Goal: Transaction & Acquisition: Book appointment/travel/reservation

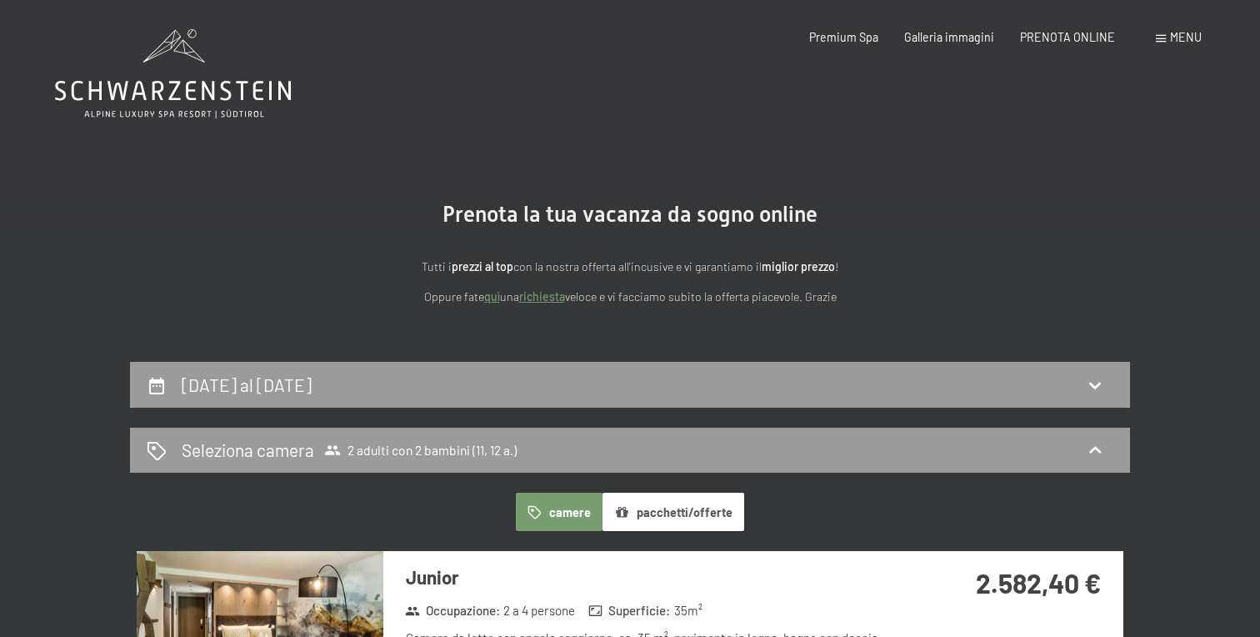
click at [207, 94] on icon at bounding box center [173, 73] width 236 height 89
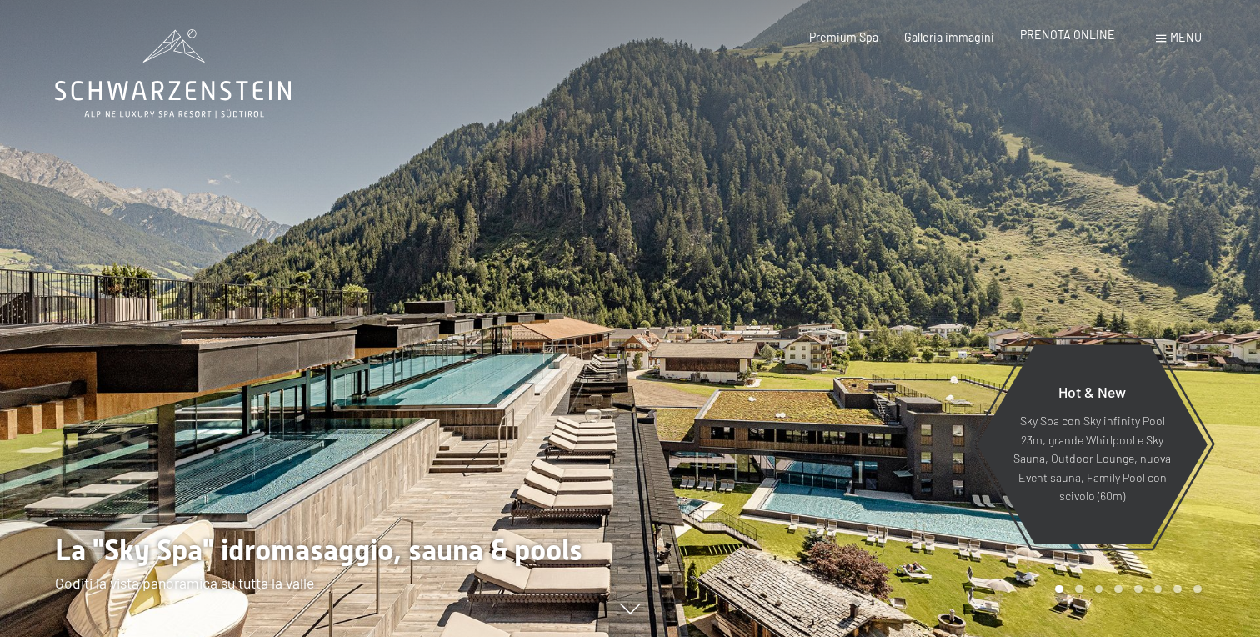
click at [1079, 35] on span "PRENOTA ONLINE" at bounding box center [1067, 35] width 95 height 14
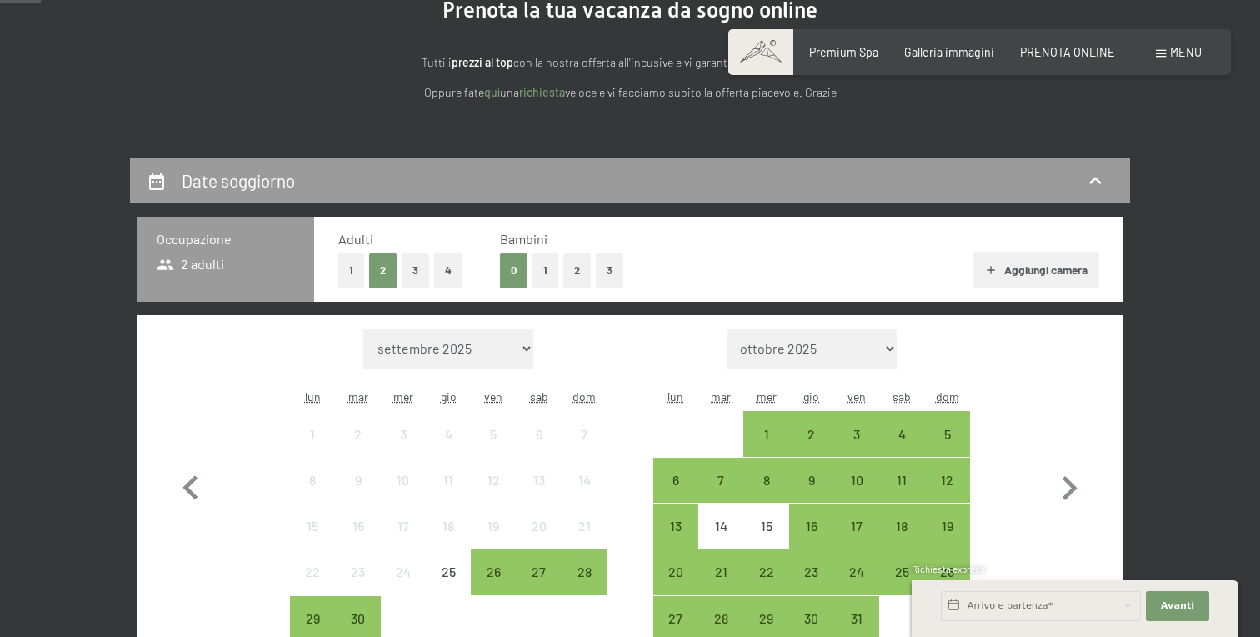
scroll to position [211, 0]
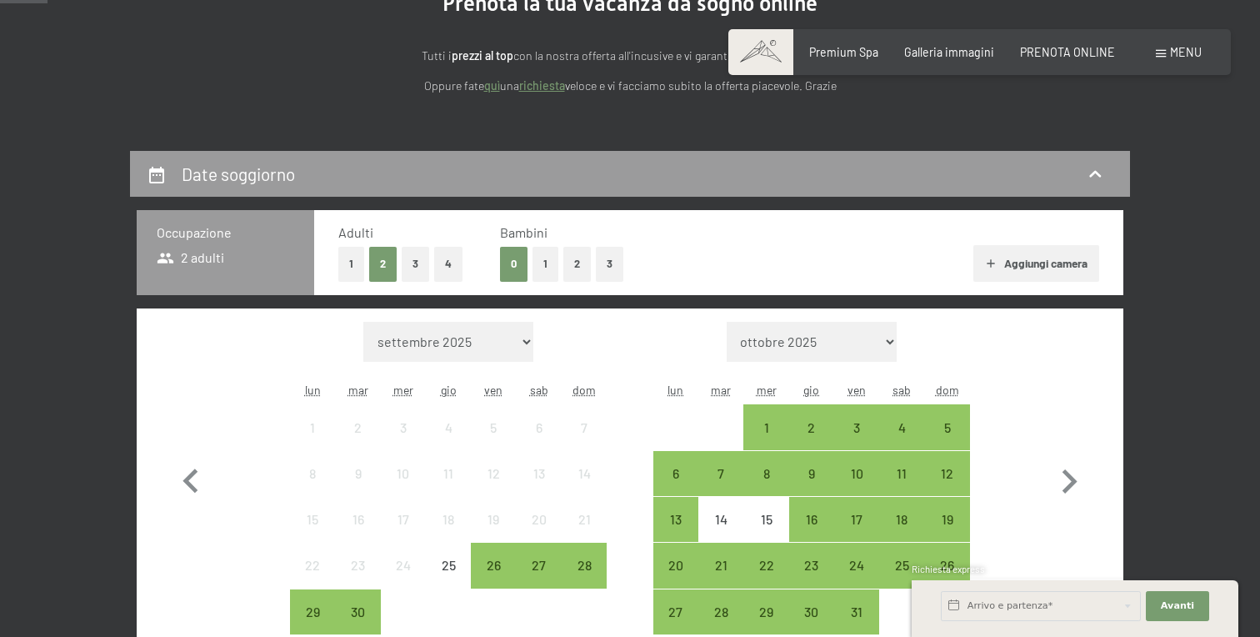
click at [576, 266] on button "2" at bounding box center [577, 264] width 28 height 34
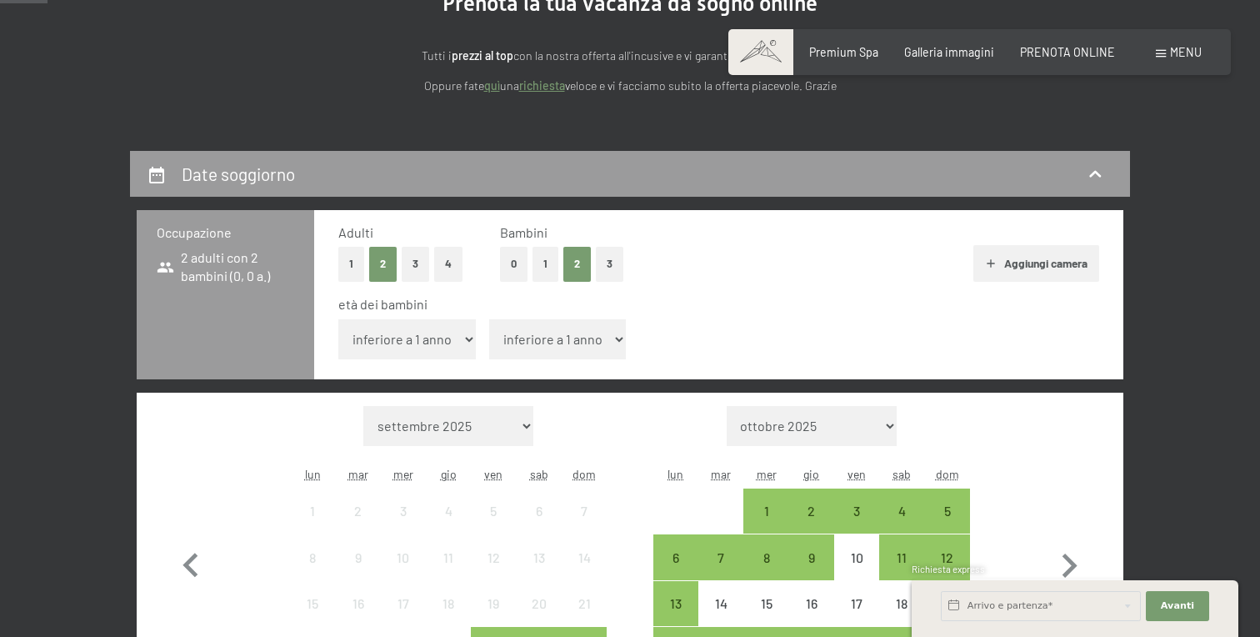
click at [460, 342] on select "inferiore a 1 anno 1 anno 2 anni 3 anni 4 anni 5 anni 6 anni 7 anni 8 anni 9 an…" at bounding box center [407, 339] width 138 height 40
select select "11"
click at [338, 319] on select "inferiore a 1 anno 1 anno 2 anni 3 anni 4 anni 5 anni 6 anni 7 anni 8 anni 9 an…" at bounding box center [407, 339] width 138 height 40
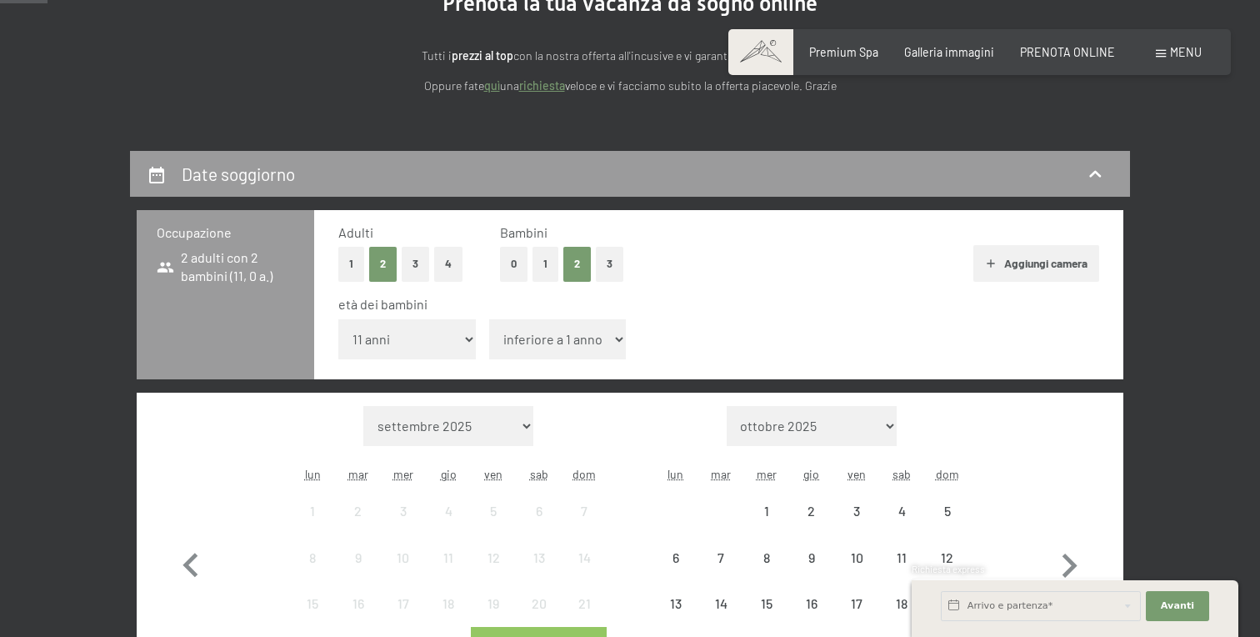
click at [526, 341] on select "inferiore a 1 anno 1 anno 2 anni 3 anni 4 anni 5 anni 6 anni 7 anni 8 anni 9 an…" at bounding box center [558, 339] width 138 height 40
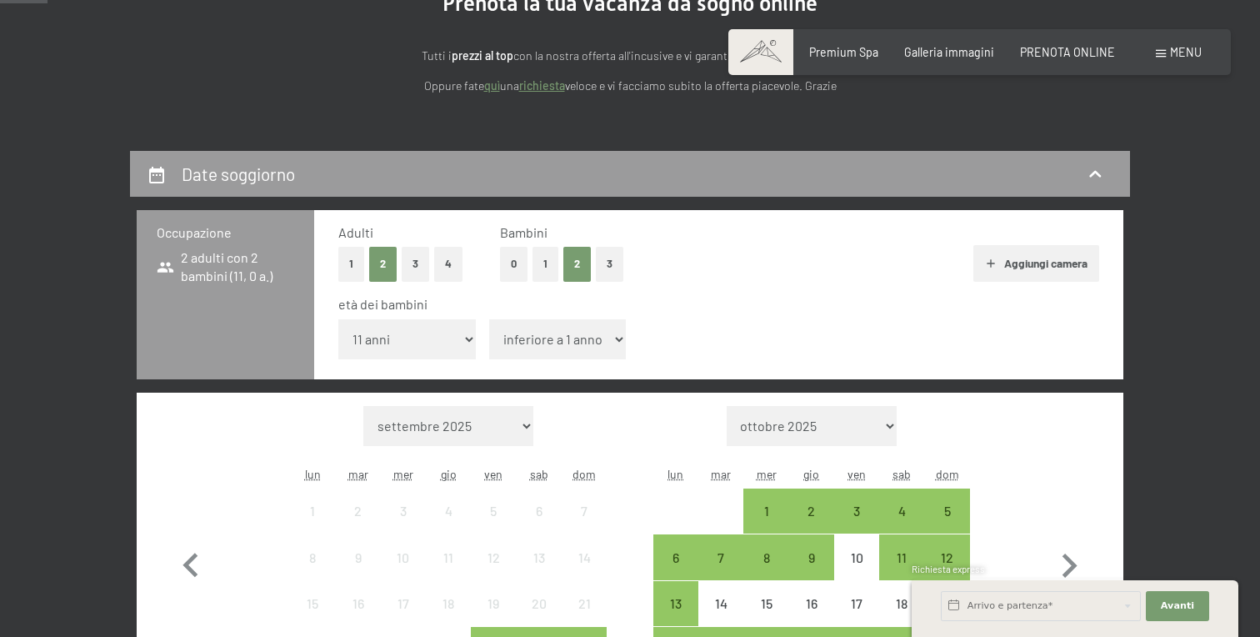
select select "12"
click at [489, 319] on select "inferiore a 1 anno 1 anno 2 anni 3 anni 4 anni 5 anni 6 anni 7 anni 8 anni 9 an…" at bounding box center [558, 339] width 138 height 40
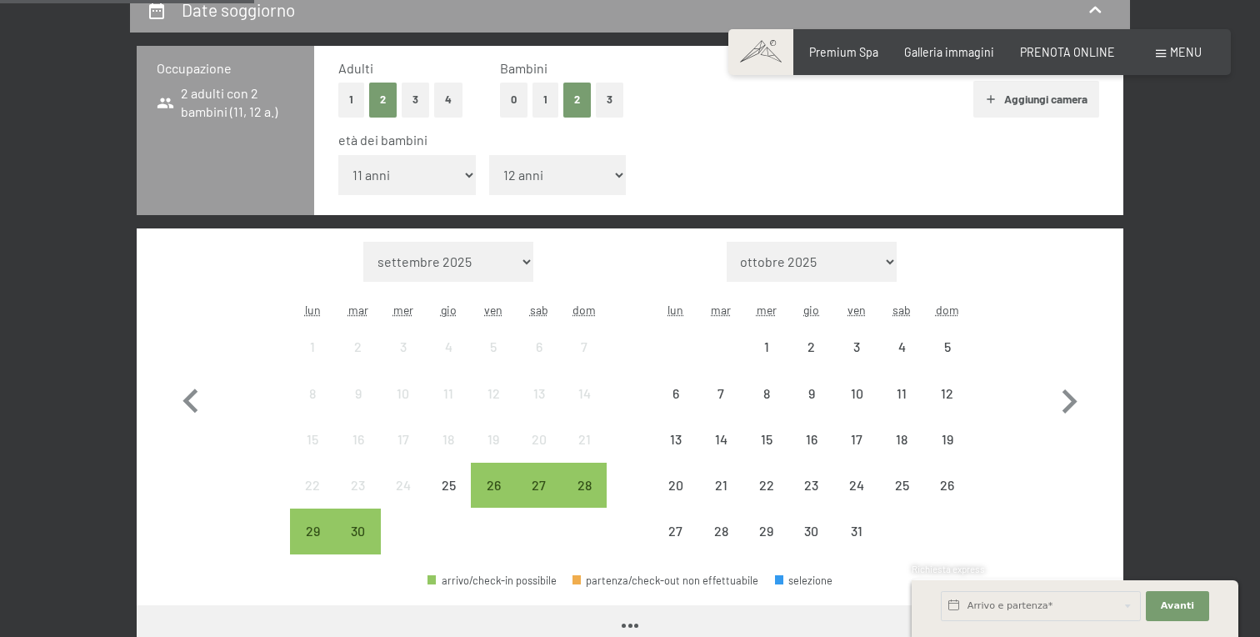
scroll to position [386, 0]
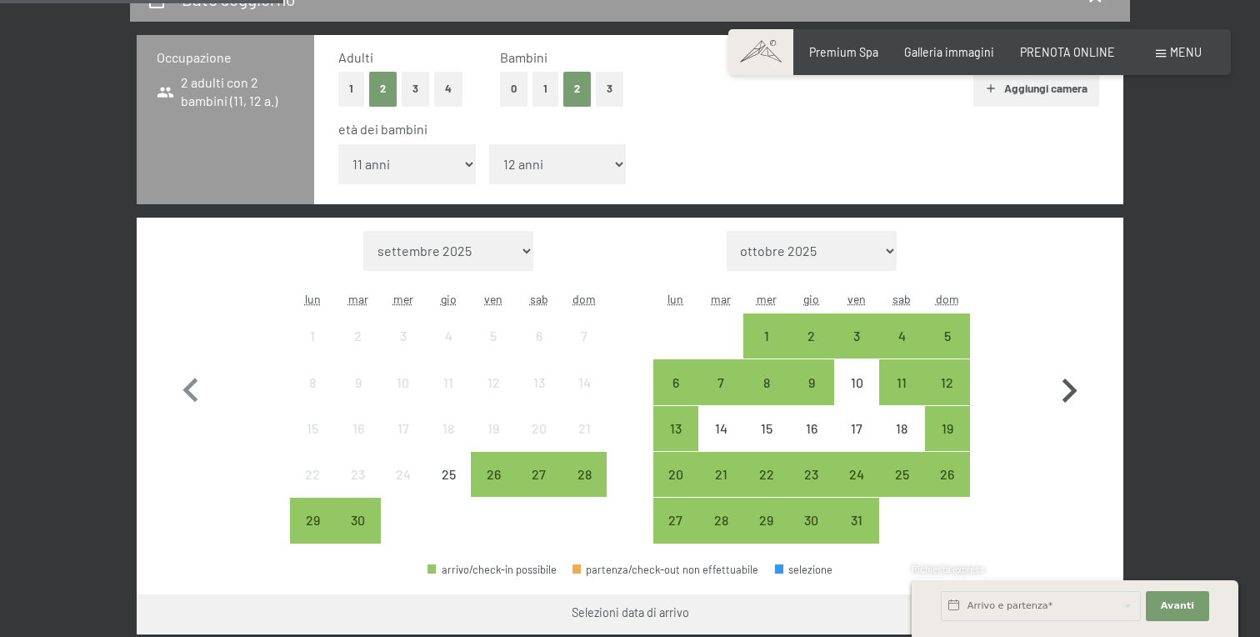
click at [1070, 387] on icon "button" at bounding box center [1070, 390] width 15 height 24
select select "[DATE]"
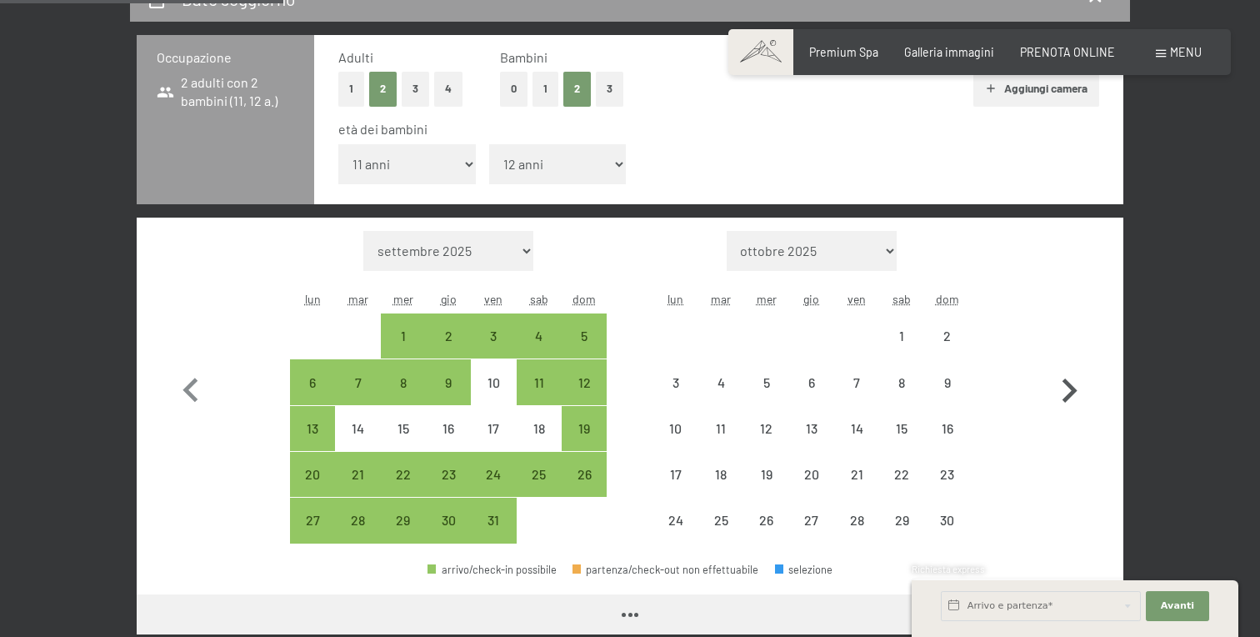
click at [1070, 387] on icon "button" at bounding box center [1070, 390] width 15 height 24
select select "[DATE]"
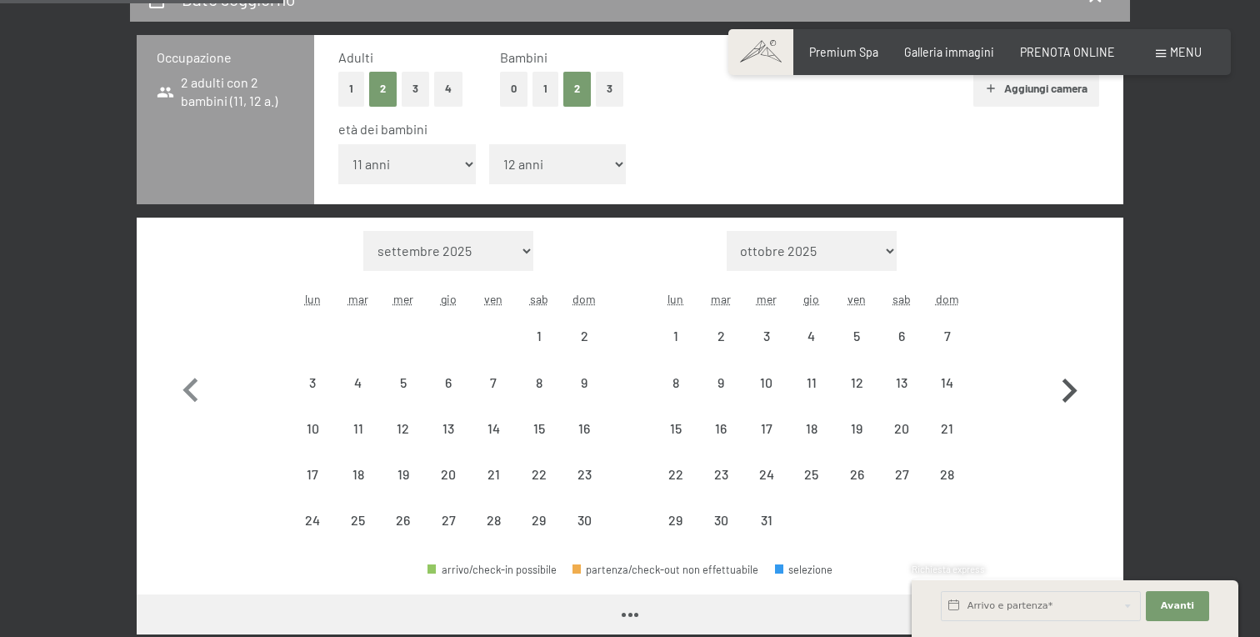
click at [1070, 387] on icon "button" at bounding box center [1070, 390] width 15 height 24
select select "[DATE]"
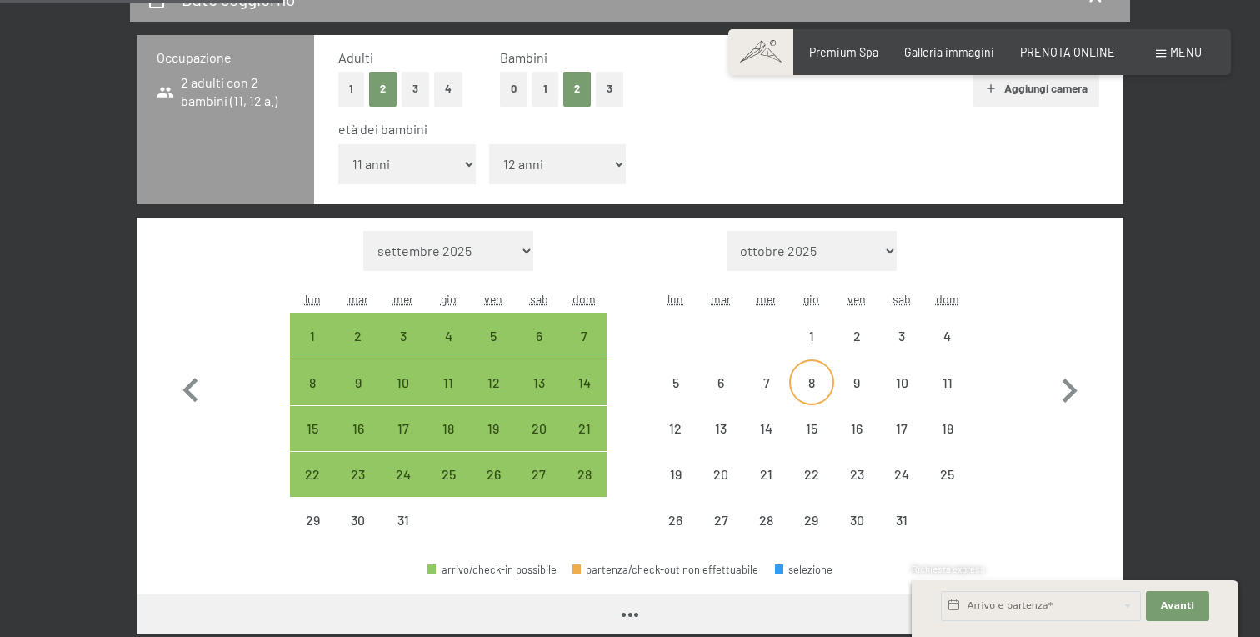
select select "[DATE]"
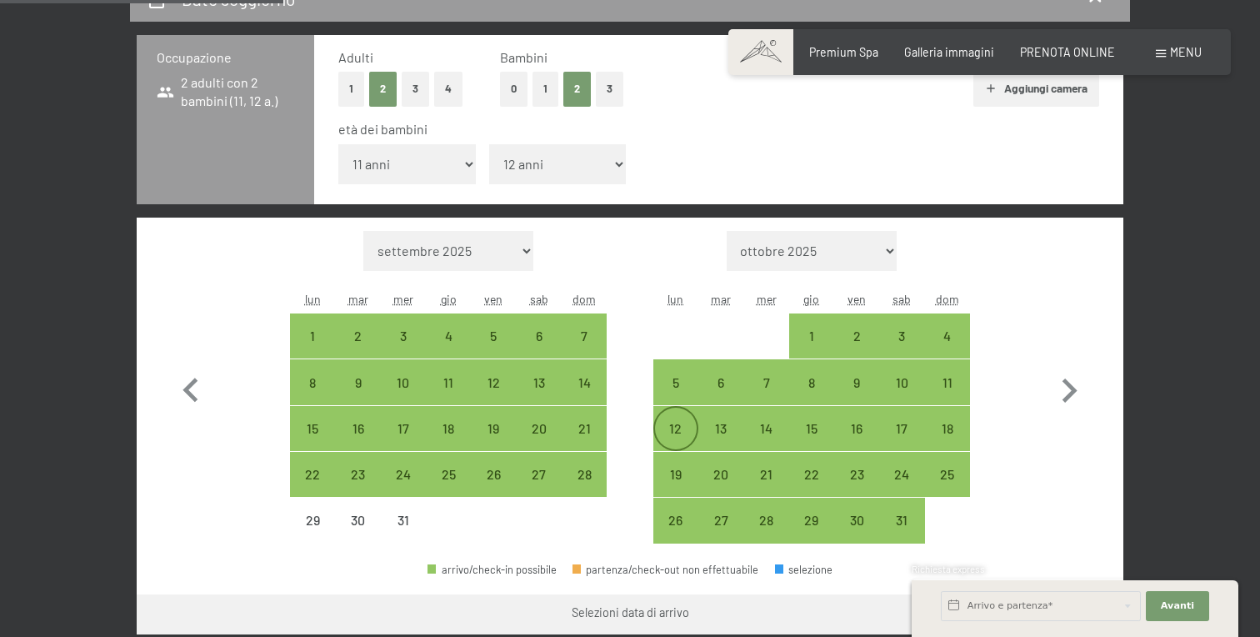
click at [682, 432] on div "12" at bounding box center [676, 443] width 42 height 42
select select "[DATE]"
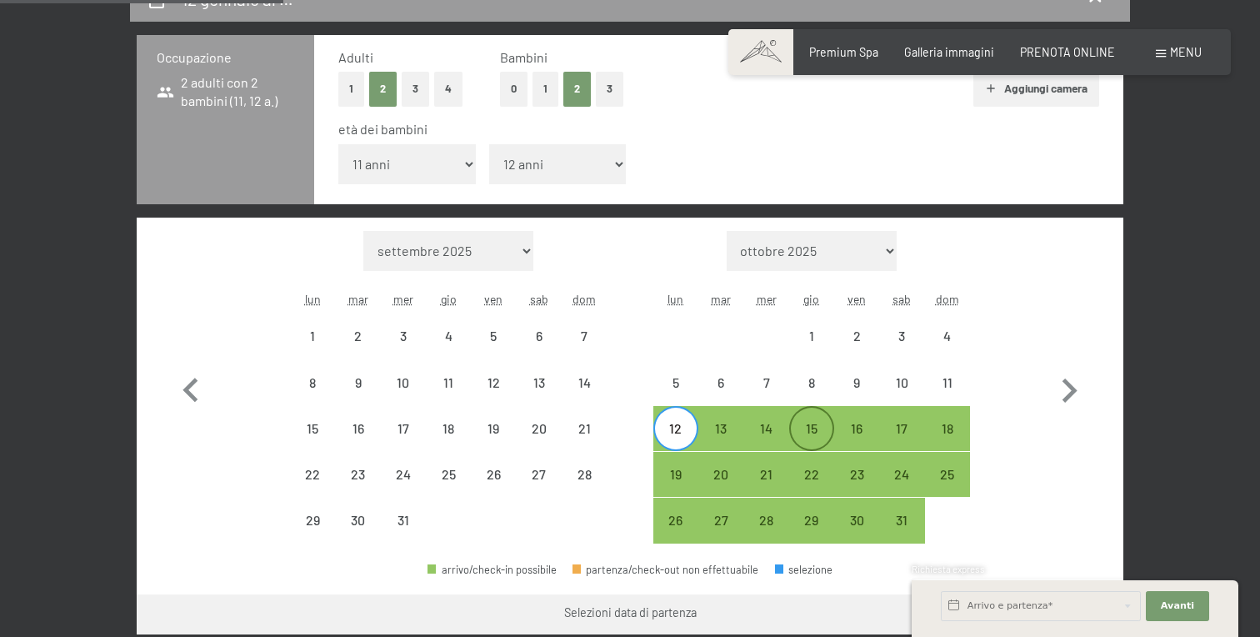
click at [813, 425] on div "15" at bounding box center [812, 443] width 42 height 42
select select "[DATE]"
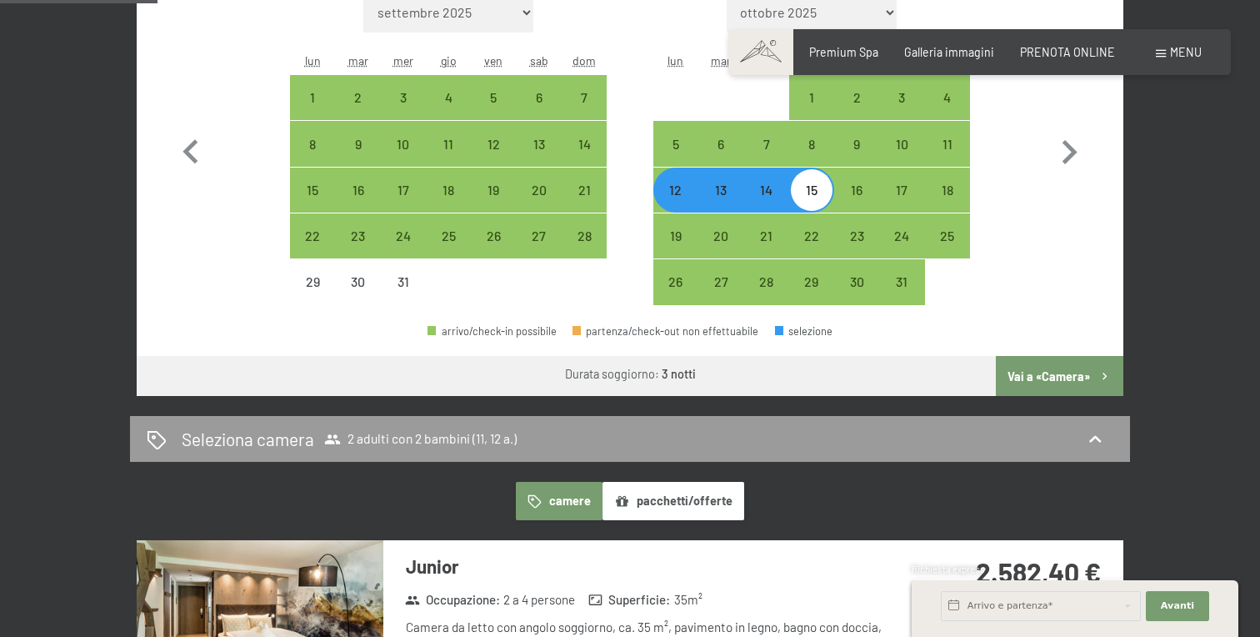
scroll to position [645, 0]
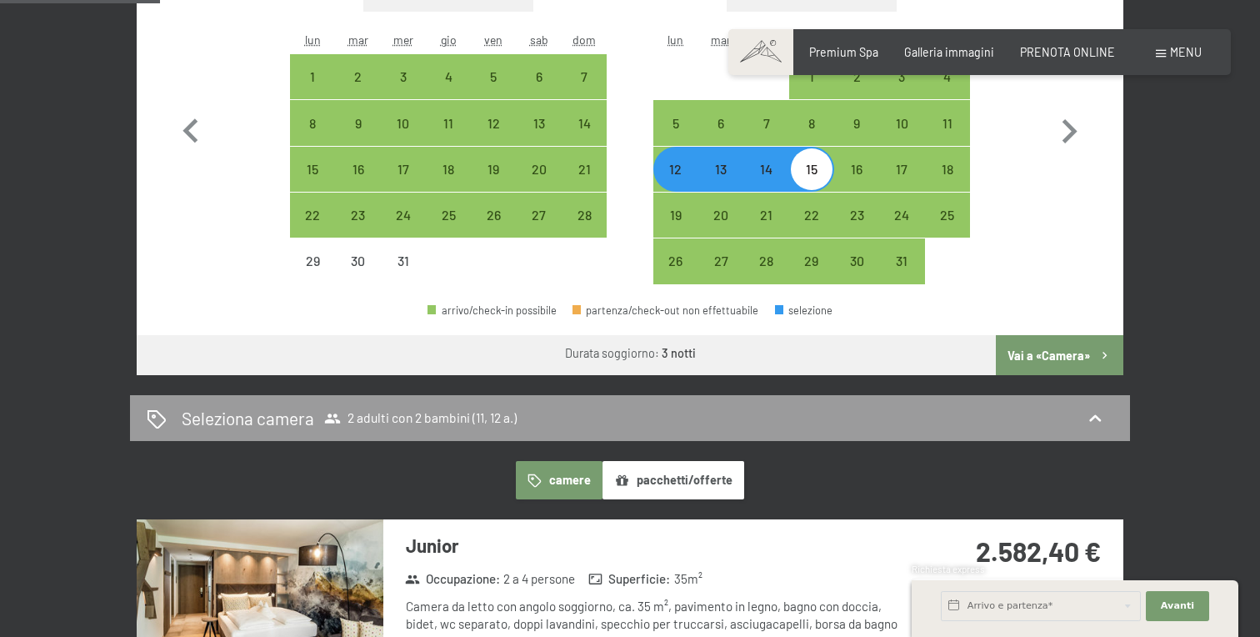
click at [1037, 357] on button "Vai a «Camera»" at bounding box center [1060, 355] width 128 height 40
select select "[DATE]"
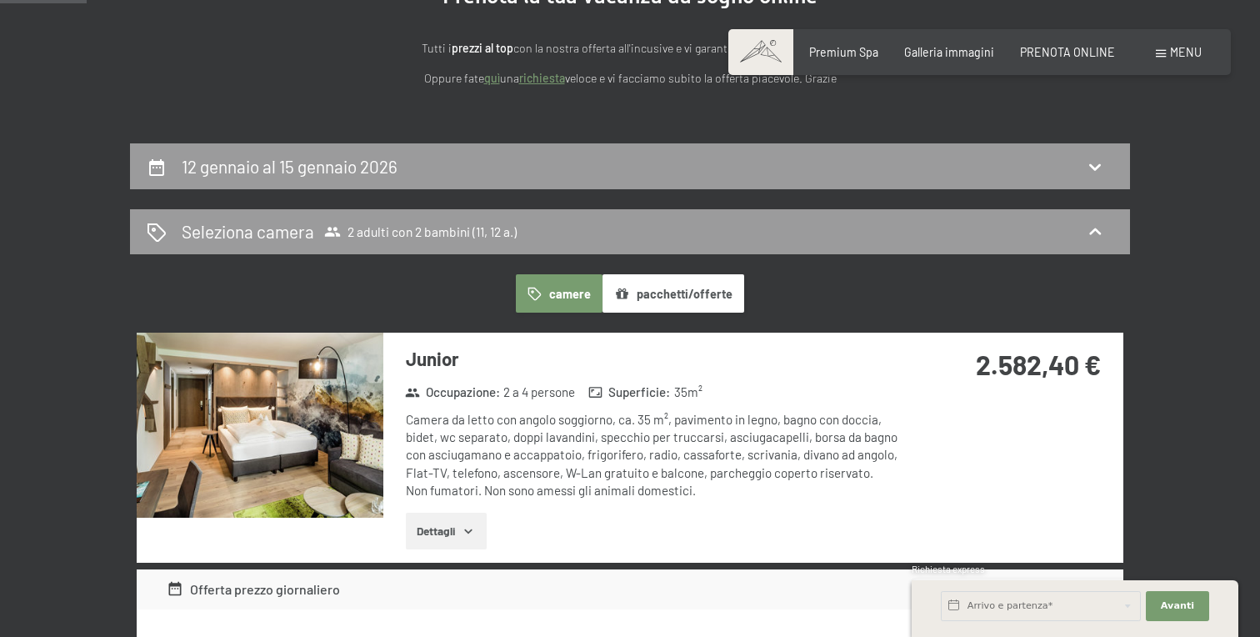
scroll to position [0, 0]
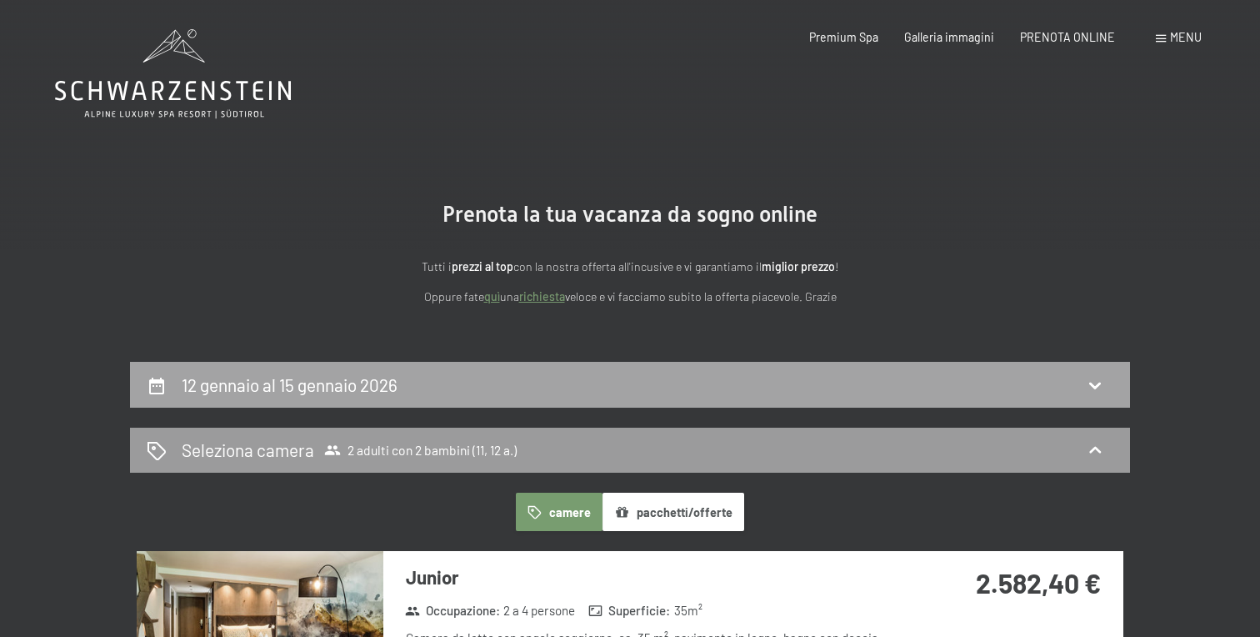
click at [465, 392] on div "12 gennaio al 15 gennaio 2026" at bounding box center [630, 385] width 967 height 24
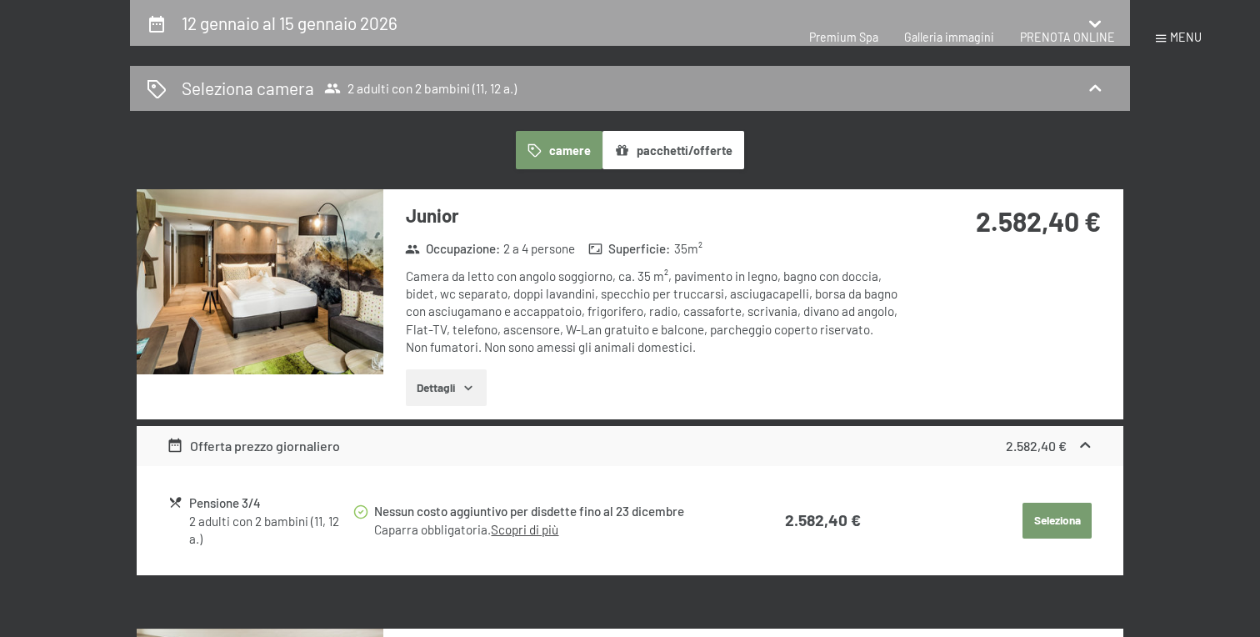
select select "11"
select select "12"
select select "[DATE]"
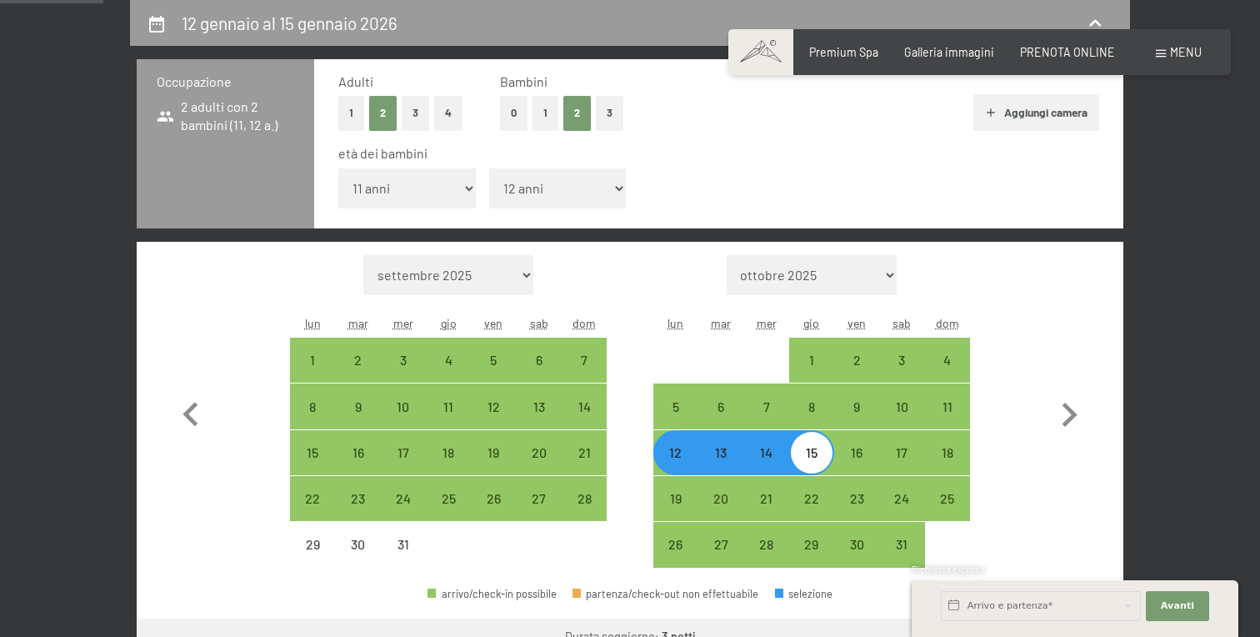
click at [673, 457] on div "12" at bounding box center [676, 467] width 42 height 42
select select "[DATE]"
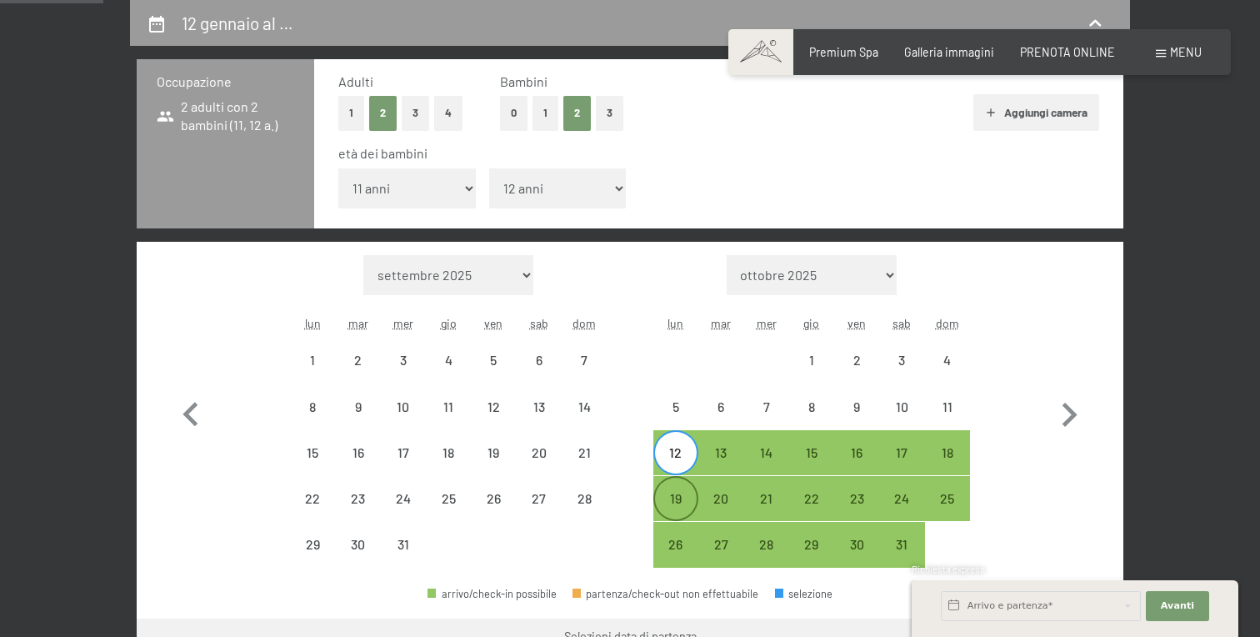
click at [678, 507] on div "19" at bounding box center [676, 513] width 42 height 42
select select "[DATE]"
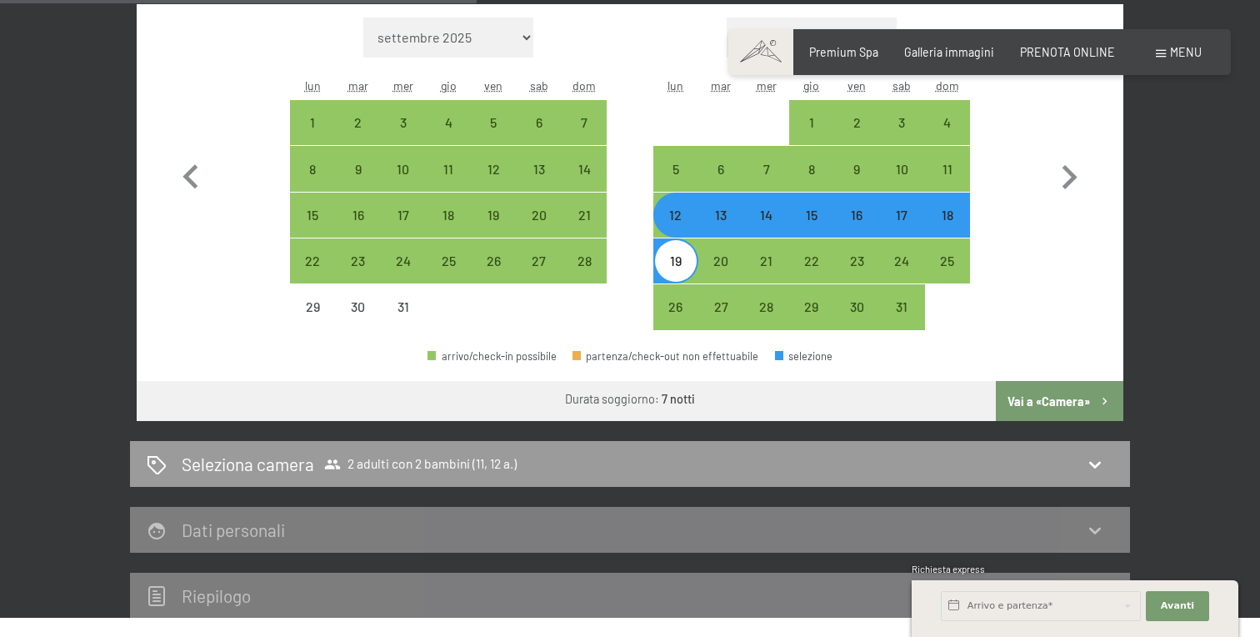
click at [1043, 403] on button "Vai a «Camera»" at bounding box center [1060, 401] width 128 height 40
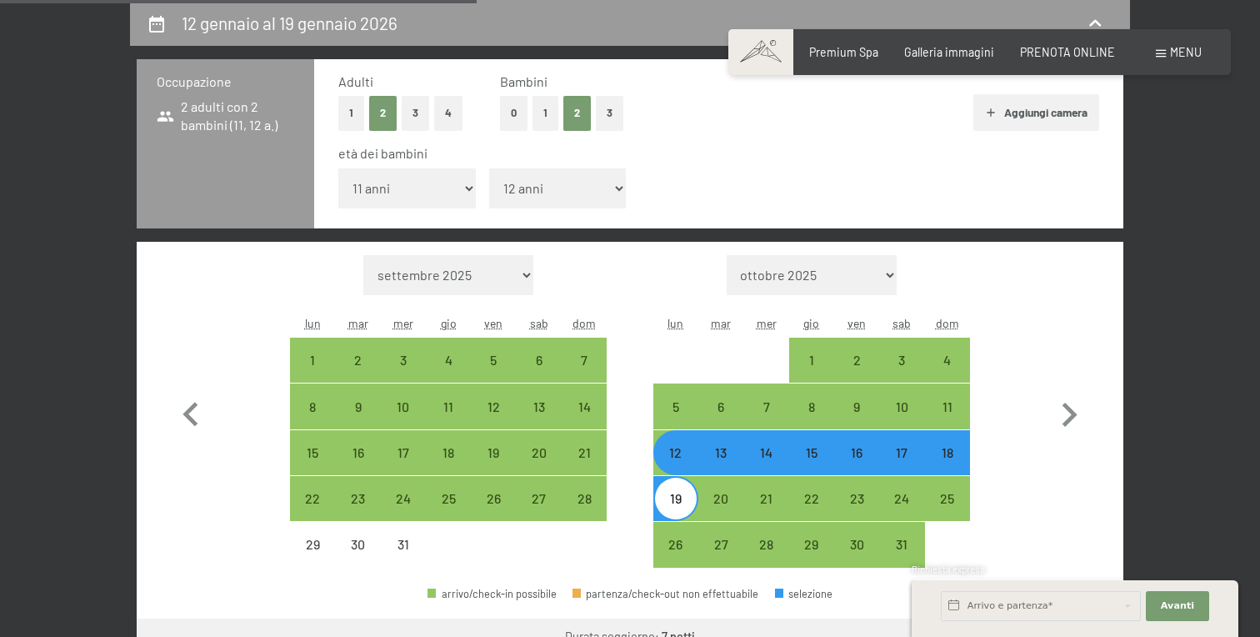
select select "[DATE]"
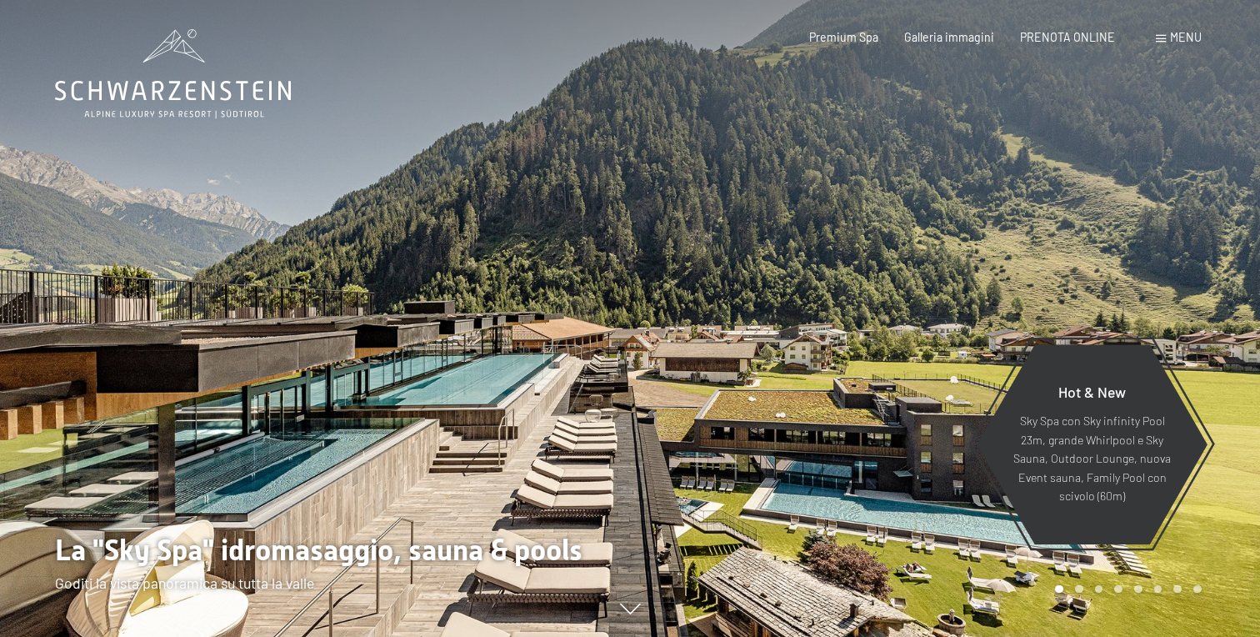
click at [1187, 36] on span "Menu" at bounding box center [1186, 37] width 32 height 14
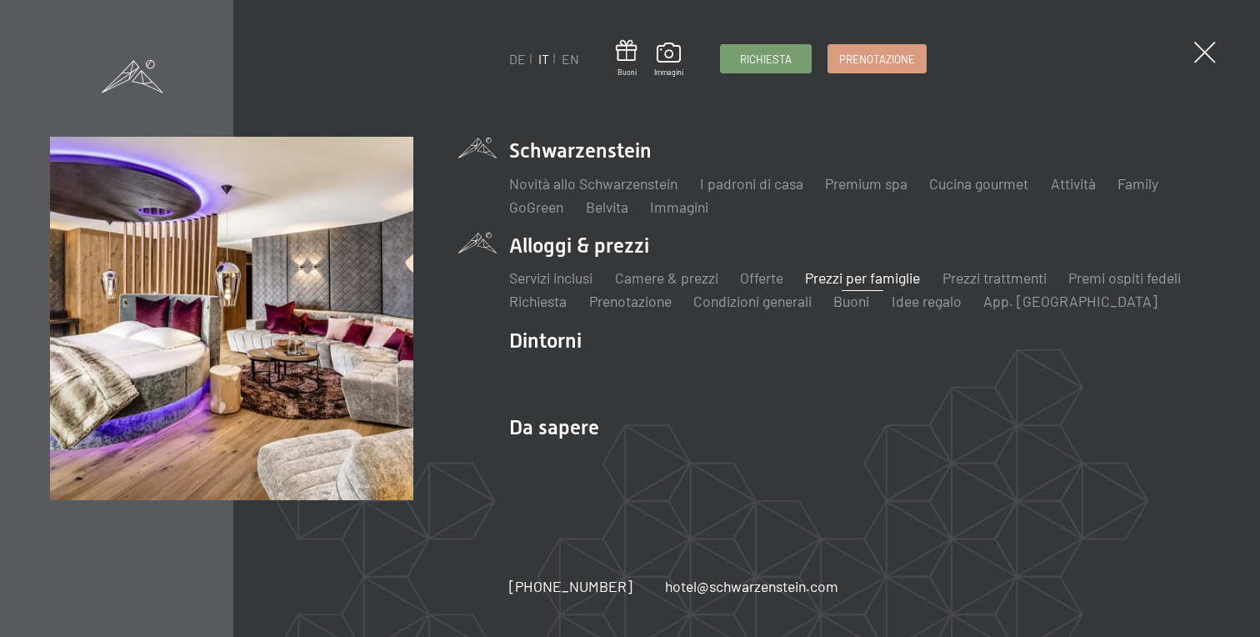
click at [893, 273] on link "Prezzi per famiglie" at bounding box center [862, 277] width 115 height 18
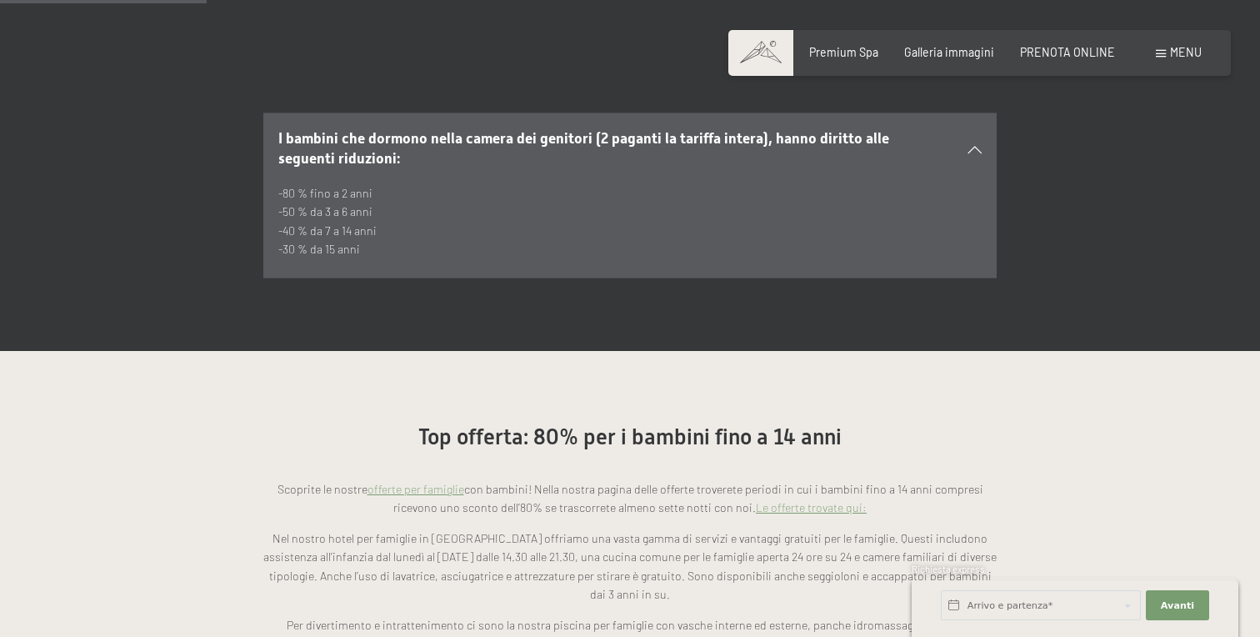
scroll to position [1027, 0]
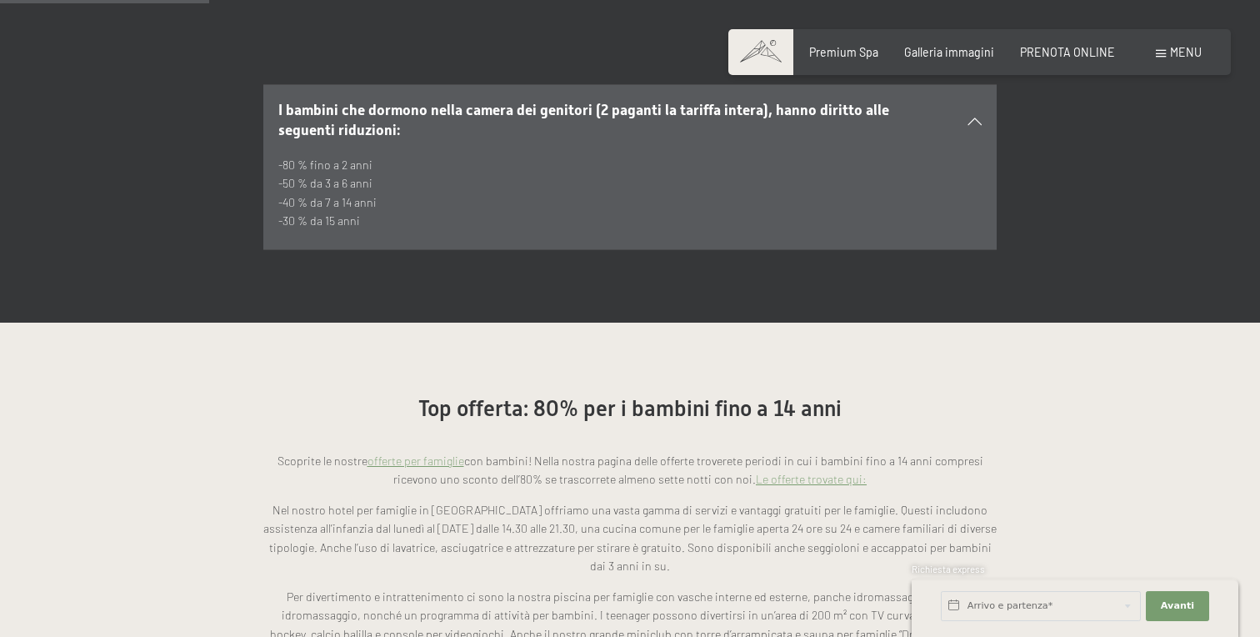
click at [448, 453] on link "offerte per famiglie" at bounding box center [416, 460] width 97 height 14
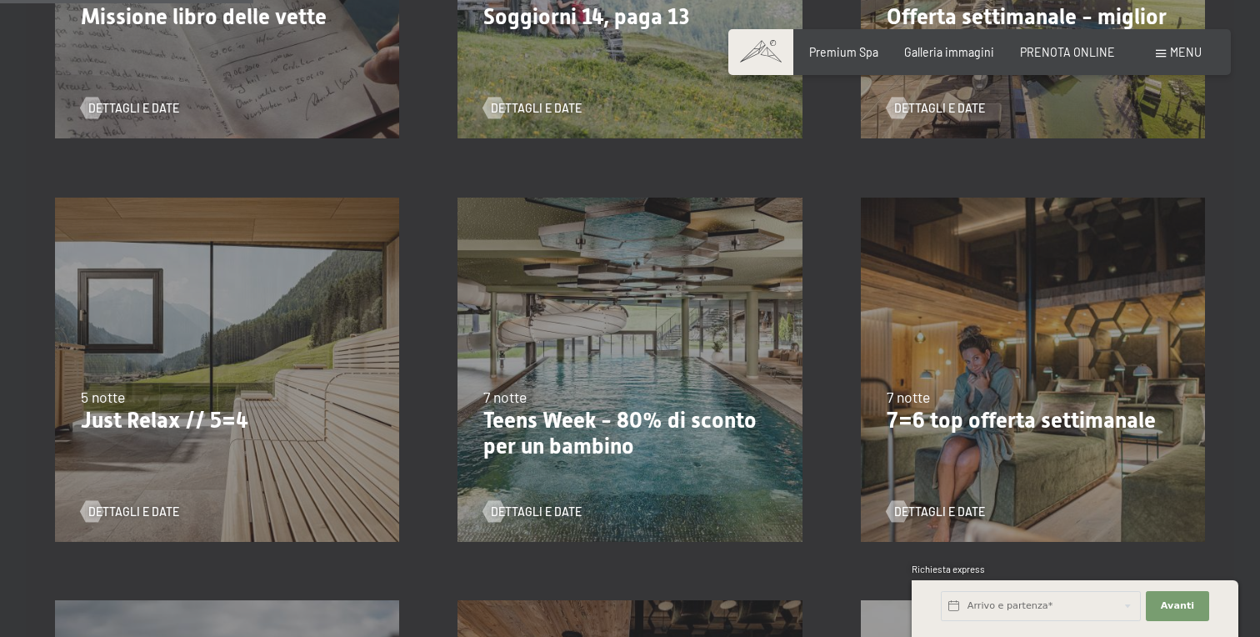
scroll to position [655, 0]
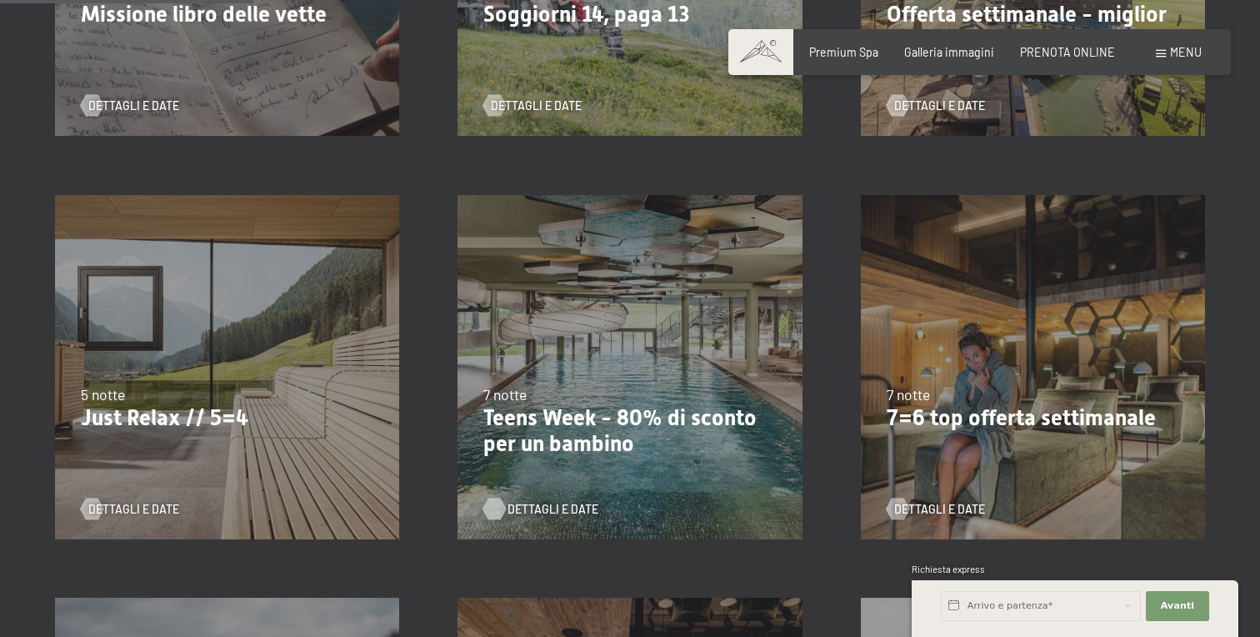
click at [542, 510] on span "Dettagli e Date" at bounding box center [553, 509] width 91 height 17
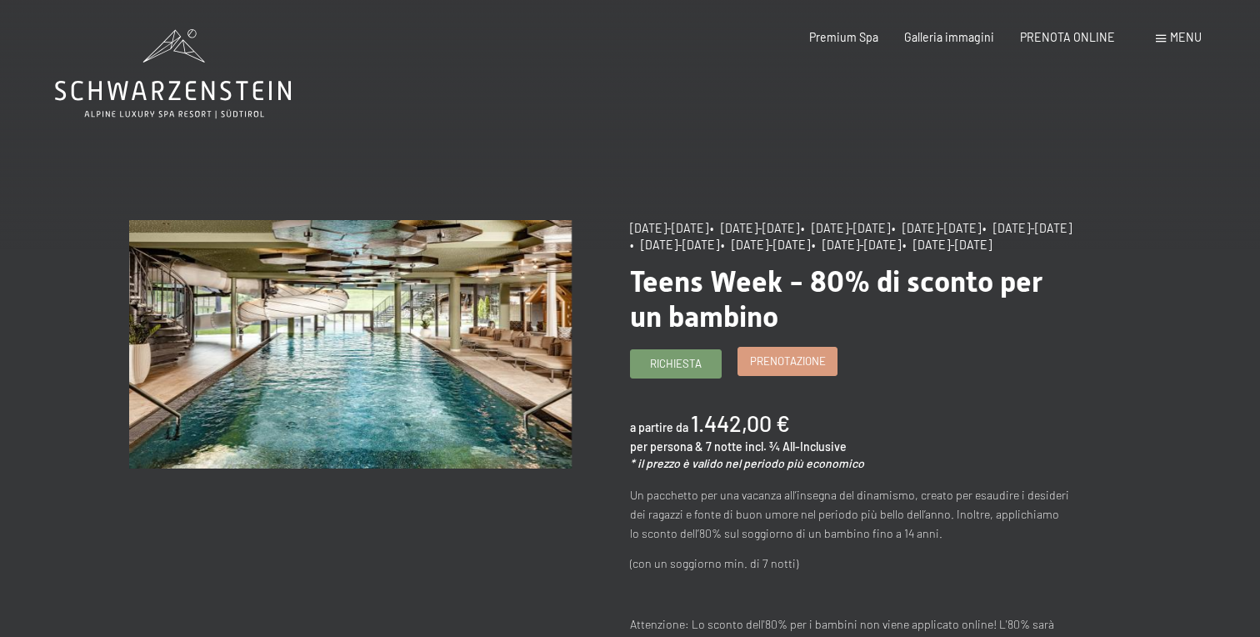
click at [769, 368] on span "Prenotazione" at bounding box center [788, 360] width 76 height 15
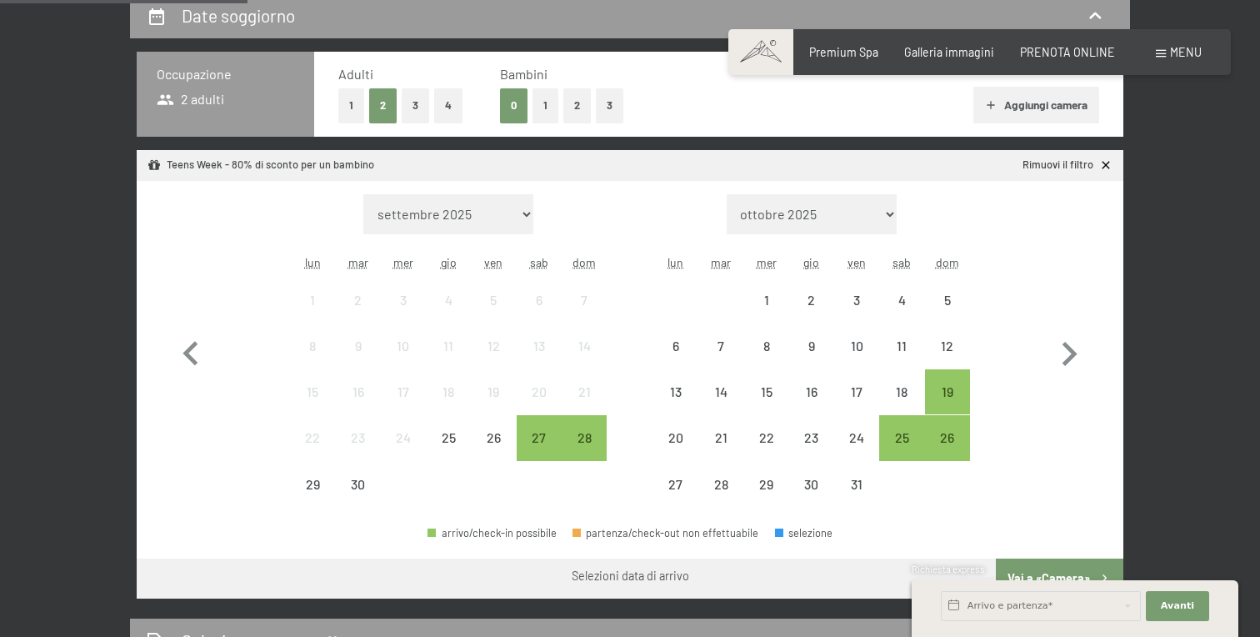
scroll to position [374, 0]
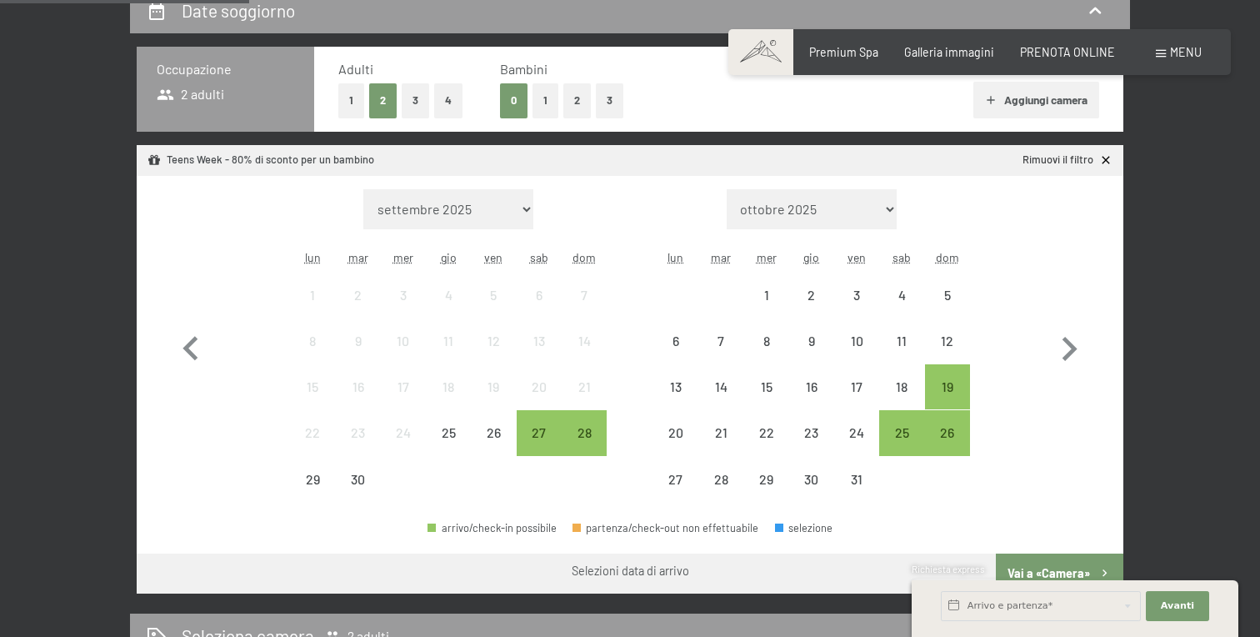
click at [571, 104] on button "2" at bounding box center [577, 100] width 28 height 34
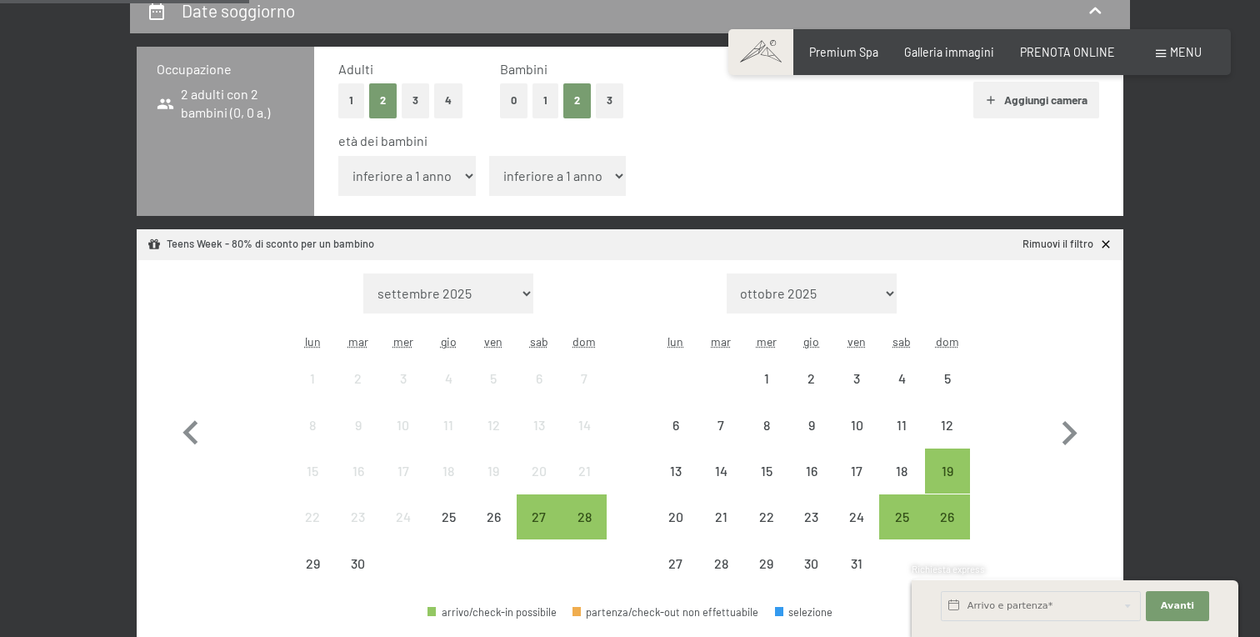
click at [425, 177] on select "inferiore a 1 anno 1 anno 2 anni 3 anni 4 anni 5 anni 6 anni 7 anni 8 anni 9 an…" at bounding box center [407, 176] width 138 height 40
select select "14"
click at [338, 156] on select "inferiore a 1 anno 1 anno 2 anni 3 anni 4 anni 5 anni 6 anni 7 anni 8 anni 9 an…" at bounding box center [407, 176] width 138 height 40
click at [554, 178] on select "inferiore a 1 anno 1 anno 2 anni 3 anni 4 anni 5 anni 6 anni 7 anni 8 anni 9 an…" at bounding box center [558, 176] width 138 height 40
select select "11"
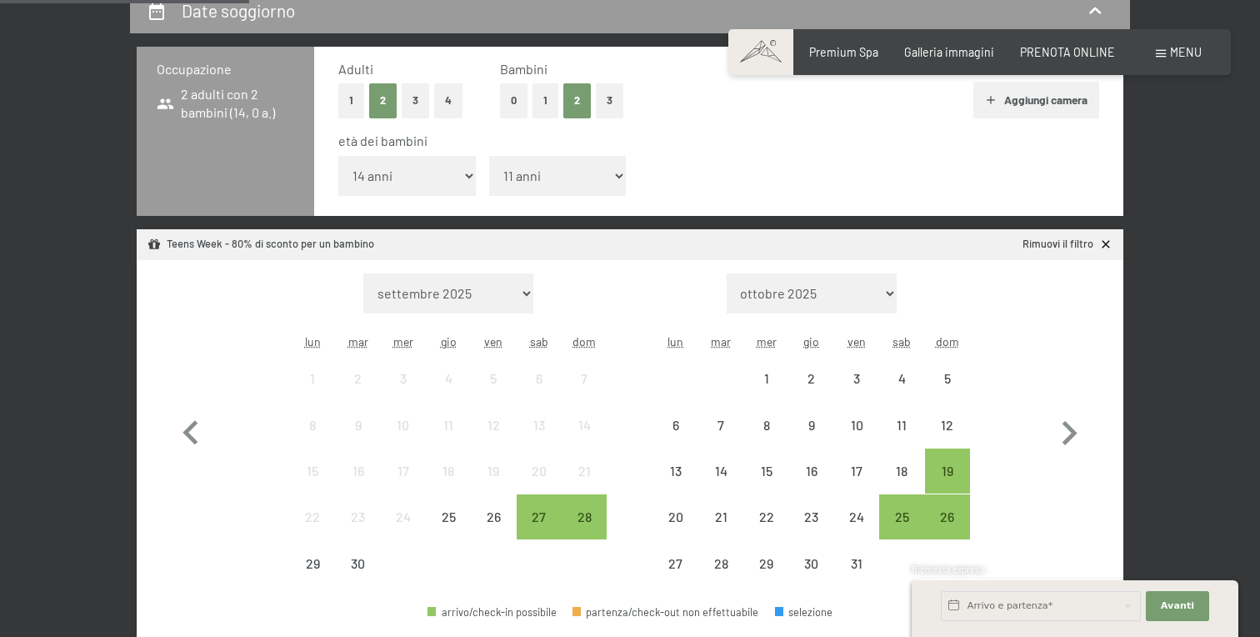
click at [489, 156] on select "inferiore a 1 anno 1 anno 2 anni 3 anni 4 anni 5 anni 6 anni 7 anni 8 anni 9 an…" at bounding box center [558, 176] width 138 height 40
click at [418, 176] on select "inferiore a 1 anno 1 anno 2 anni 3 anni 4 anni 5 anni 6 anni 7 anni 8 anni 9 an…" at bounding box center [407, 176] width 138 height 40
select select "12"
click at [338, 156] on select "inferiore a 1 anno 1 anno 2 anni 3 anni 4 anni 5 anni 6 anni 7 anni 8 anni 9 an…" at bounding box center [407, 176] width 138 height 40
click at [1068, 430] on icon "button" at bounding box center [1069, 433] width 48 height 48
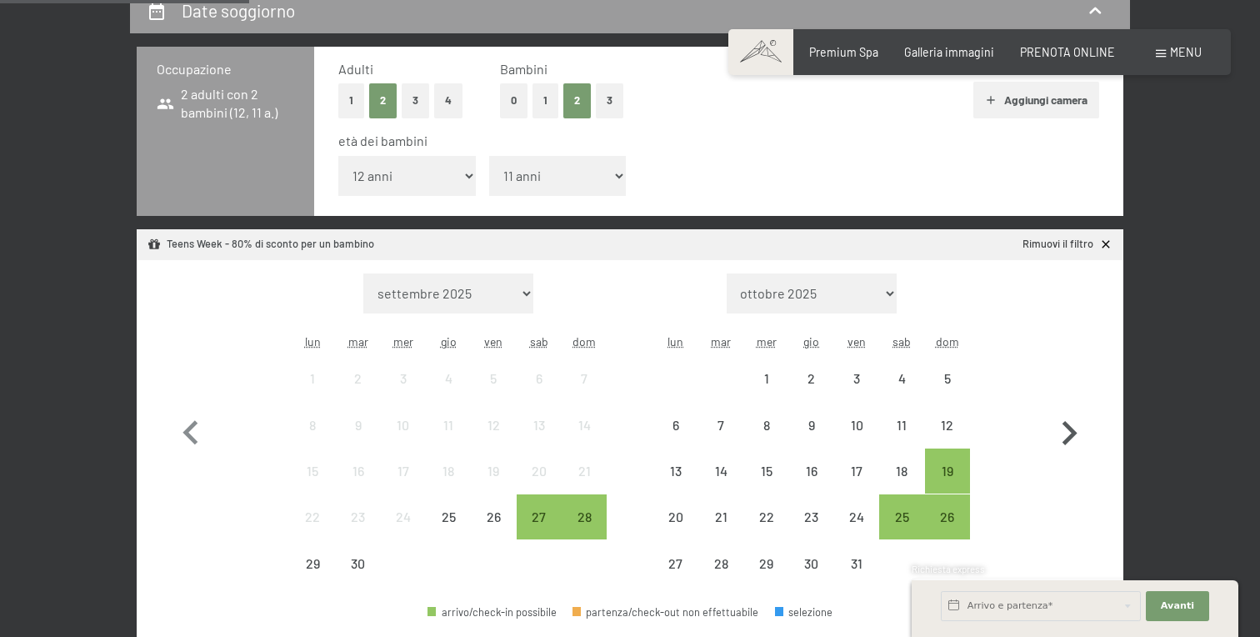
select select "[DATE]"
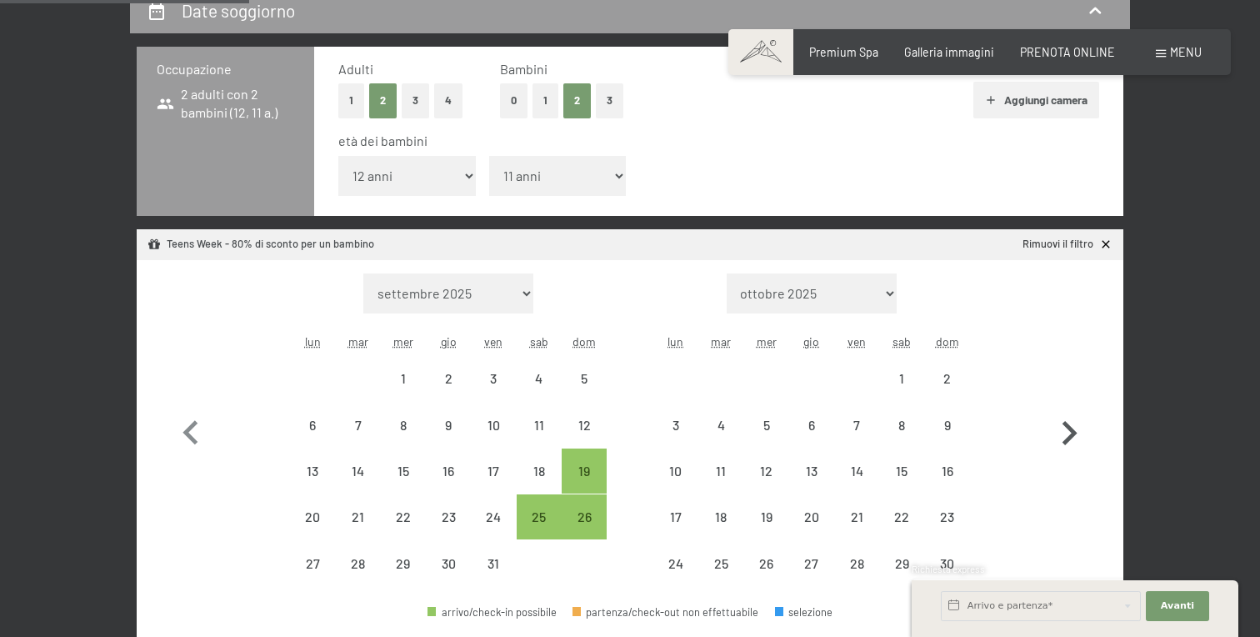
select select "[DATE]"
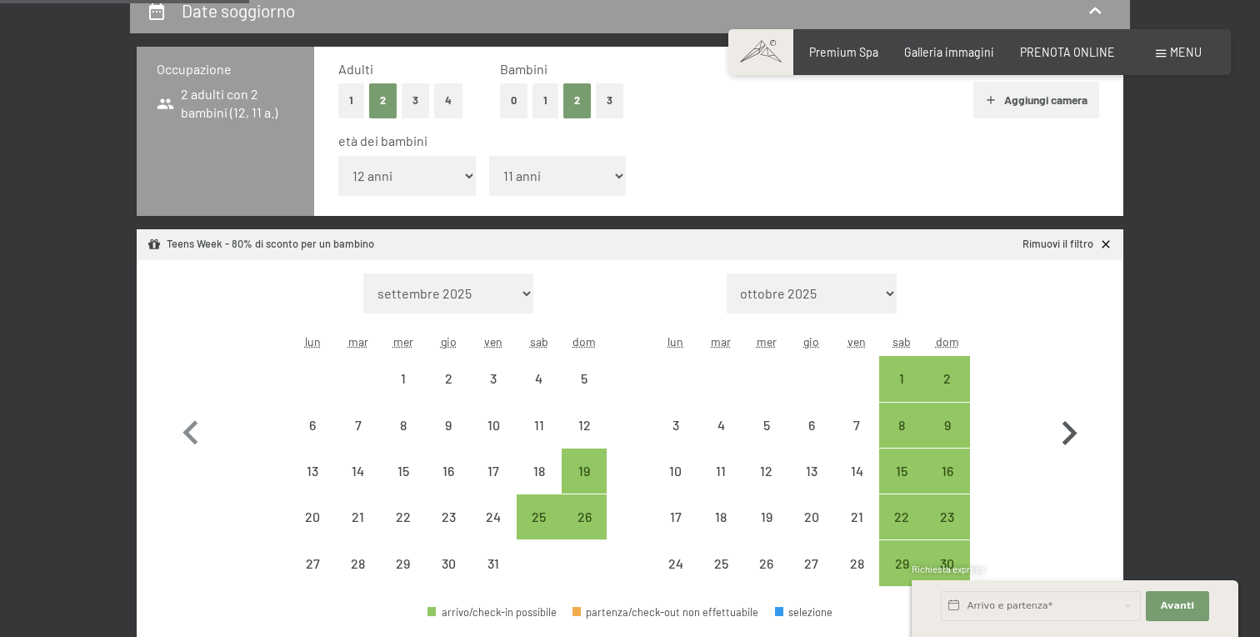
click at [1068, 430] on icon "button" at bounding box center [1069, 433] width 48 height 48
select select "[DATE]"
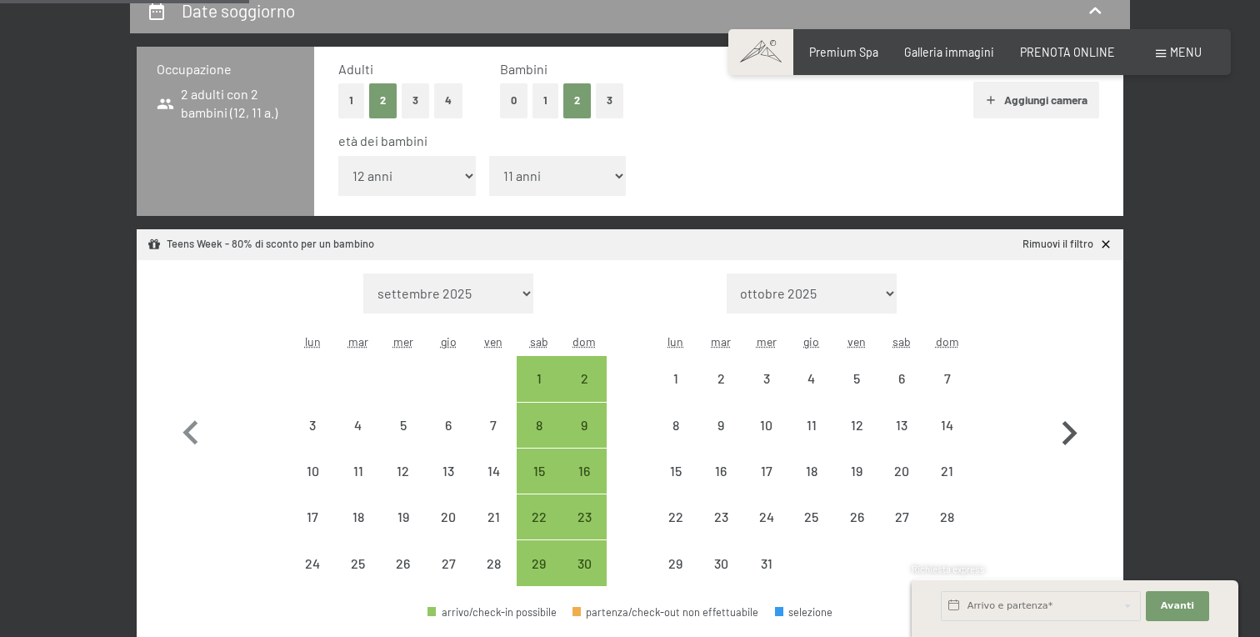
select select "[DATE]"
click at [1068, 430] on icon "button" at bounding box center [1069, 433] width 48 height 48
select select "[DATE]"
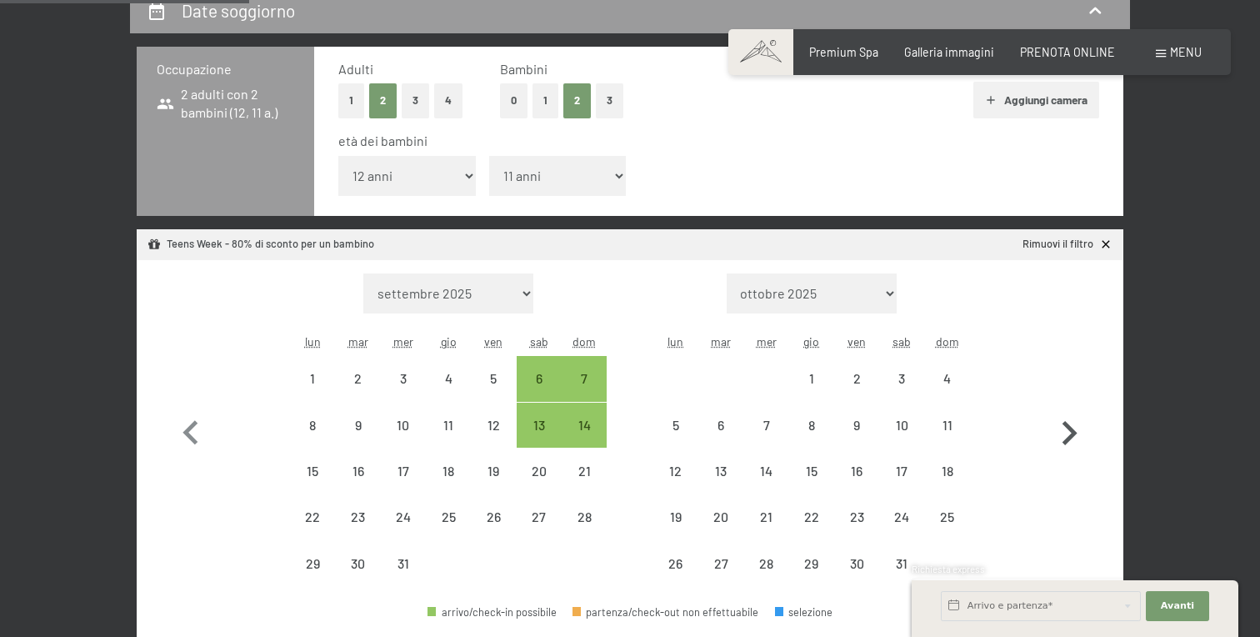
select select "[DATE]"
click at [901, 432] on div "10" at bounding box center [902, 439] width 42 height 42
select select "[DATE]"
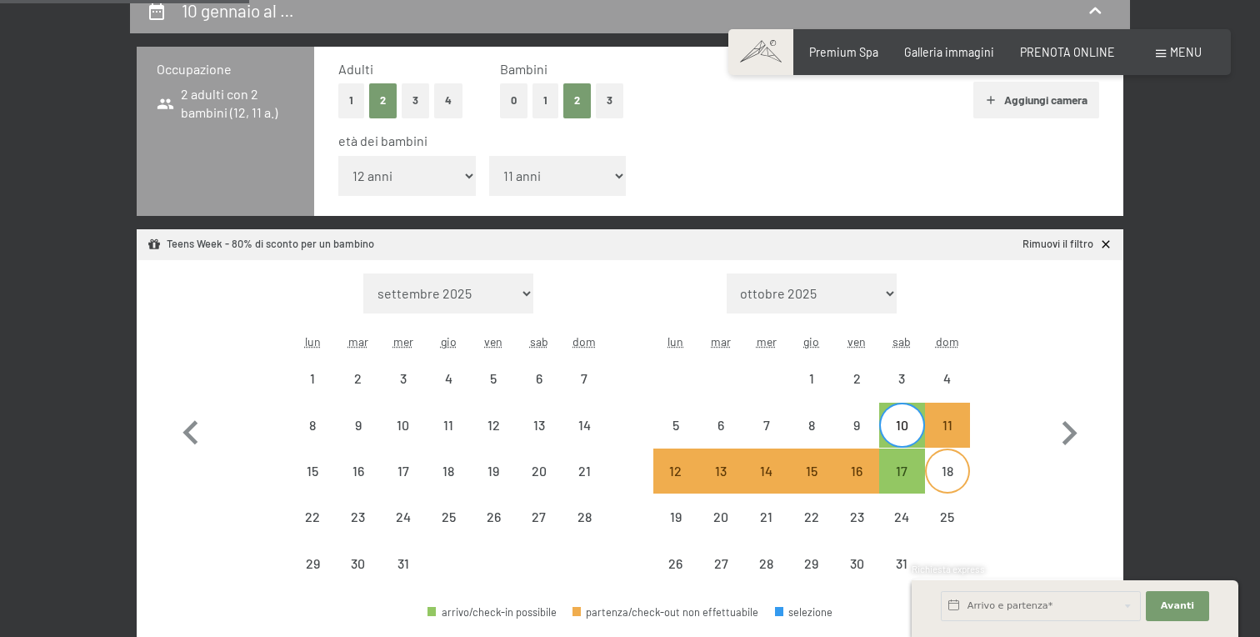
click at [941, 477] on div "18" at bounding box center [948, 485] width 42 height 42
select select "[DATE]"
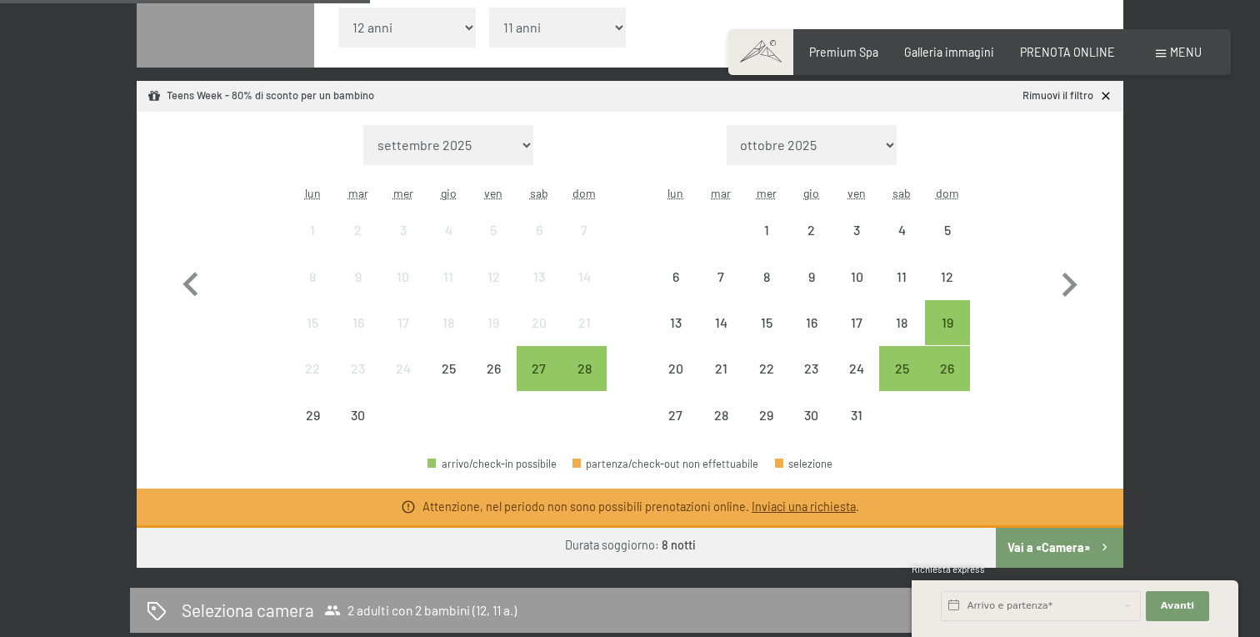
scroll to position [534, 0]
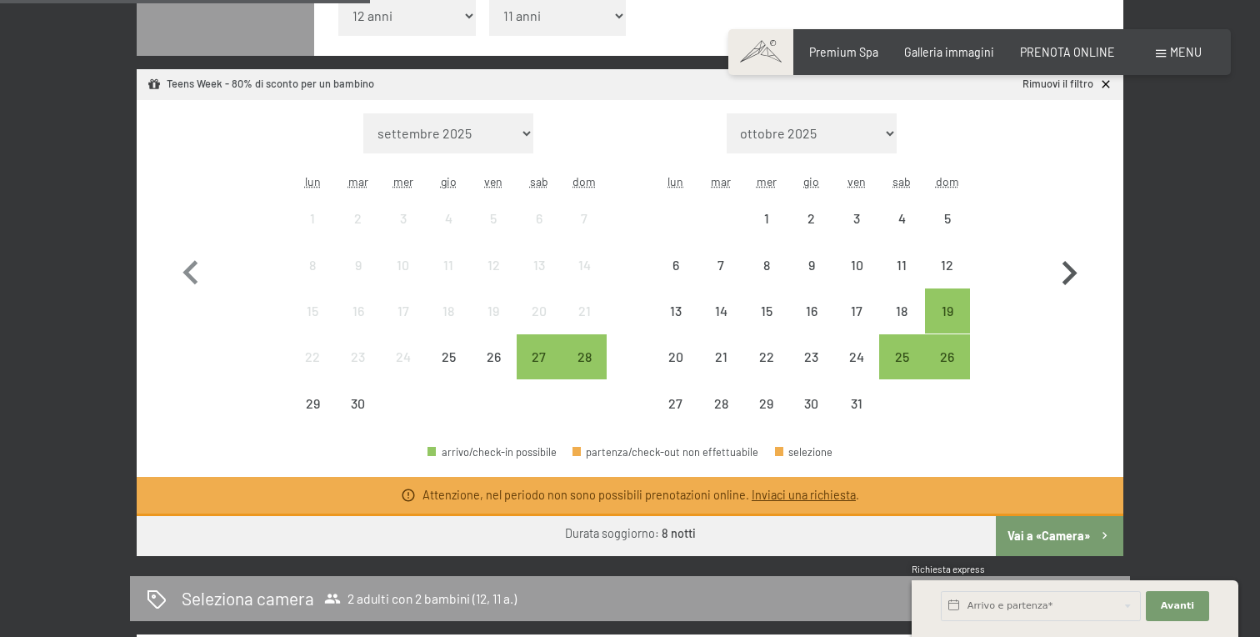
click at [1068, 265] on icon "button" at bounding box center [1070, 273] width 15 height 24
select select "[DATE]"
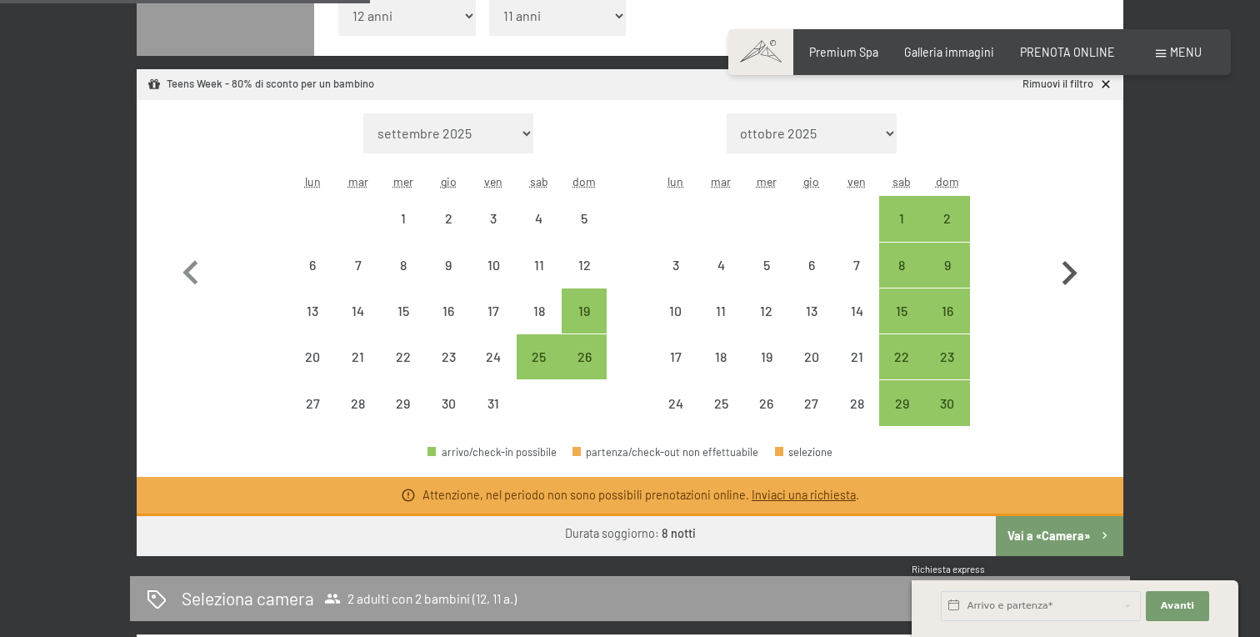
click at [1068, 265] on icon "button" at bounding box center [1070, 273] width 15 height 24
select select "[DATE]"
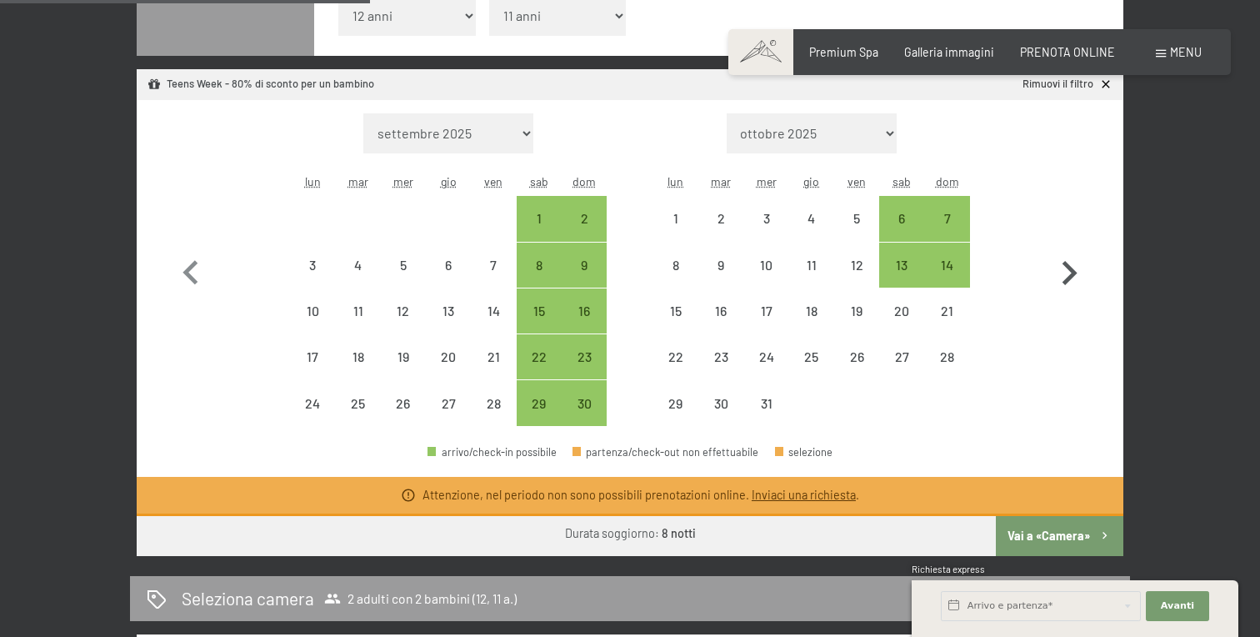
click at [1068, 265] on icon "button" at bounding box center [1070, 273] width 15 height 24
select select "[DATE]"
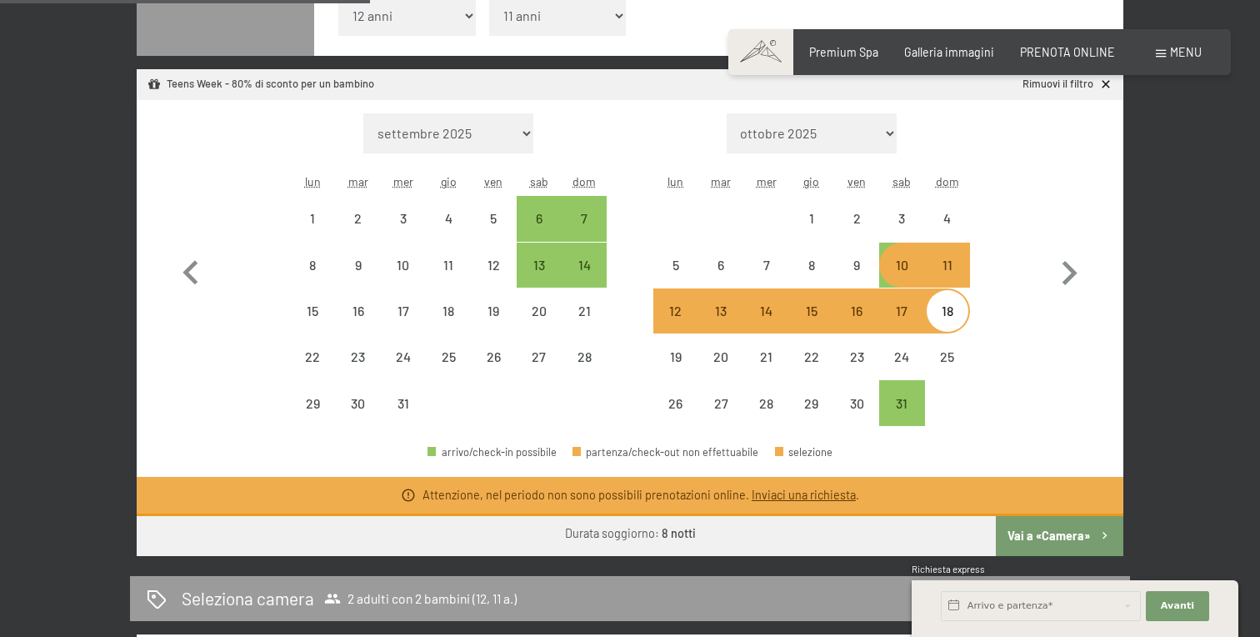
click at [907, 271] on div "10" at bounding box center [902, 279] width 42 height 42
select select "[DATE]"
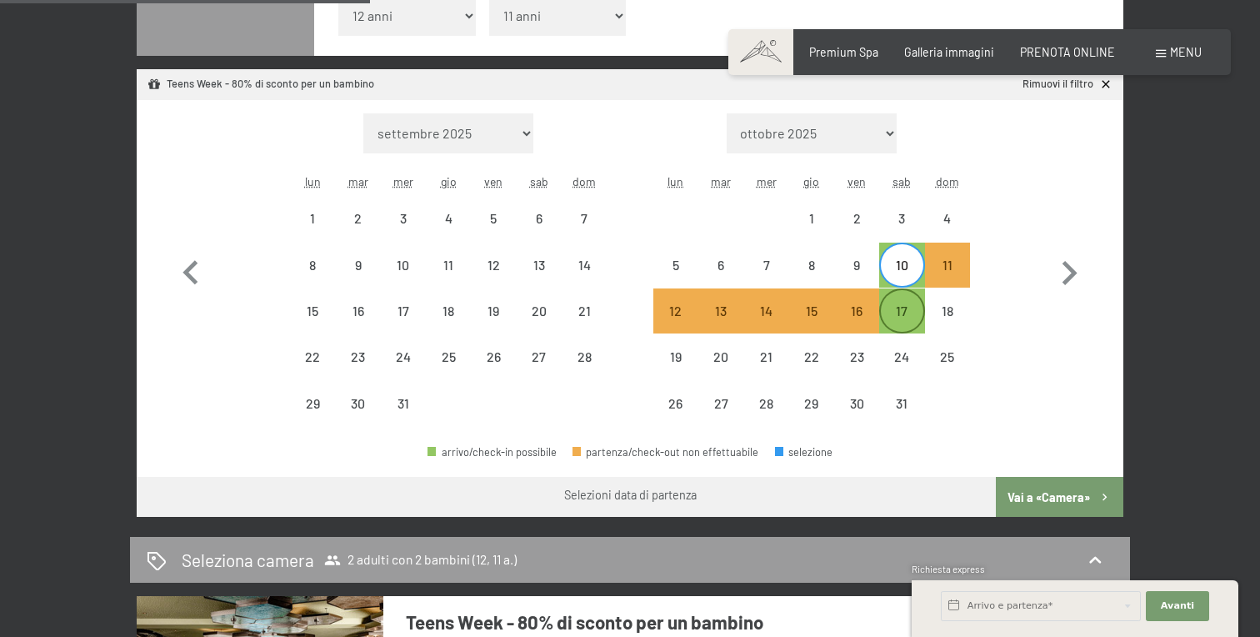
click at [906, 308] on div "17" at bounding box center [902, 325] width 42 height 42
select select "[DATE]"
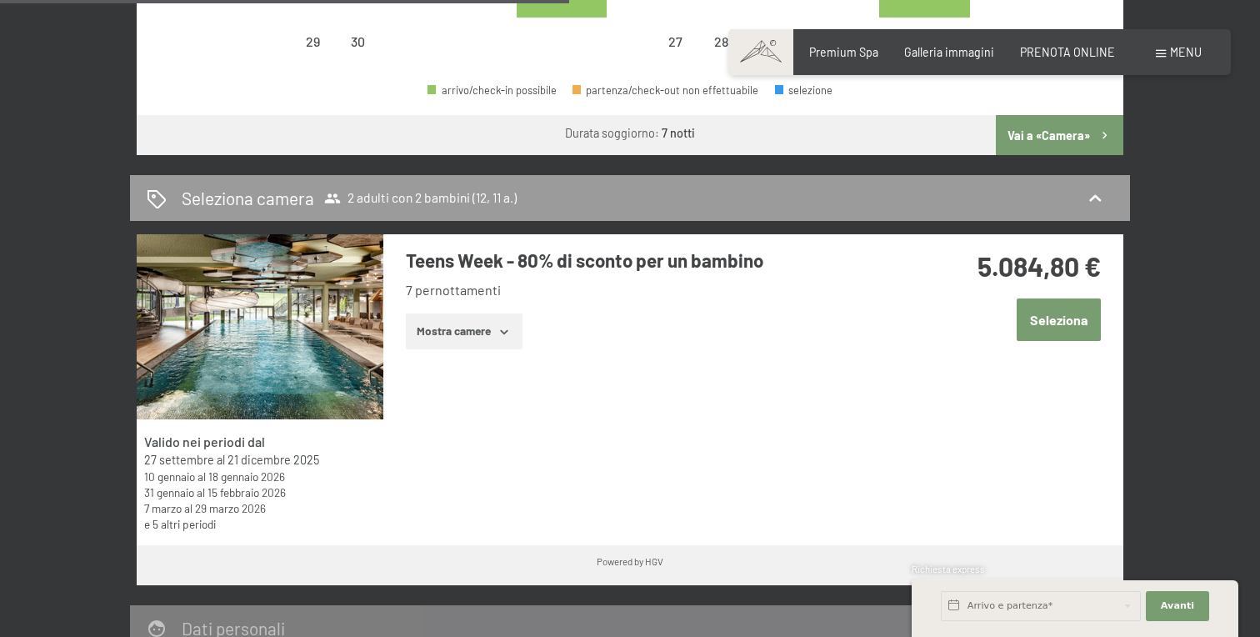
scroll to position [897, 0]
click at [507, 333] on icon "button" at bounding box center [504, 330] width 13 height 13
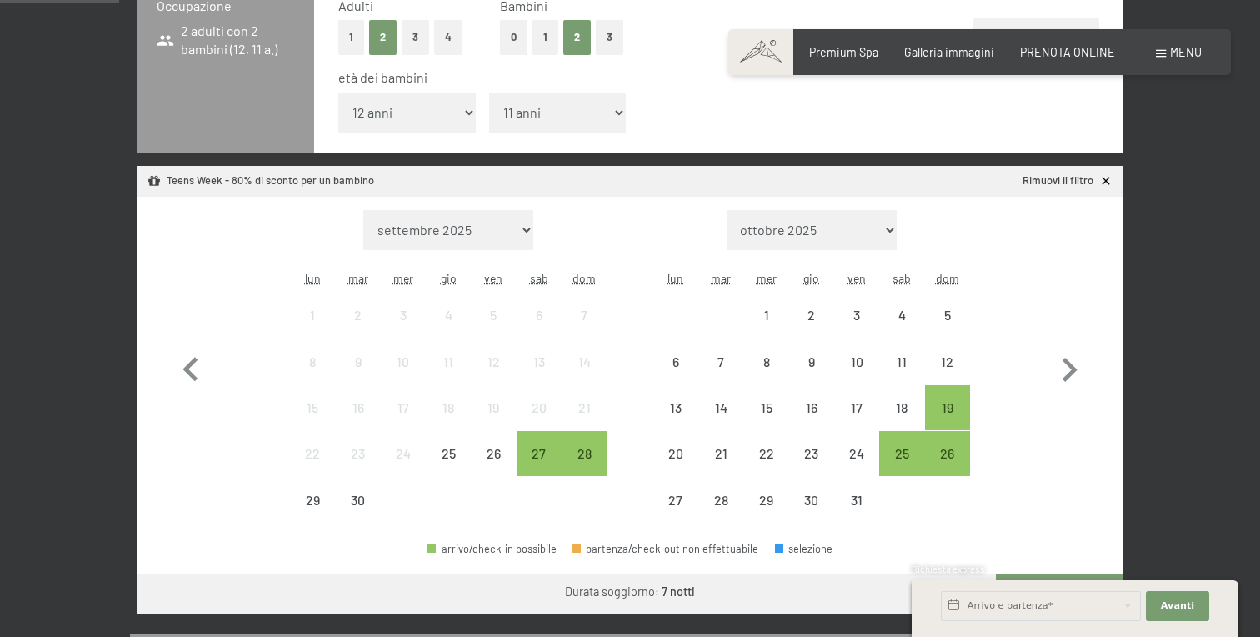
scroll to position [439, 0]
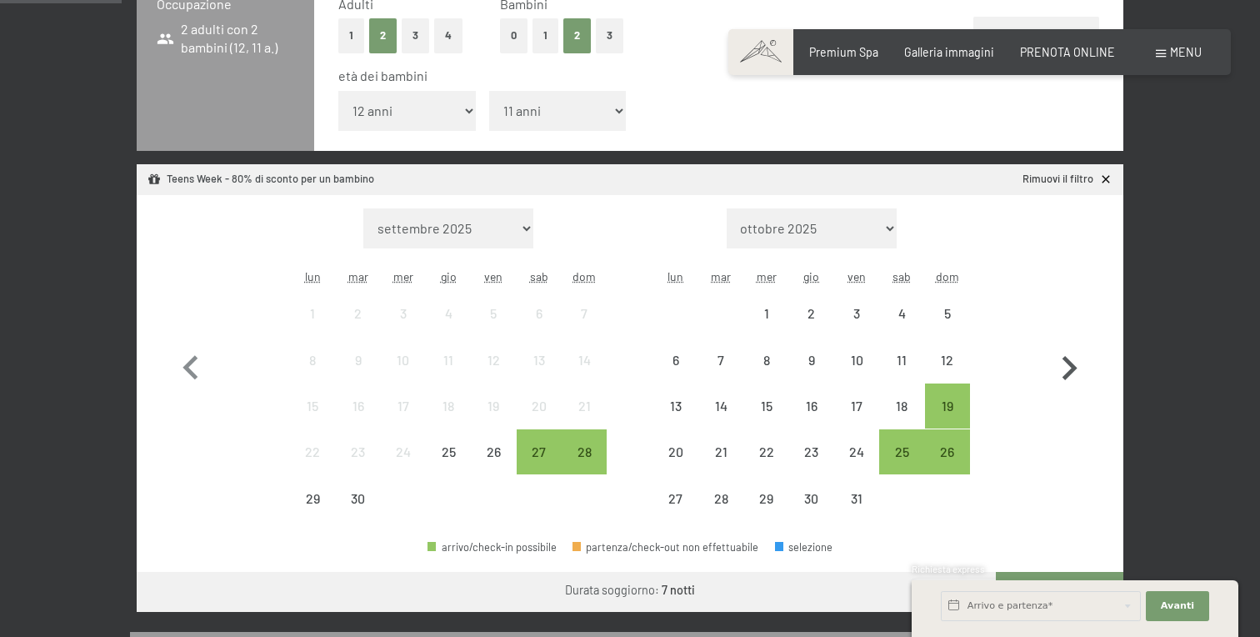
click at [1069, 366] on icon "button" at bounding box center [1069, 368] width 48 height 48
select select "[DATE]"
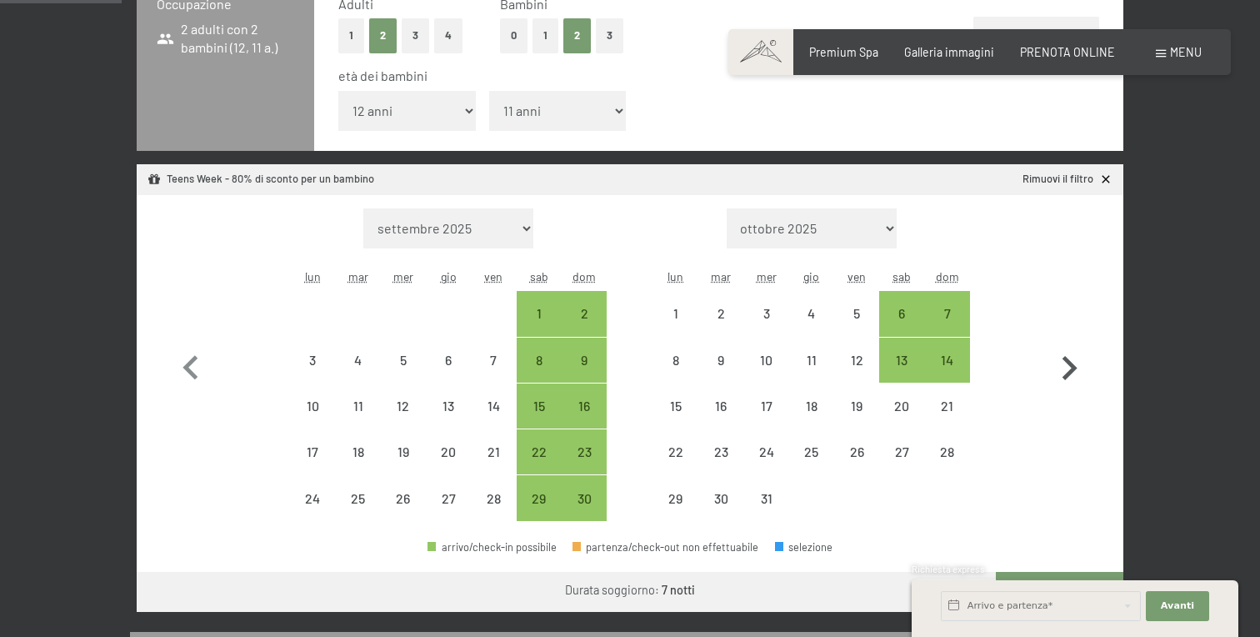
click at [1069, 366] on icon "button" at bounding box center [1069, 368] width 48 height 48
select select "[DATE]"
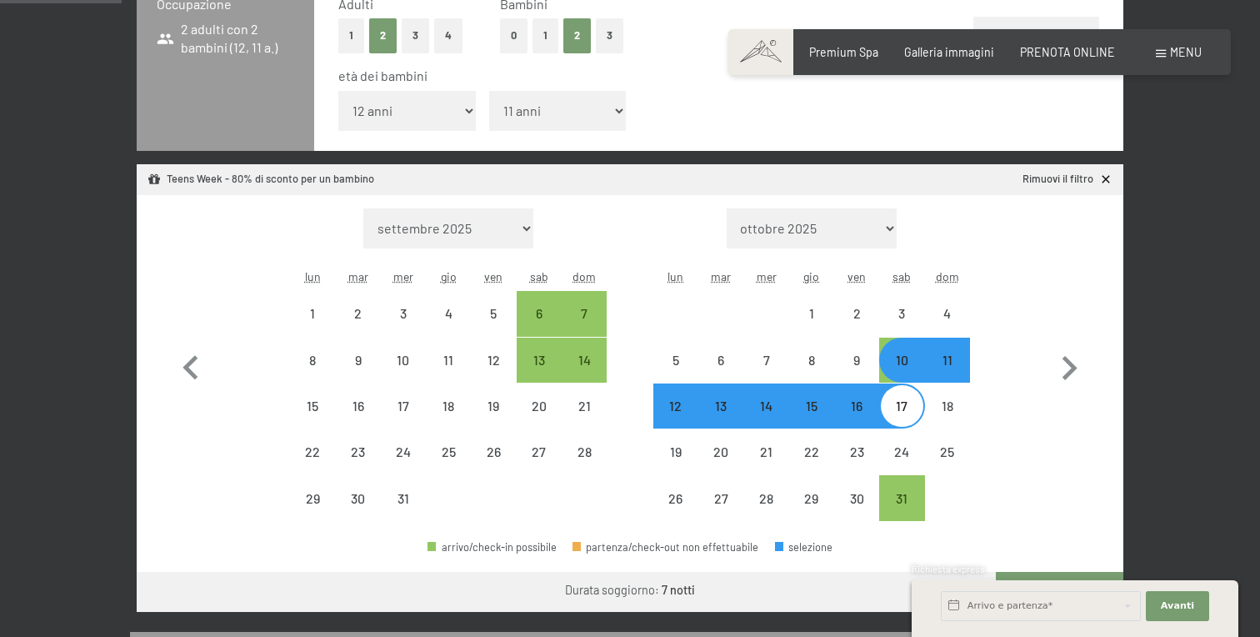
click at [908, 368] on div "10" at bounding box center [902, 374] width 42 height 42
select select "[DATE]"
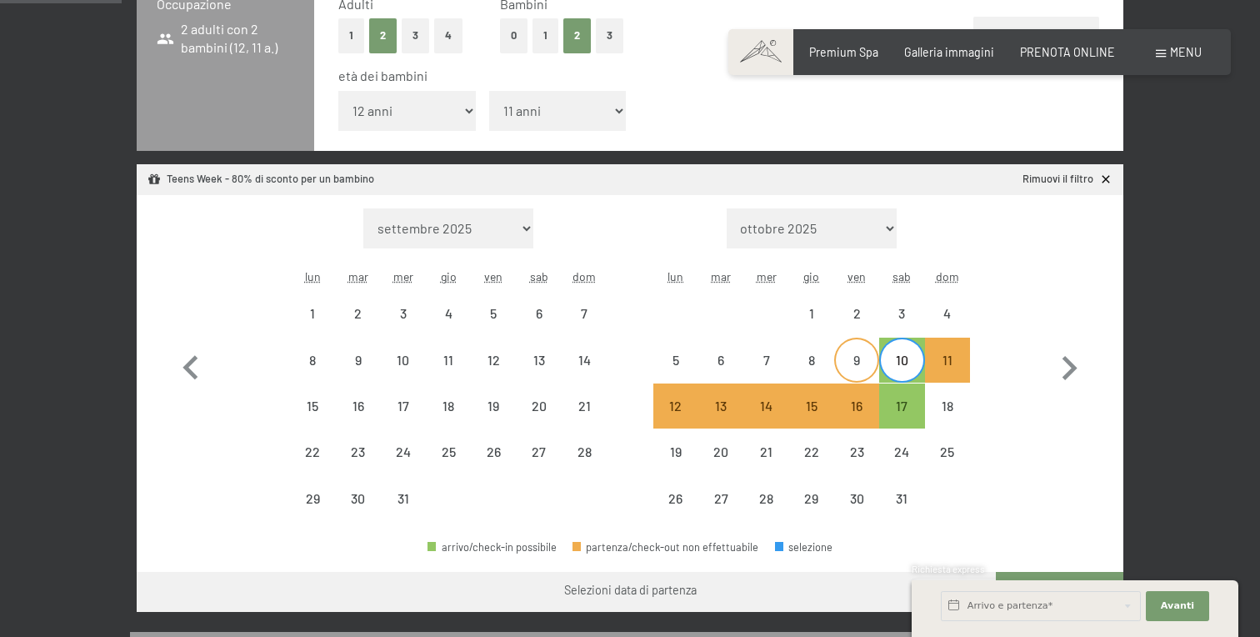
click at [859, 363] on div "9" at bounding box center [857, 374] width 42 height 42
select select "[DATE]"
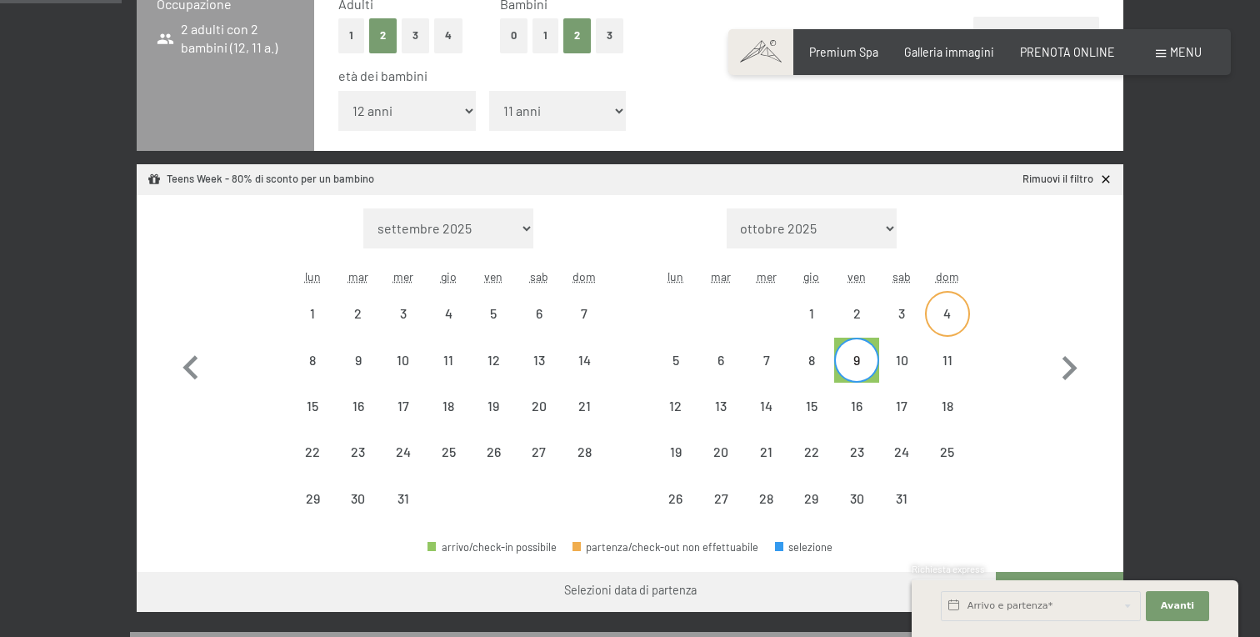
click at [946, 316] on div "4" at bounding box center [948, 328] width 42 height 42
select select "[DATE]"
click at [776, 366] on div "7" at bounding box center [766, 374] width 42 height 42
select select "[DATE]"
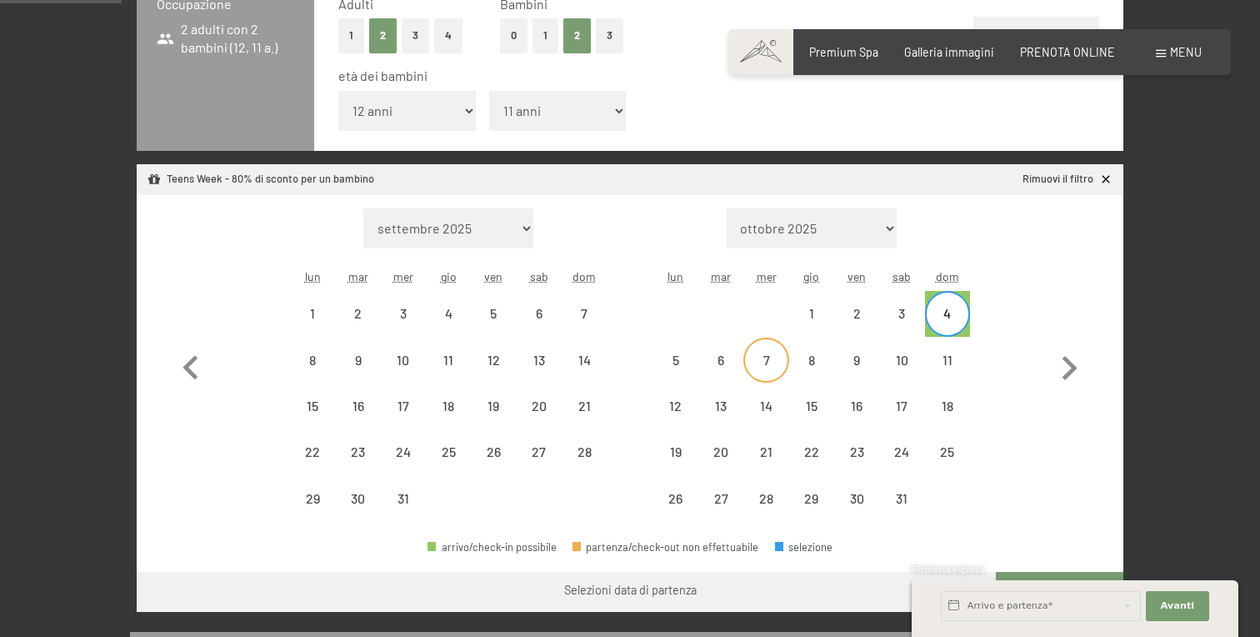
select select "[DATE]"
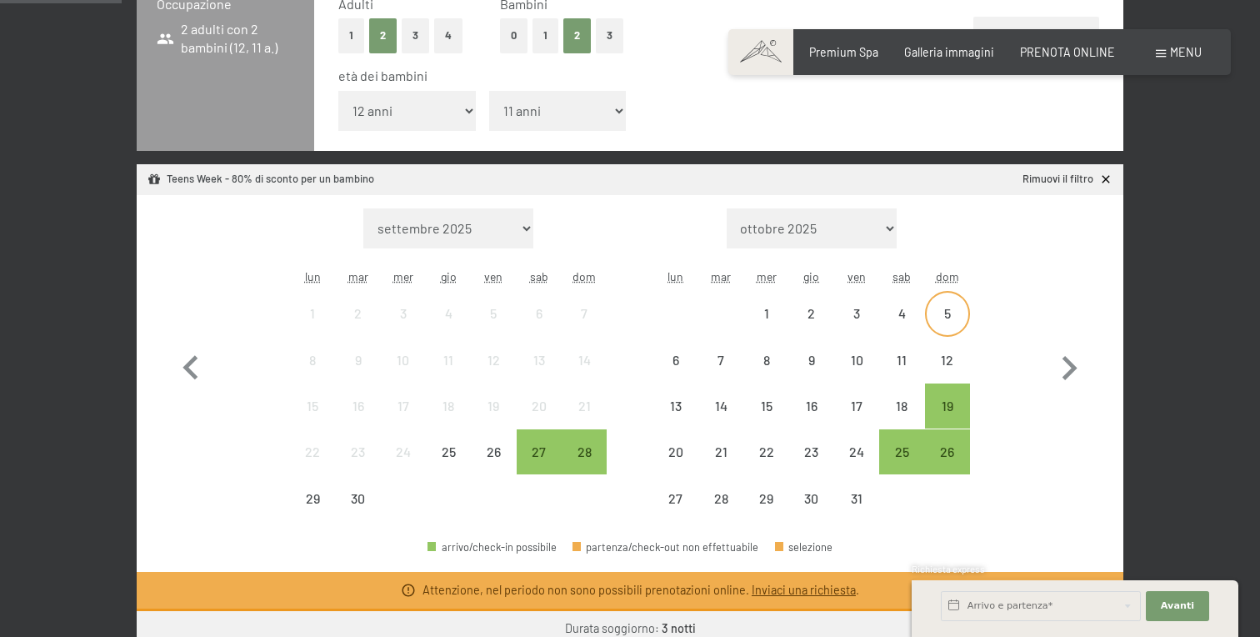
click at [943, 316] on div "5" at bounding box center [948, 328] width 42 height 42
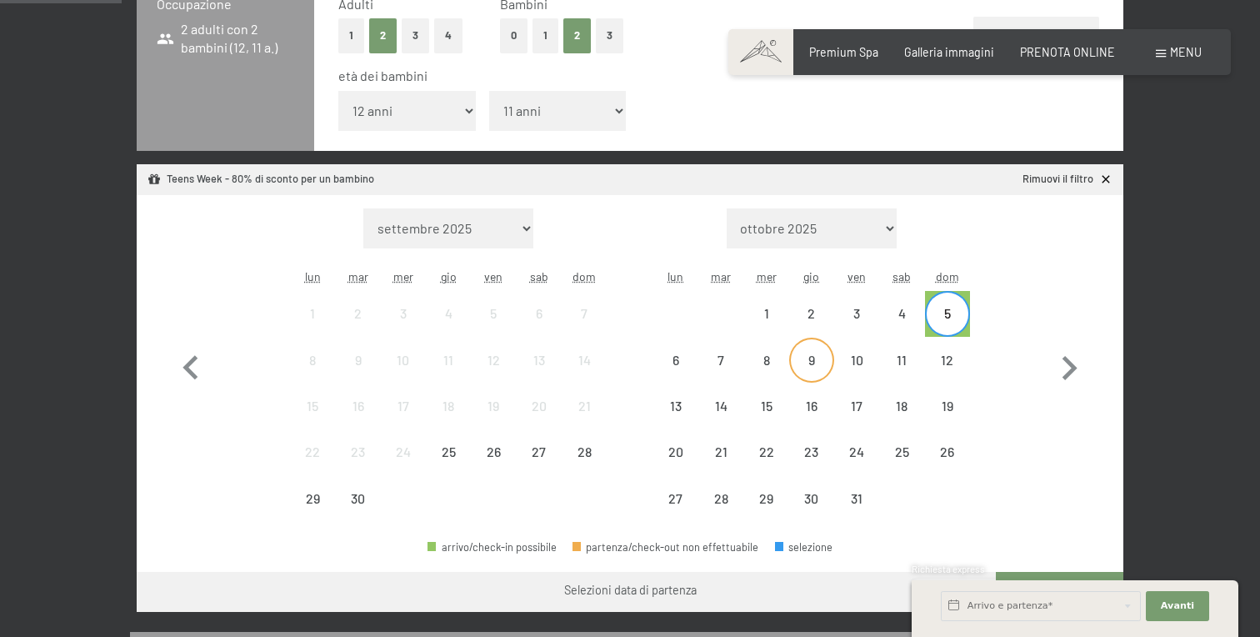
click at [813, 358] on div "9" at bounding box center [812, 374] width 42 height 42
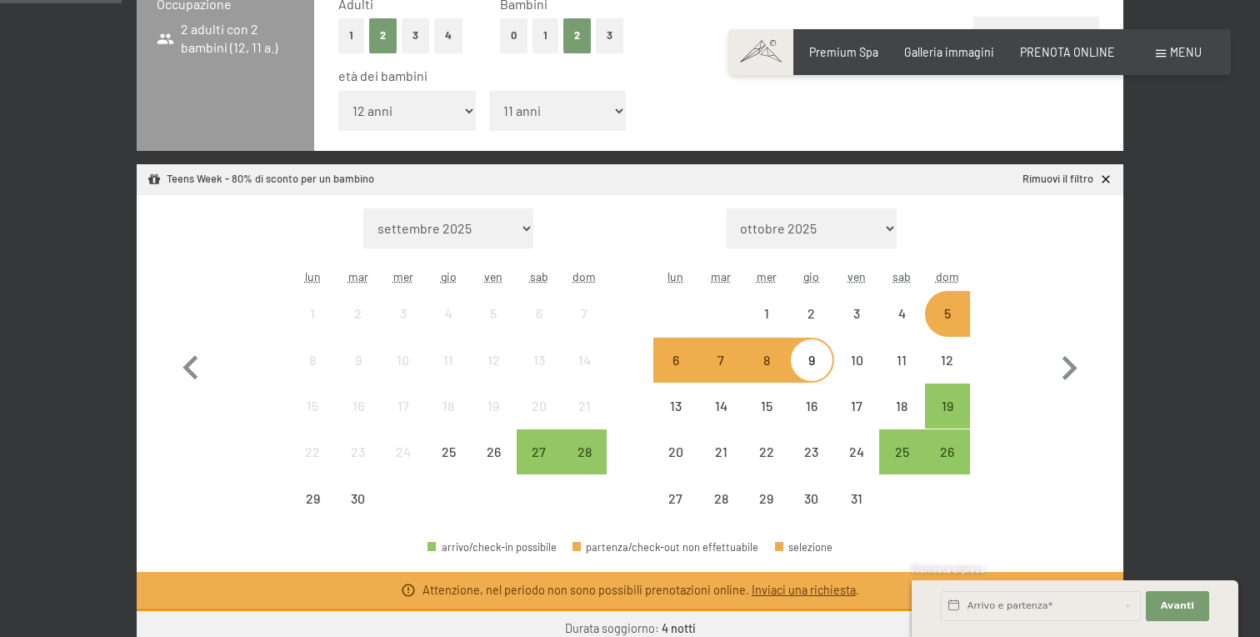
click at [945, 320] on div "5" at bounding box center [948, 328] width 42 height 42
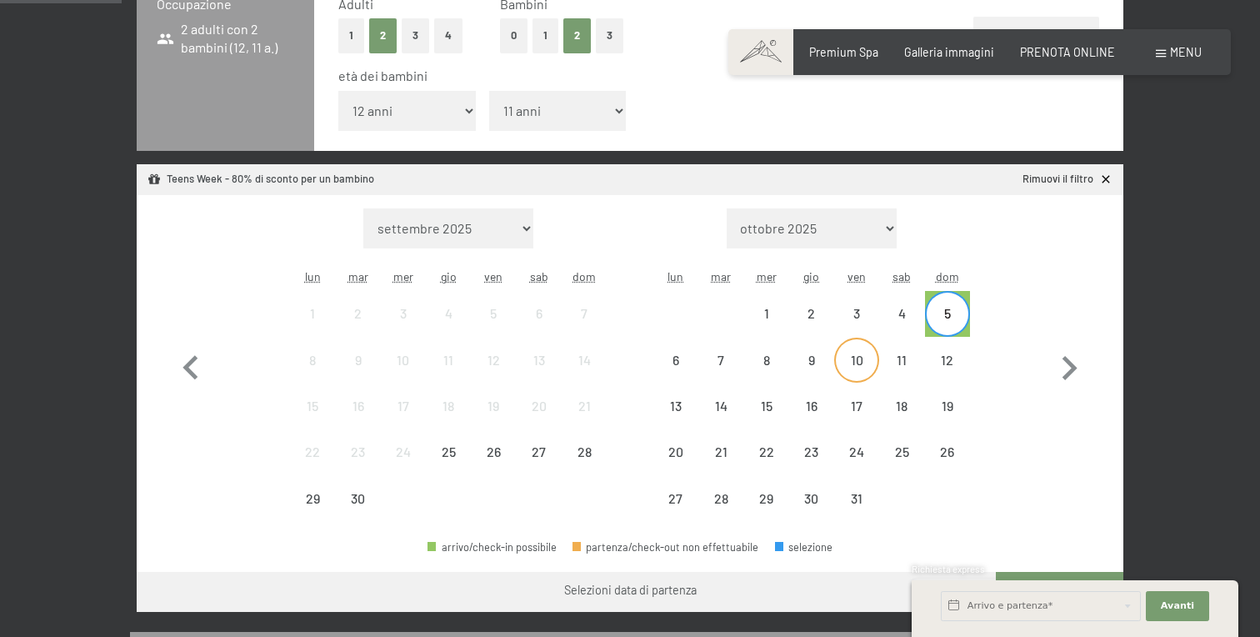
click at [856, 360] on div "10" at bounding box center [857, 374] width 42 height 42
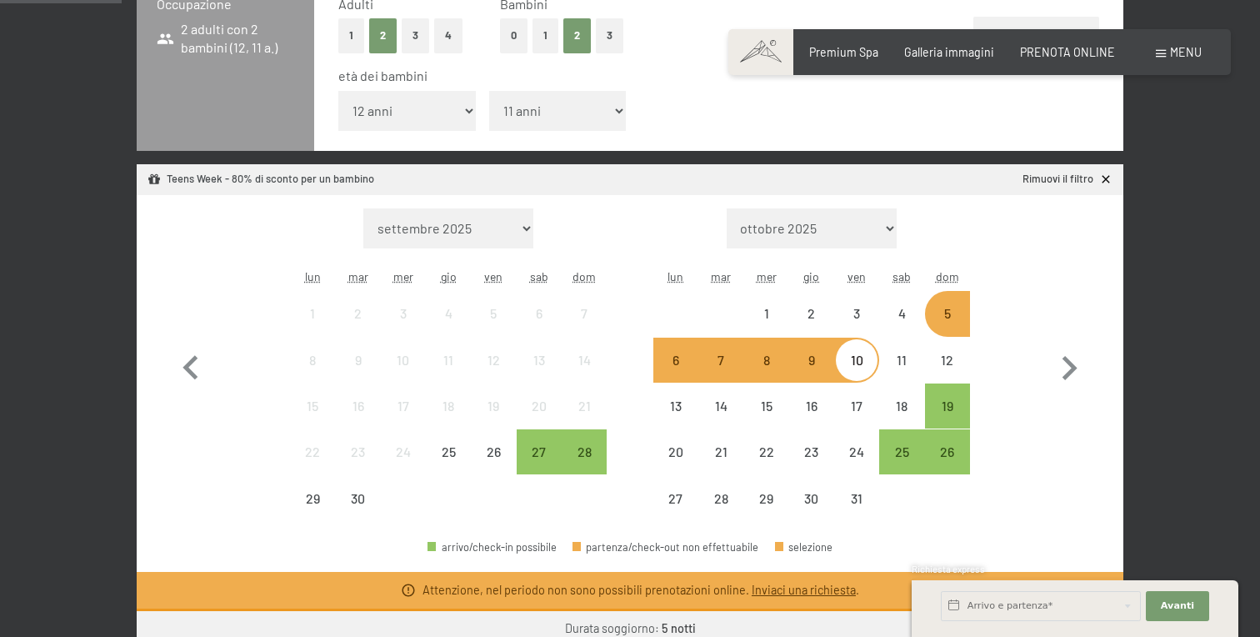
click at [958, 313] on div "5" at bounding box center [948, 328] width 42 height 42
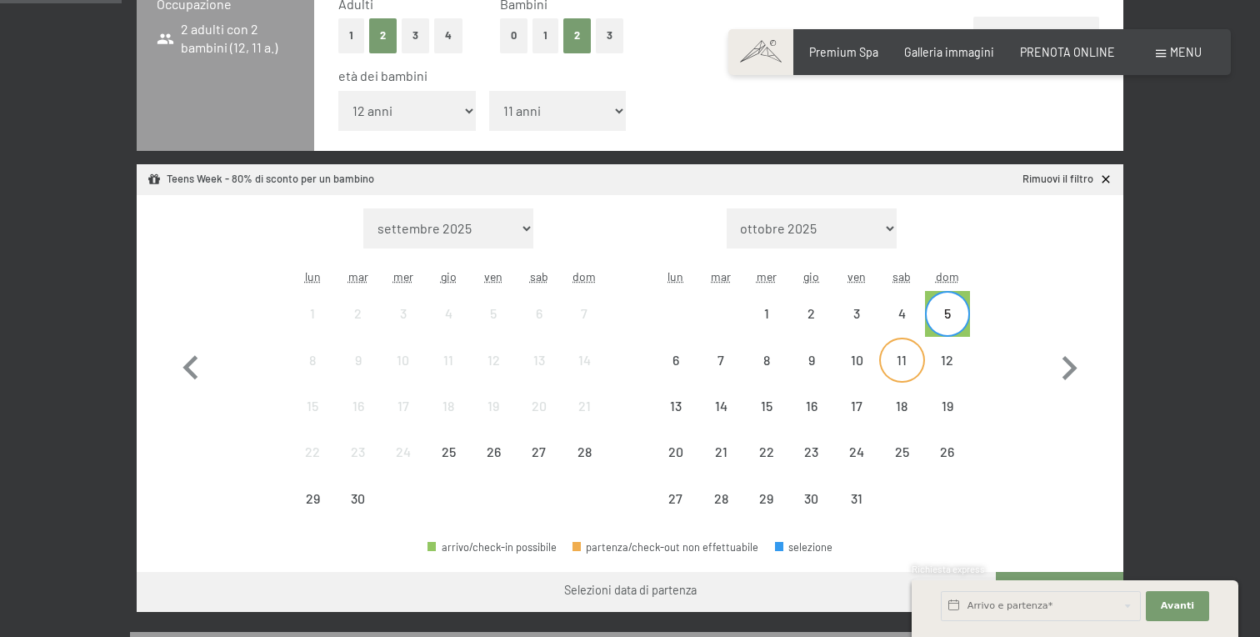
click at [909, 356] on div "11" at bounding box center [902, 374] width 42 height 42
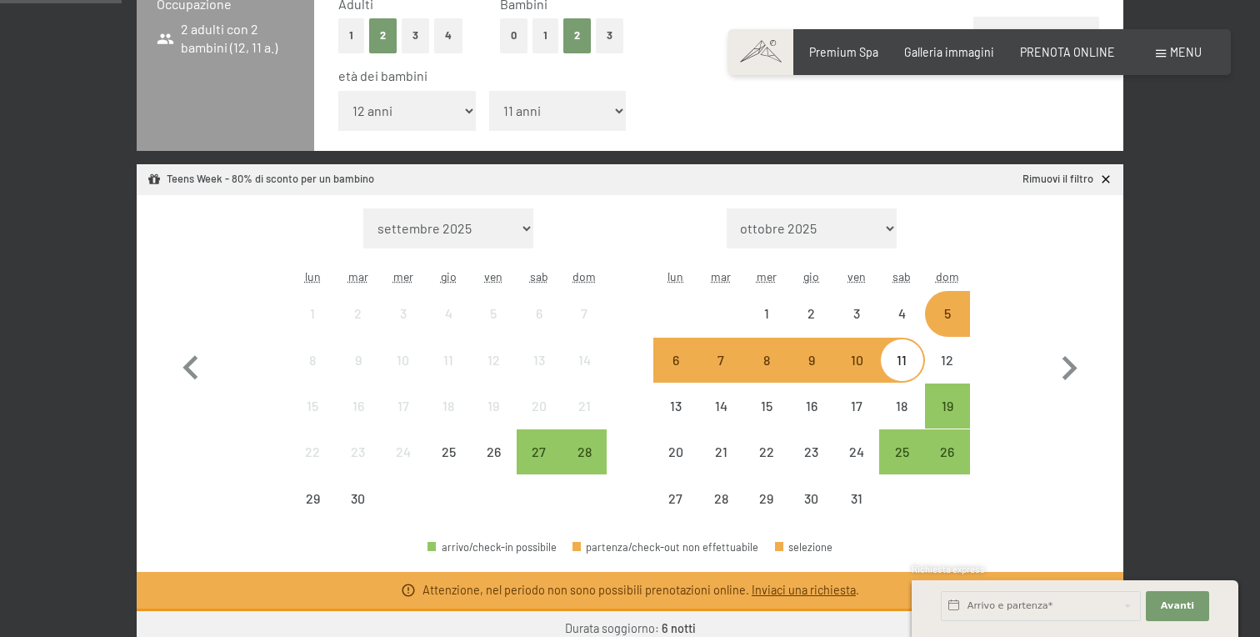
click at [954, 313] on div "5" at bounding box center [948, 328] width 42 height 42
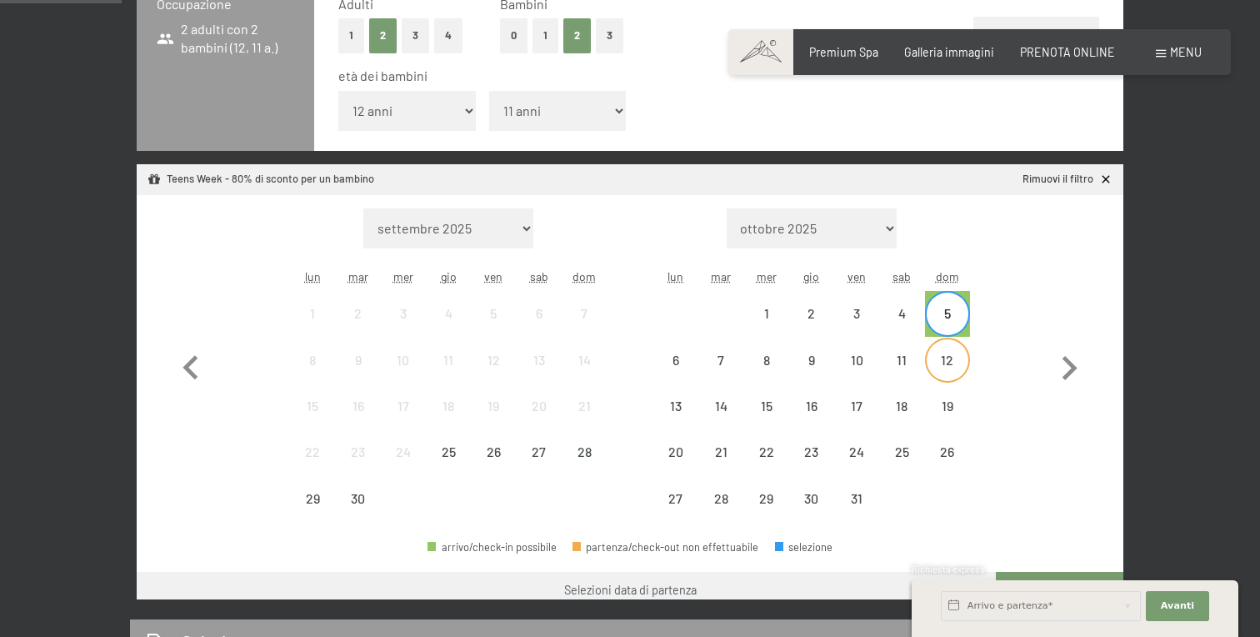
click at [954, 358] on div "12" at bounding box center [948, 374] width 42 height 42
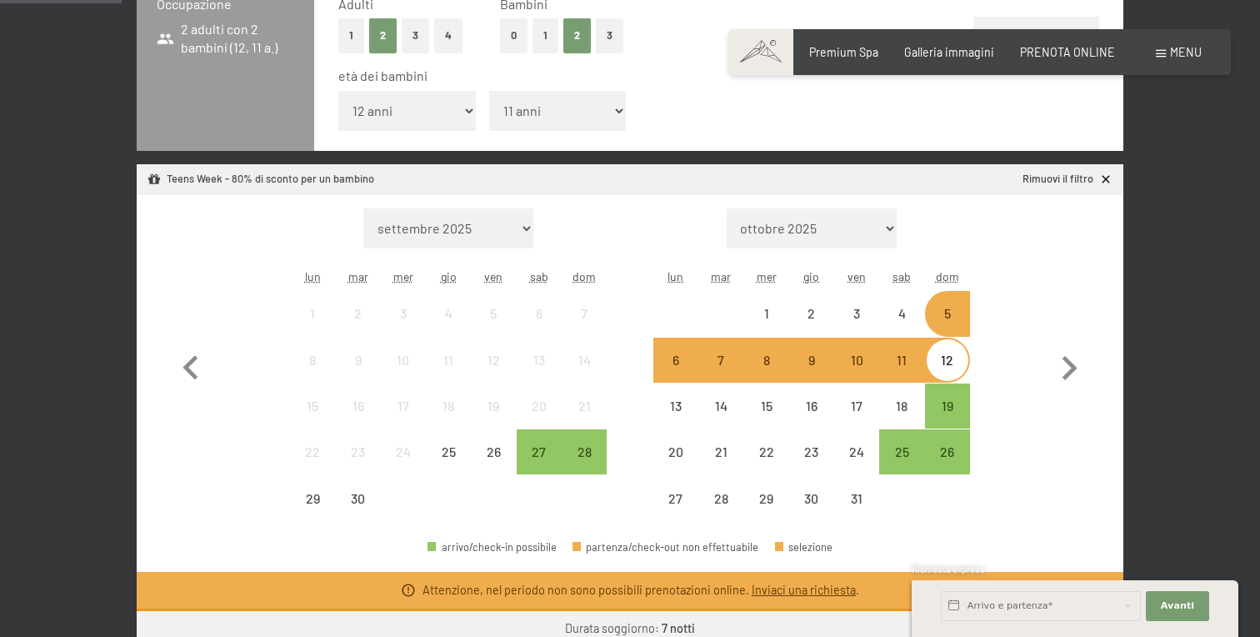
click at [658, 372] on div "6" at bounding box center [676, 374] width 42 height 42
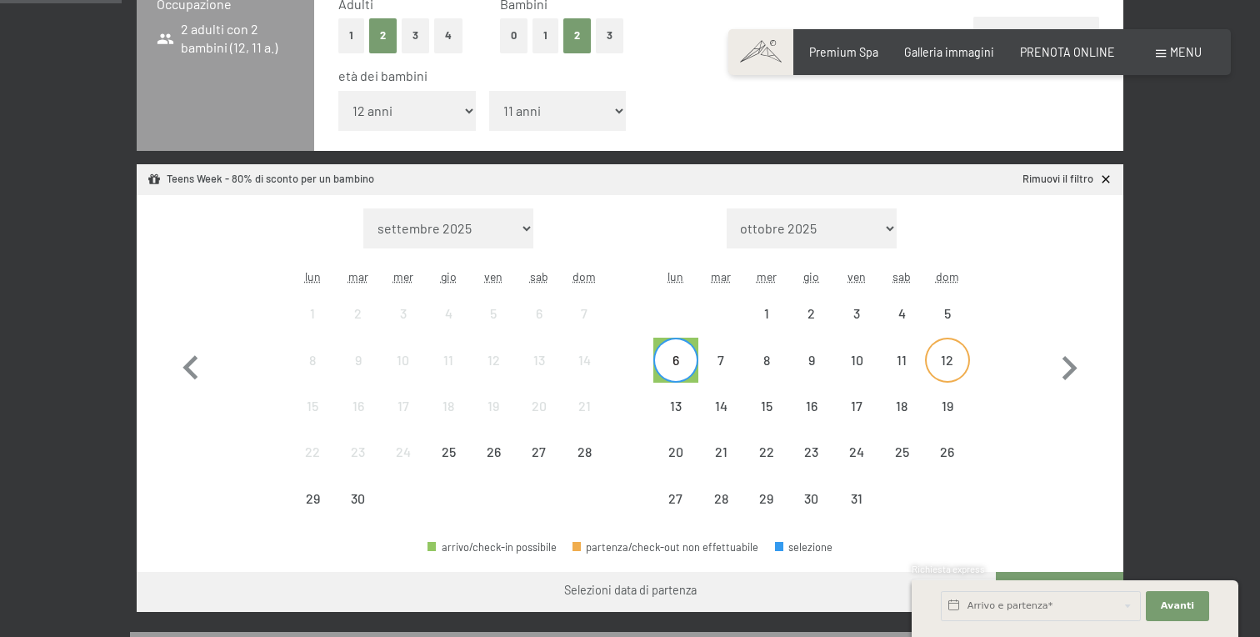
click at [942, 364] on div "12" at bounding box center [948, 374] width 42 height 42
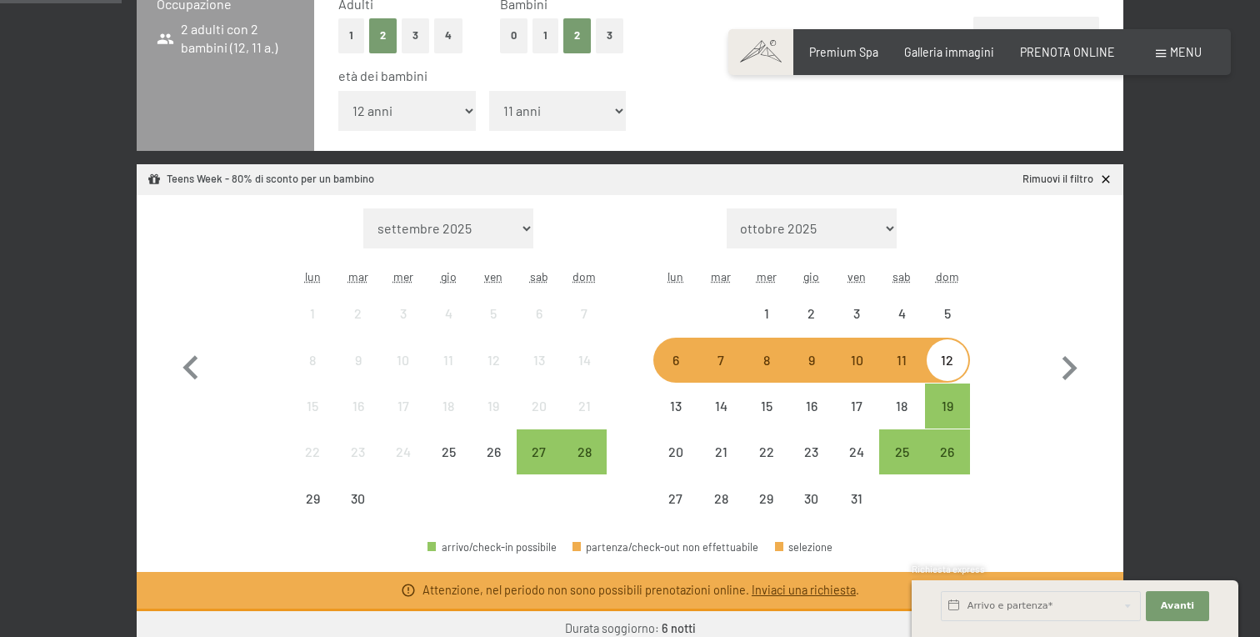
click at [689, 359] on div "6" at bounding box center [676, 374] width 42 height 42
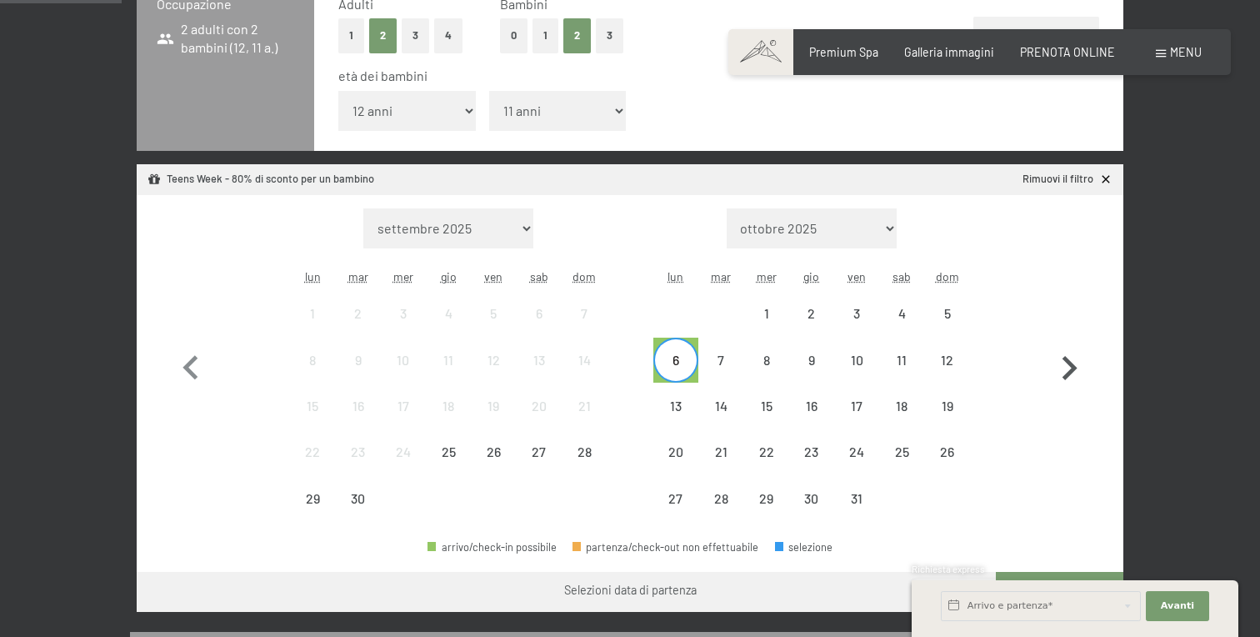
click at [1052, 358] on icon "button" at bounding box center [1069, 368] width 48 height 48
select select "[DATE]"
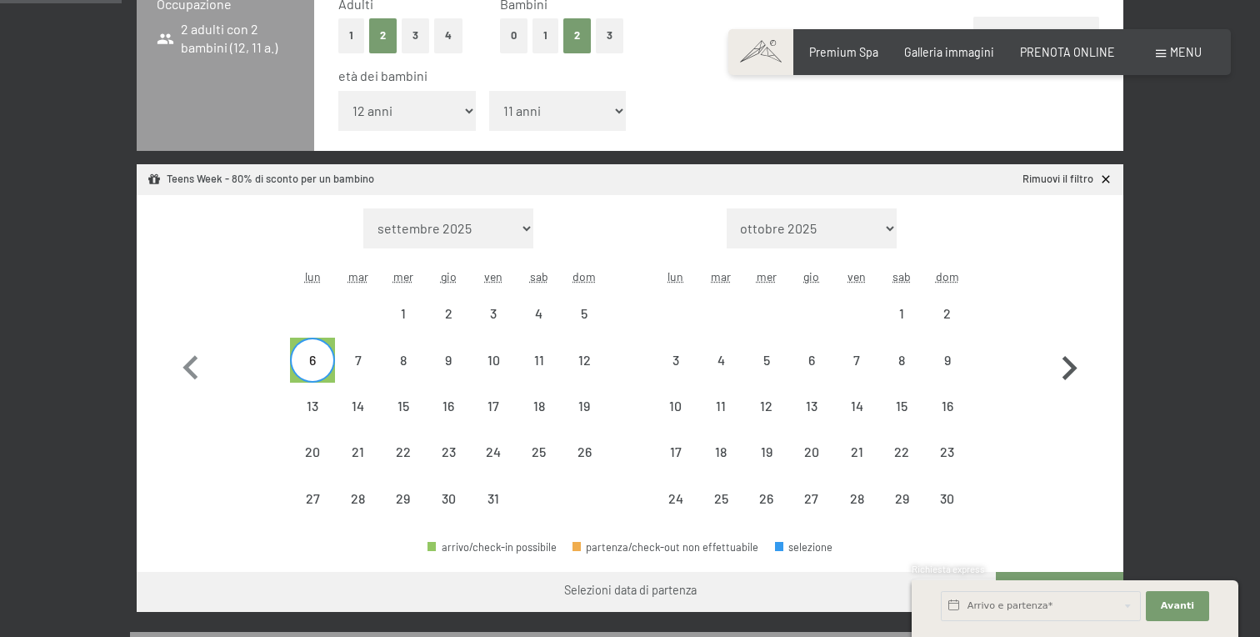
click at [1052, 358] on icon "button" at bounding box center [1069, 368] width 48 height 48
select select "[DATE]"
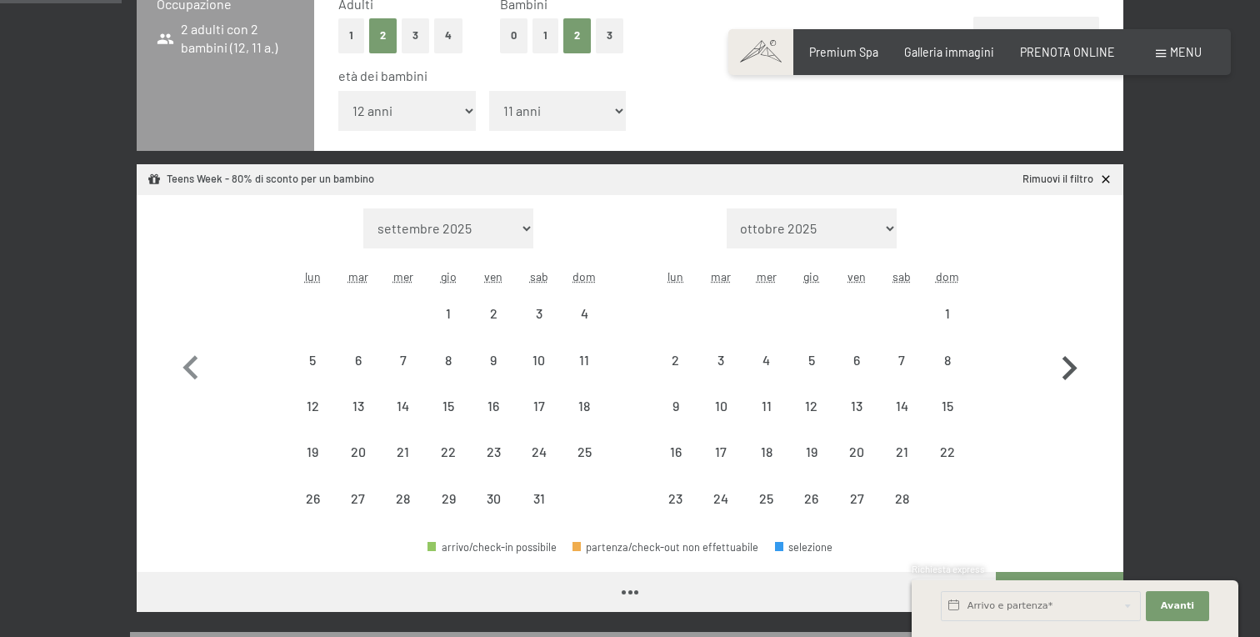
click at [1052, 358] on icon "button" at bounding box center [1069, 368] width 48 height 48
select select "[DATE]"
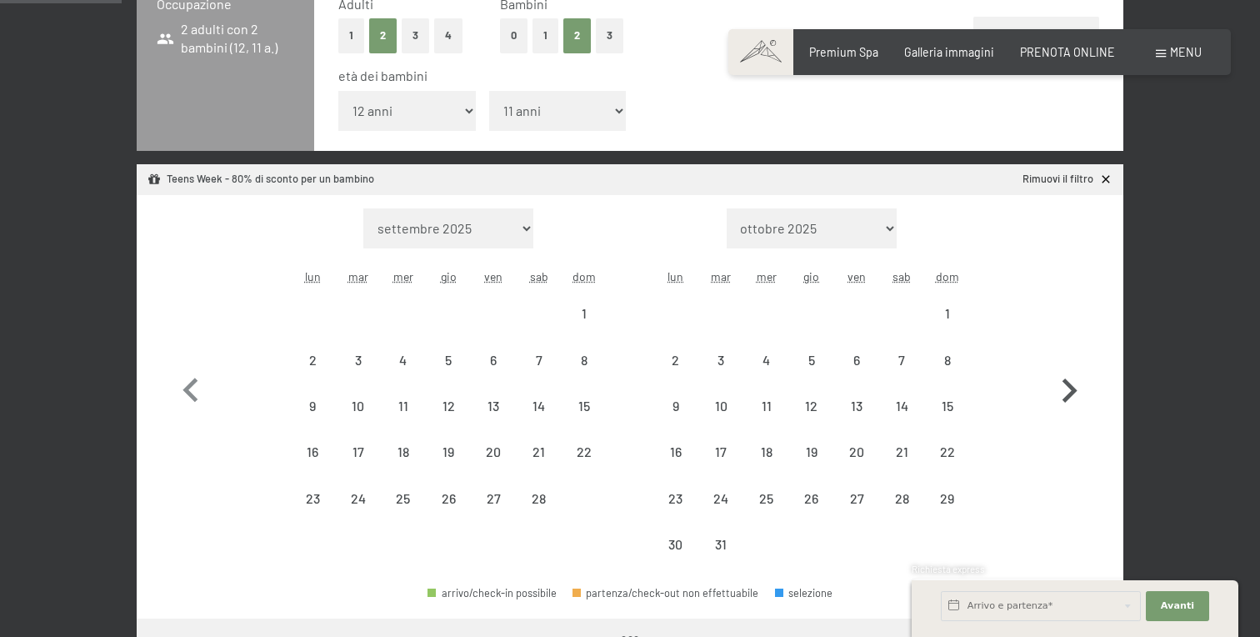
select select "[DATE]"
click at [194, 388] on icon "button" at bounding box center [191, 391] width 48 height 48
select select "[DATE]"
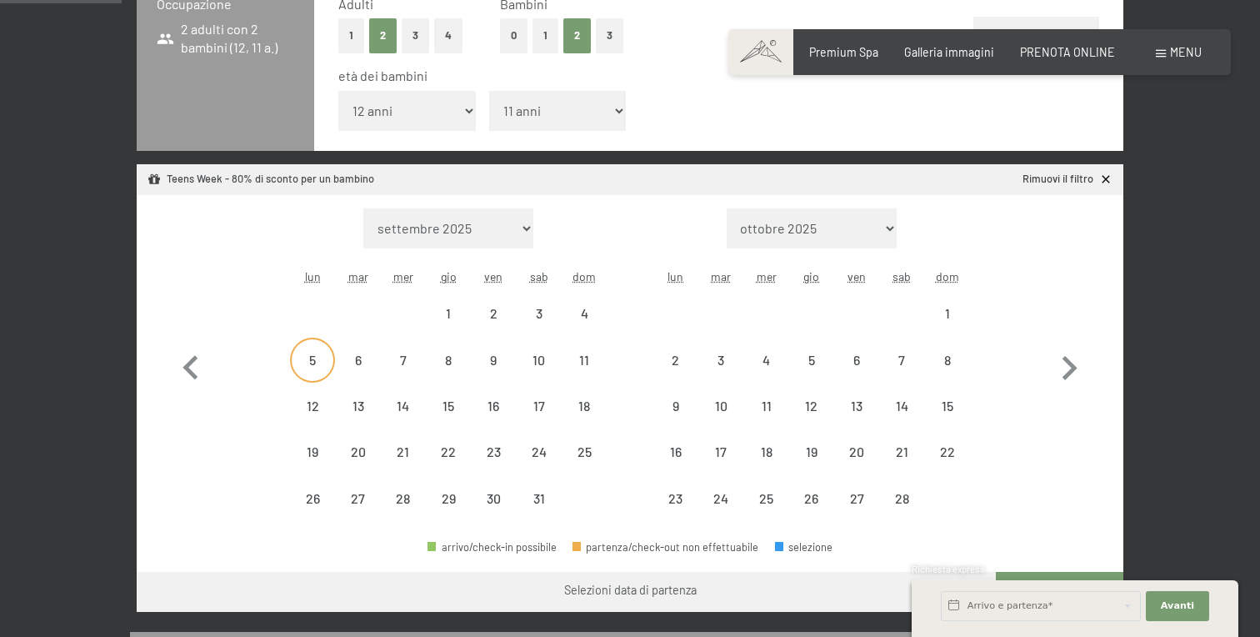
click at [317, 360] on div "5" at bounding box center [313, 374] width 42 height 42
select select "[DATE]"
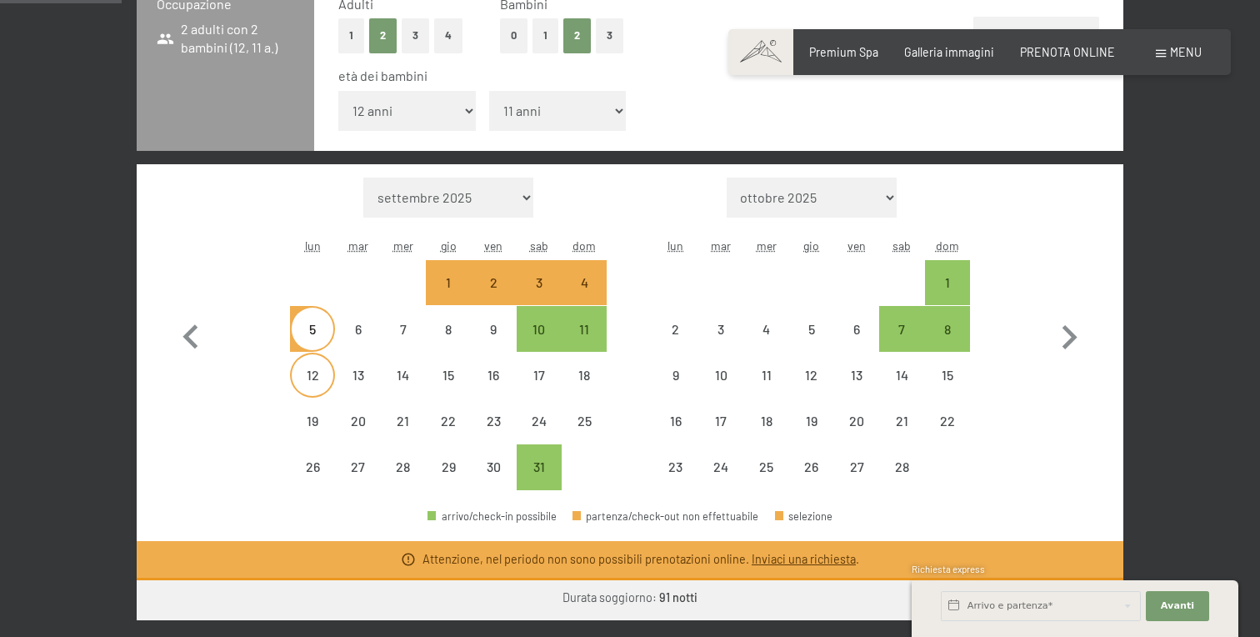
click at [323, 380] on div "12" at bounding box center [313, 389] width 42 height 42
select select "[DATE]"
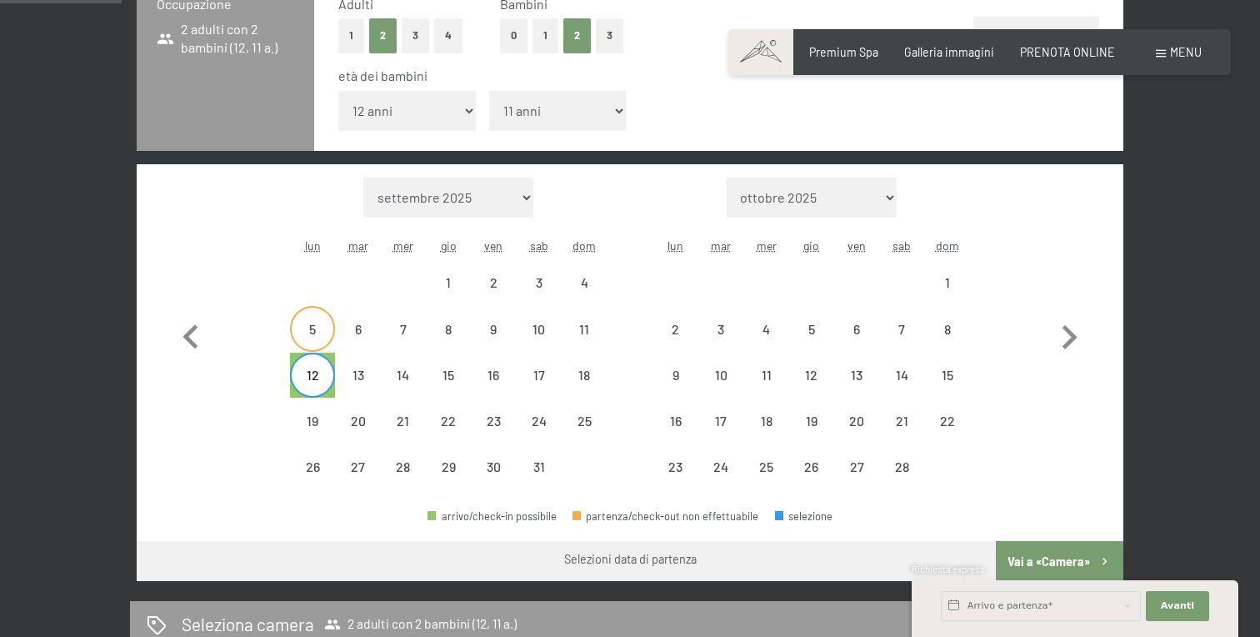
click at [319, 335] on div "5" at bounding box center [313, 344] width 42 height 42
select select "[DATE]"
click at [587, 331] on div "11" at bounding box center [584, 344] width 42 height 42
select select "[DATE]"
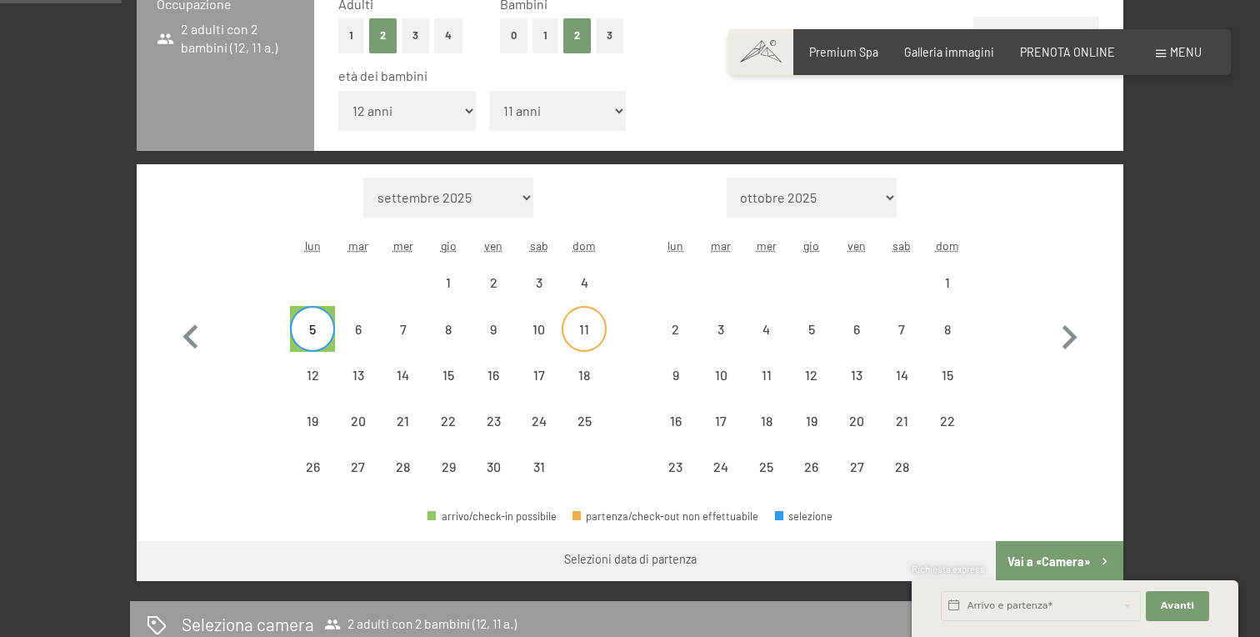
select select "[DATE]"
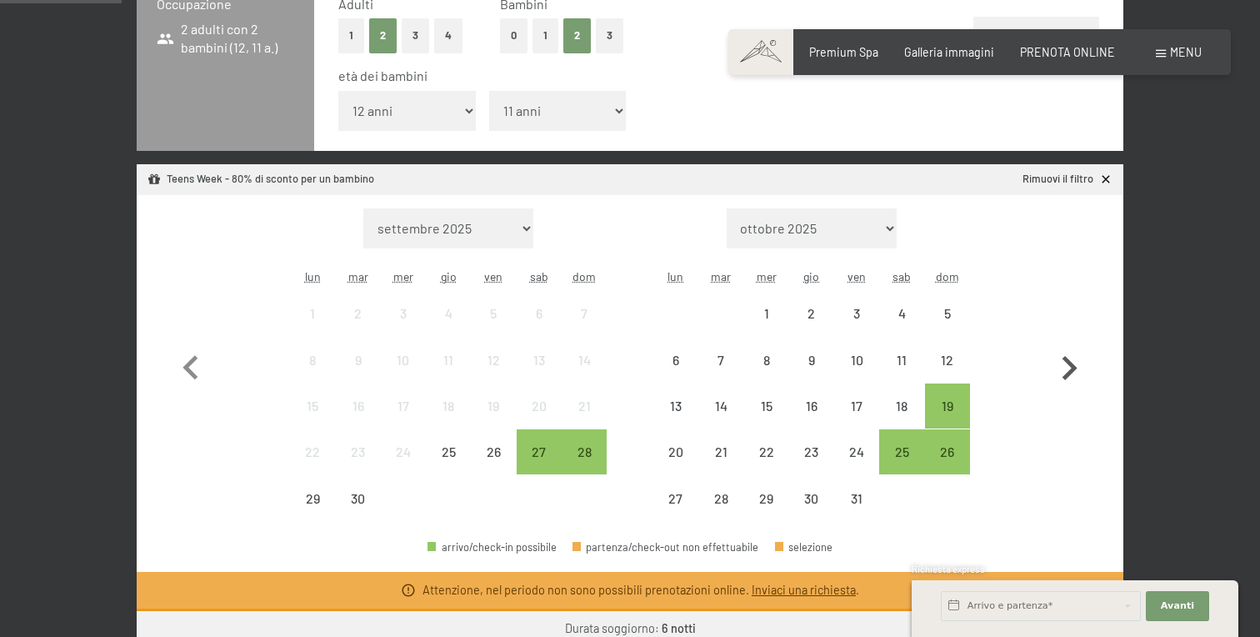
click at [1077, 348] on icon "button" at bounding box center [1069, 368] width 48 height 48
select select "[DATE]"
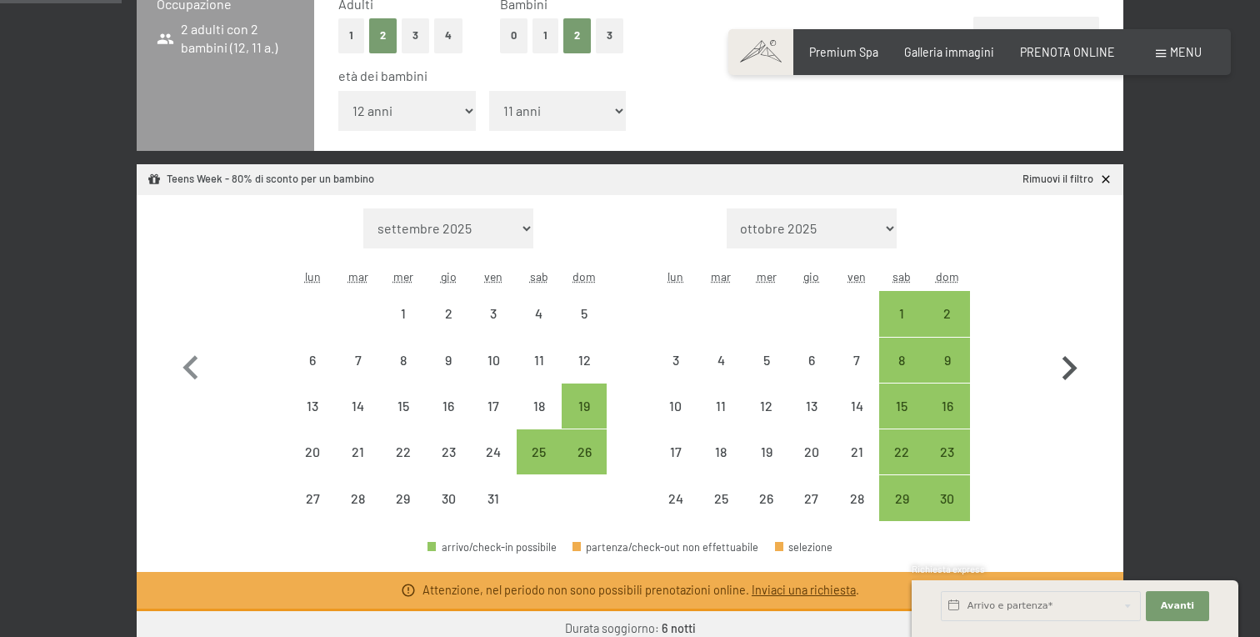
click at [1077, 350] on icon "button" at bounding box center [1069, 368] width 48 height 48
select select "[DATE]"
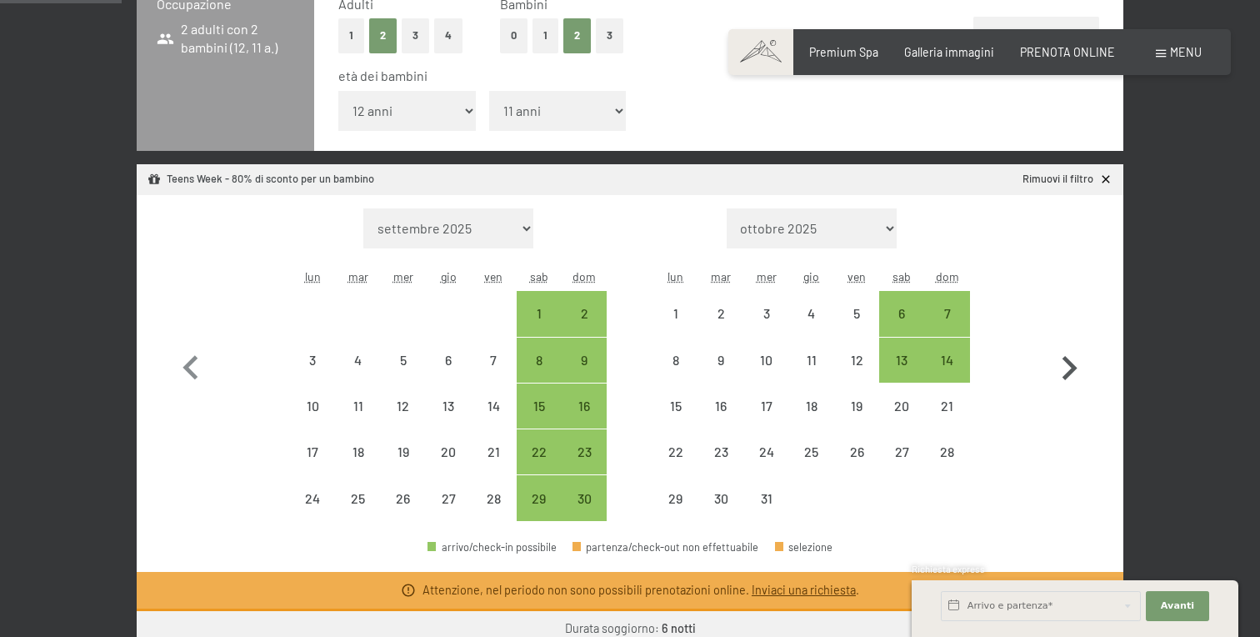
click at [1077, 350] on icon "button" at bounding box center [1069, 368] width 48 height 48
select select "[DATE]"
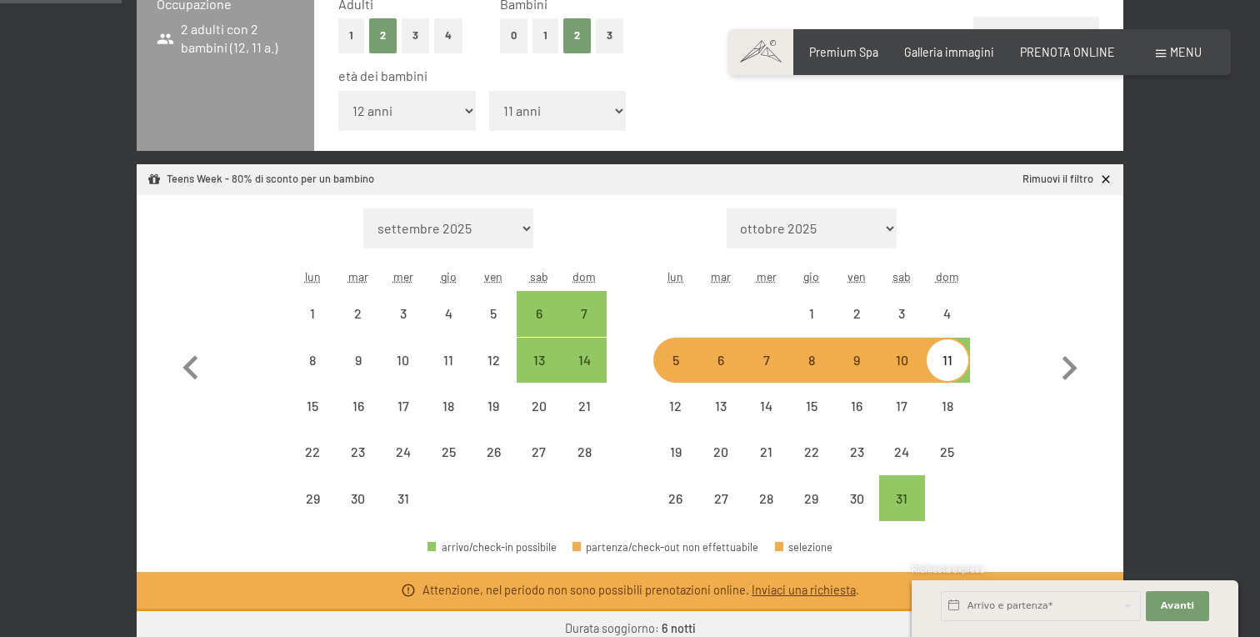
click at [679, 358] on div "5" at bounding box center [676, 374] width 42 height 42
select select "[DATE]"
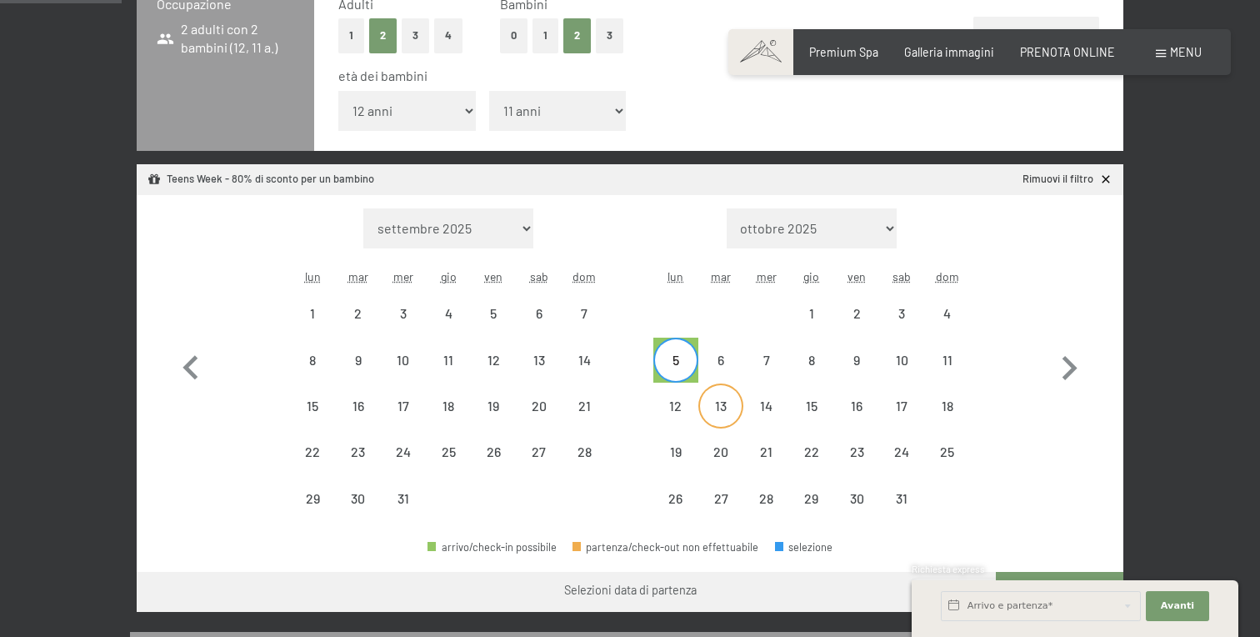
click at [714, 398] on div "13" at bounding box center [721, 406] width 42 height 42
select select "[DATE]"
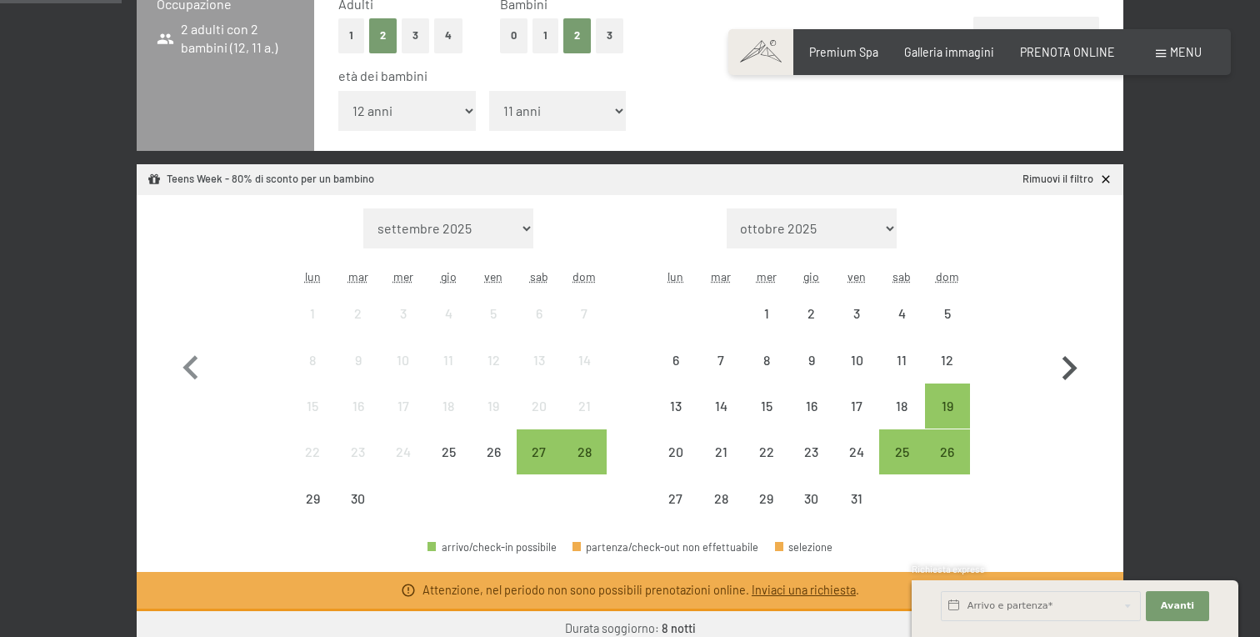
click at [1068, 368] on icon "button" at bounding box center [1069, 368] width 48 height 48
select select "[DATE]"
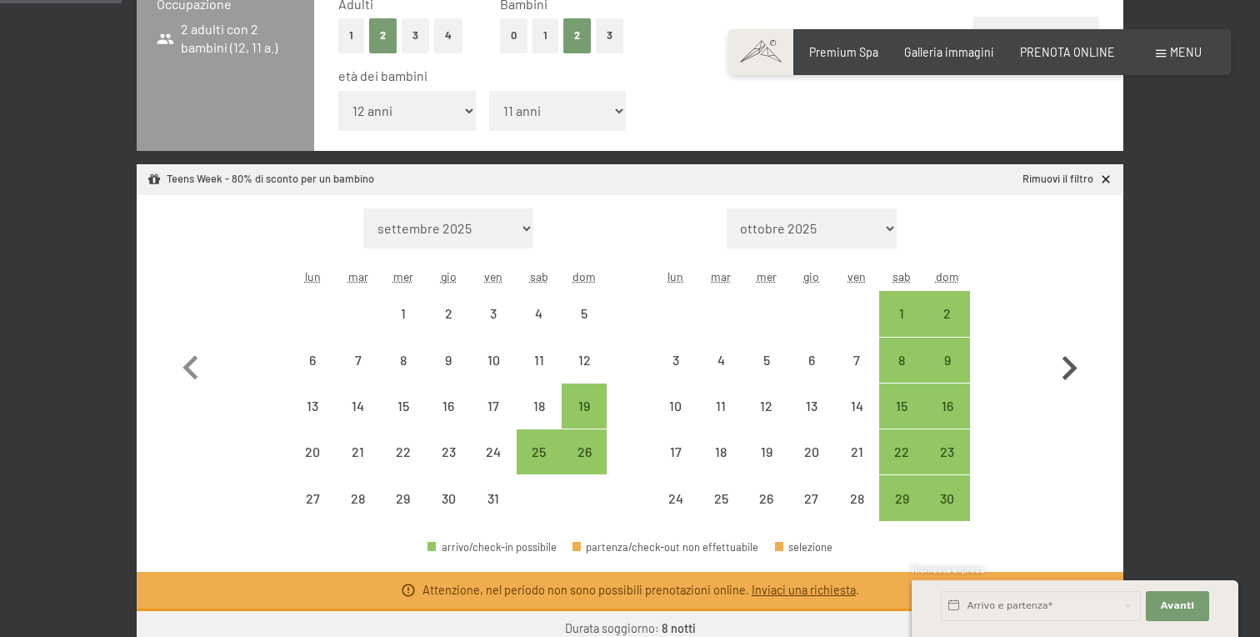
click at [1068, 368] on icon "button" at bounding box center [1069, 368] width 48 height 48
select select "[DATE]"
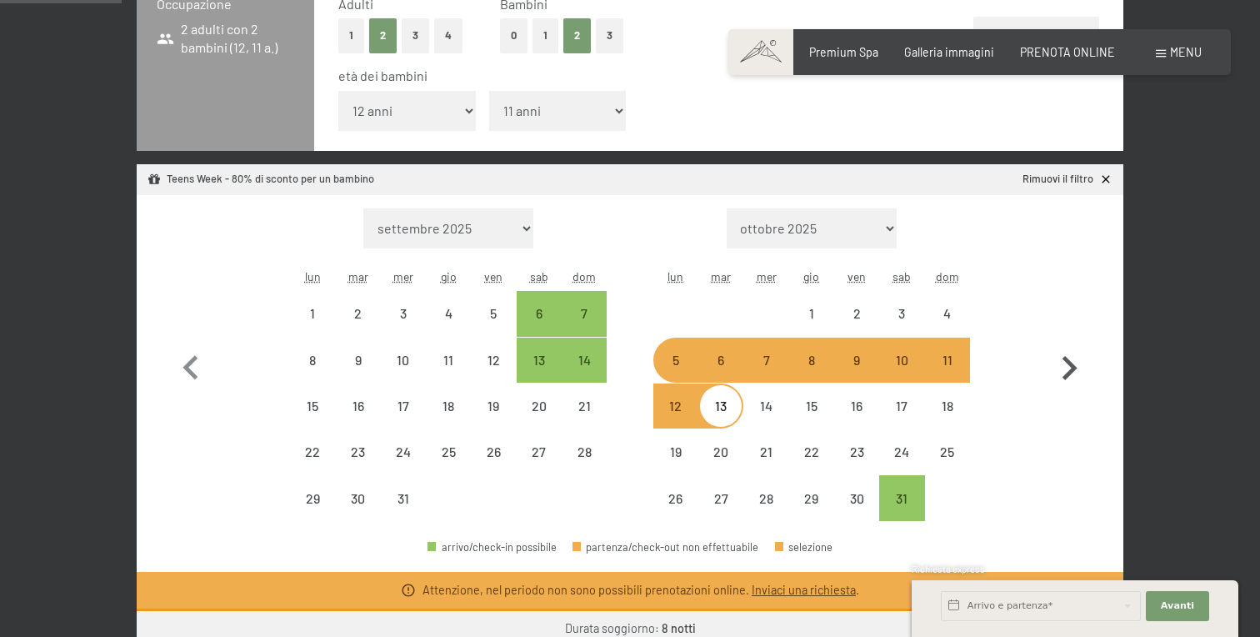
click at [1068, 368] on icon "button" at bounding box center [1069, 368] width 48 height 48
select select "[DATE]"
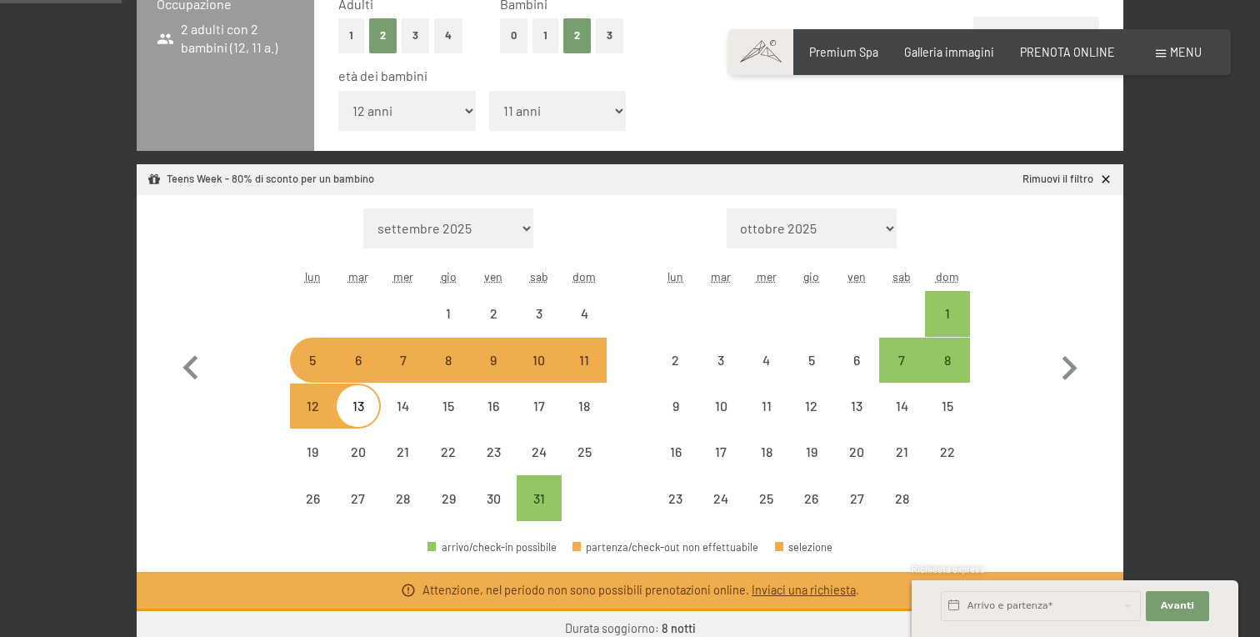
click at [633, 386] on div "Mese/anno settembre 2025 ottobre 2025 novembre 2025 dicembre 2025 gennaio 2026 …" at bounding box center [631, 364] width 928 height 313
click at [534, 361] on span "Consenso marketing*" at bounding box center [531, 366] width 126 height 17
click at [460, 361] on input "Consenso marketing*" at bounding box center [451, 366] width 17 height 17
click at [535, 361] on span "Consenso marketing*" at bounding box center [531, 366] width 126 height 17
click at [460, 361] on input "Consenso marketing*" at bounding box center [451, 366] width 17 height 17
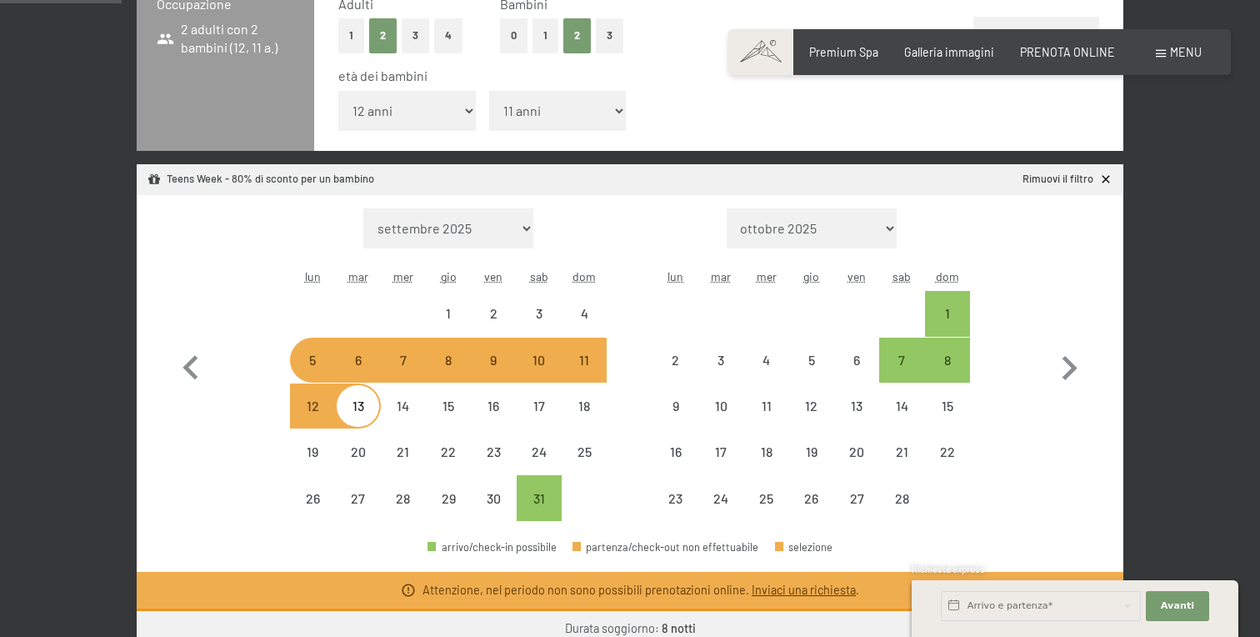
click at [497, 359] on span "Consenso marketing*" at bounding box center [531, 366] width 126 height 17
click at [460, 359] on input "Consenso marketing*" at bounding box center [451, 366] width 17 height 17
checkbox input "false"
click at [537, 321] on div "3" at bounding box center [539, 328] width 42 height 42
select select "[DATE]"
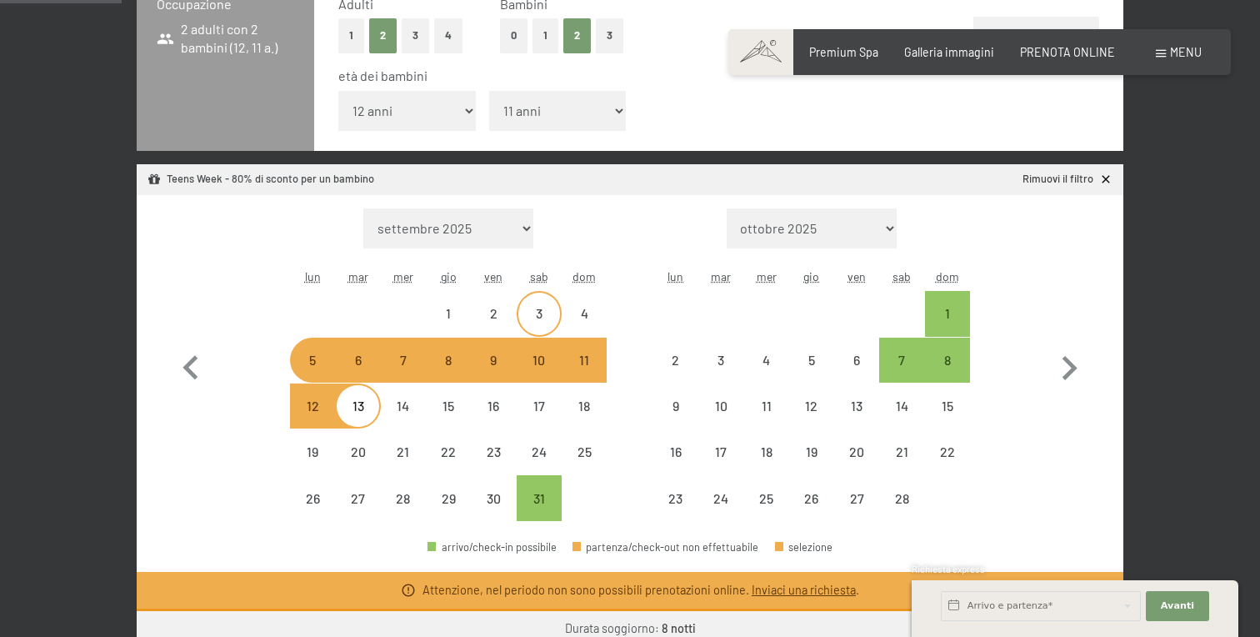
select select "[DATE]"
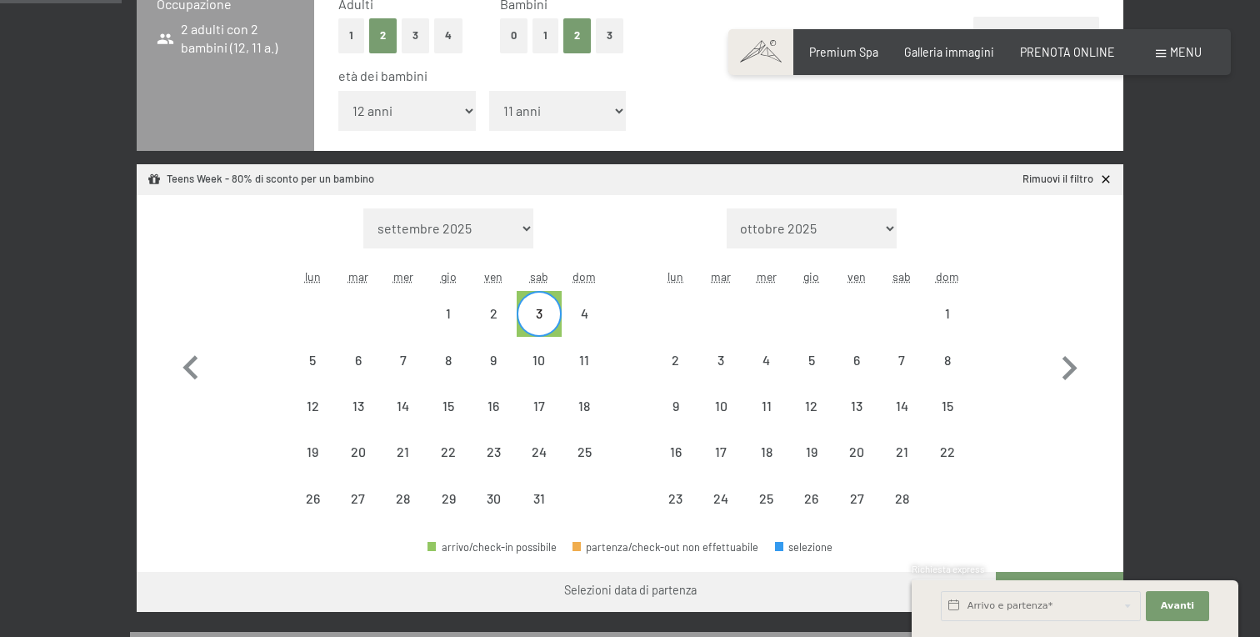
click at [543, 365] on span "Consenso marketing*" at bounding box center [531, 366] width 126 height 17
click at [460, 365] on input "Consenso marketing*" at bounding box center [451, 366] width 17 height 17
click at [536, 361] on span "Consenso marketing*" at bounding box center [531, 366] width 126 height 17
click at [460, 361] on input "Consenso marketing*" at bounding box center [451, 366] width 17 height 17
click at [490, 362] on span "Consenso marketing*" at bounding box center [531, 366] width 126 height 17
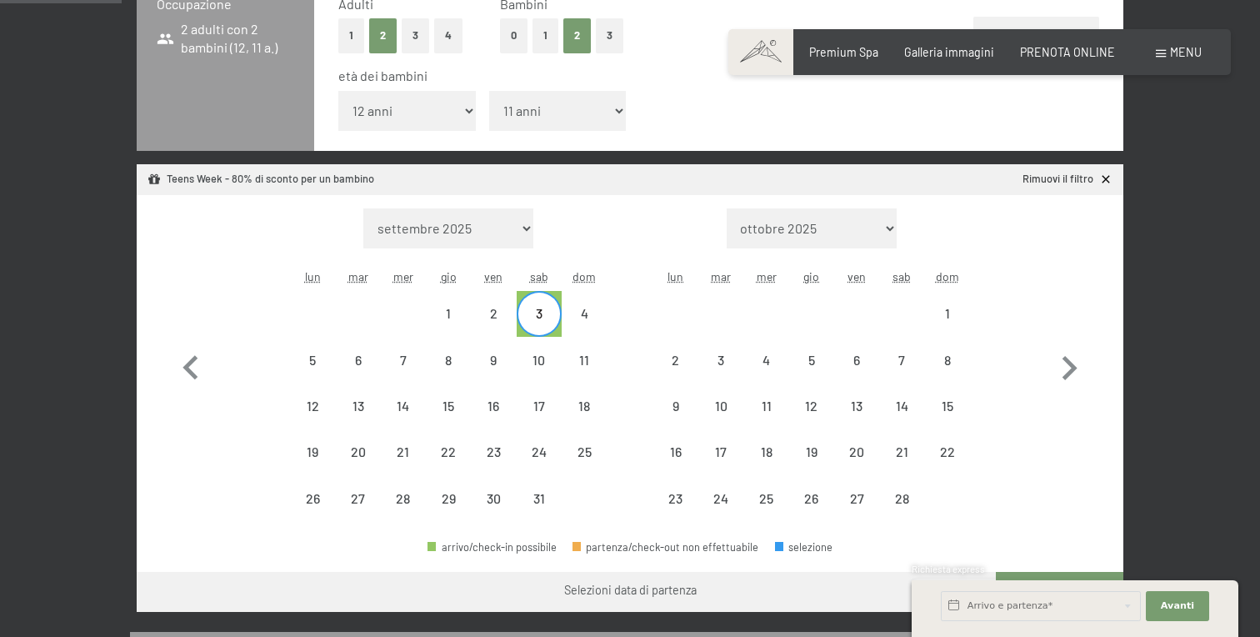
click at [460, 362] on input "Consenso marketing*" at bounding box center [451, 366] width 17 height 17
click at [534, 362] on span "Consenso marketing*" at bounding box center [531, 366] width 126 height 17
click at [460, 362] on input "Consenso marketing*" at bounding box center [451, 366] width 17 height 17
checkbox input "false"
click at [586, 315] on div "4" at bounding box center [584, 328] width 42 height 42
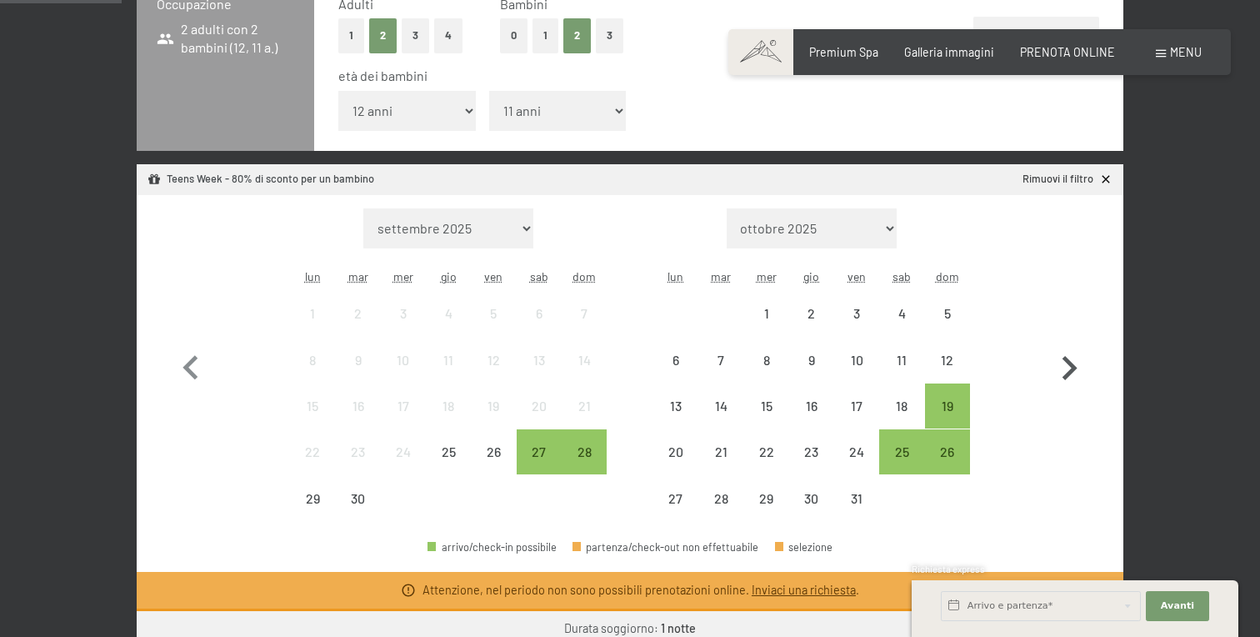
click at [1065, 361] on icon "button" at bounding box center [1070, 368] width 15 height 24
select select "[DATE]"
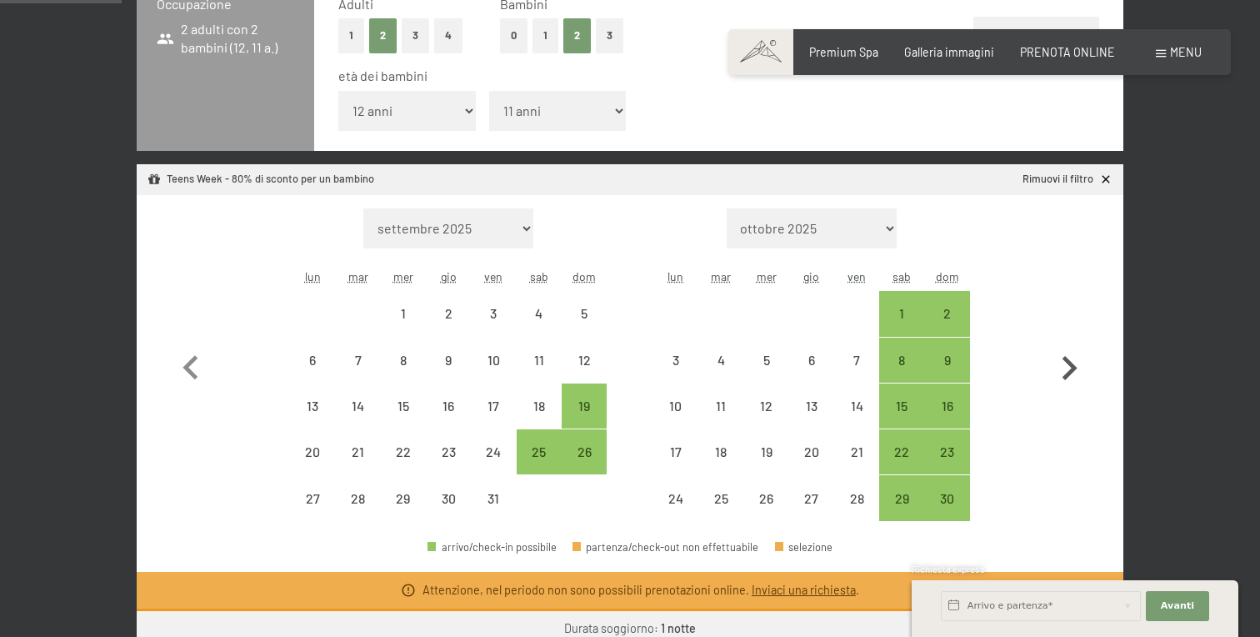
click at [1065, 361] on icon "button" at bounding box center [1070, 368] width 15 height 24
select select "[DATE]"
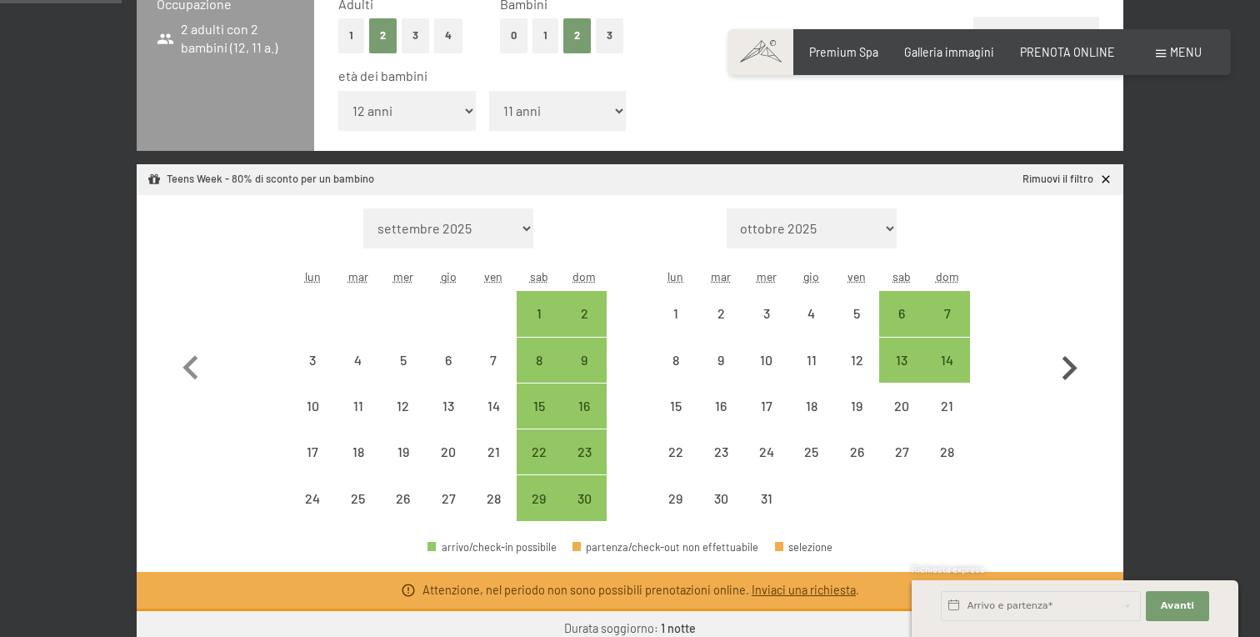
click at [1065, 361] on icon "button" at bounding box center [1070, 368] width 15 height 24
select select "[DATE]"
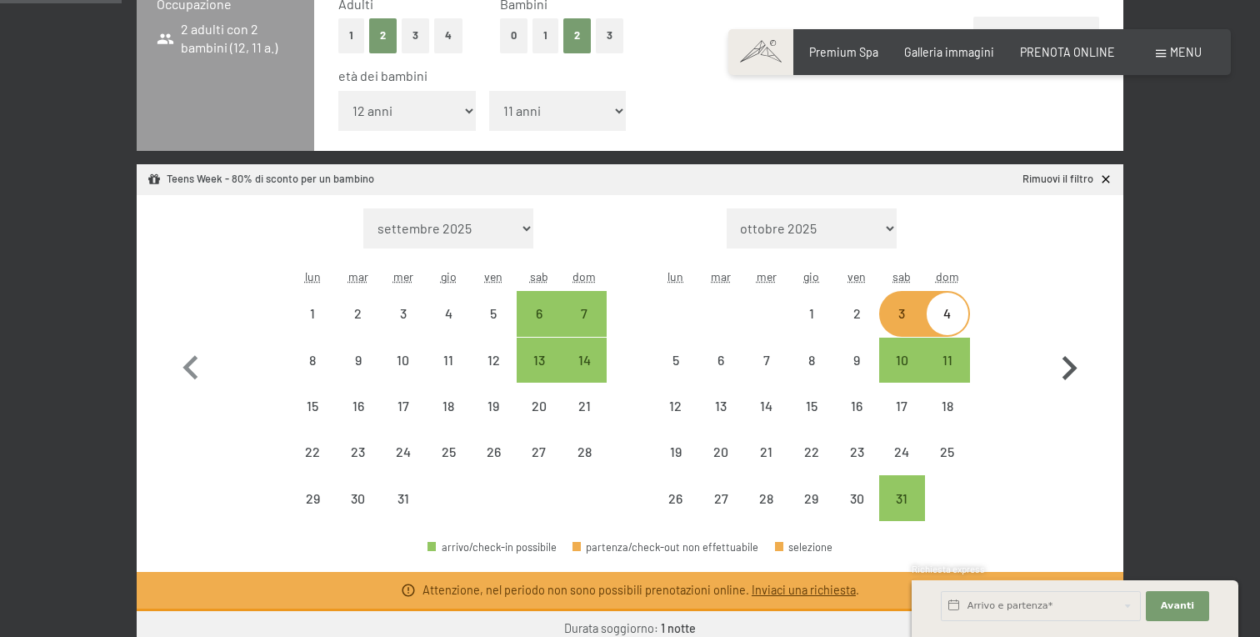
click at [1065, 361] on icon "button" at bounding box center [1070, 368] width 15 height 24
select select "[DATE]"
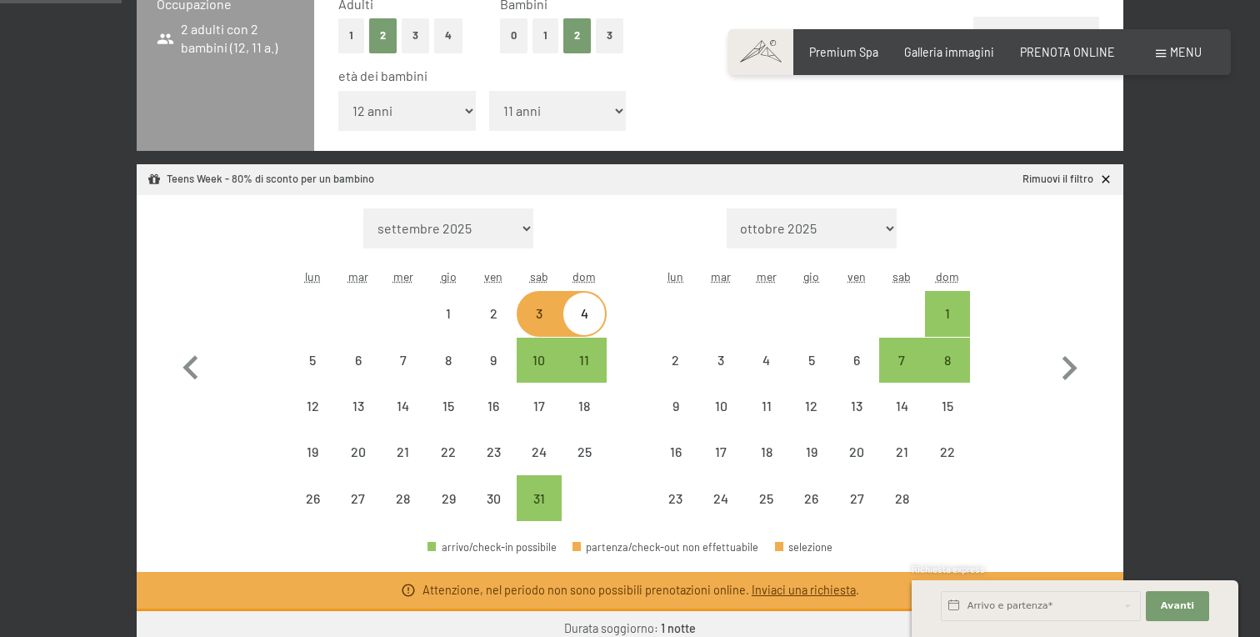
click at [538, 358] on span "Consenso marketing*" at bounding box center [531, 366] width 126 height 17
click at [460, 358] on input "Consenso marketing*" at bounding box center [451, 366] width 17 height 17
checkbox input "false"
click at [591, 320] on div "4" at bounding box center [584, 328] width 42 height 42
select select "[DATE]"
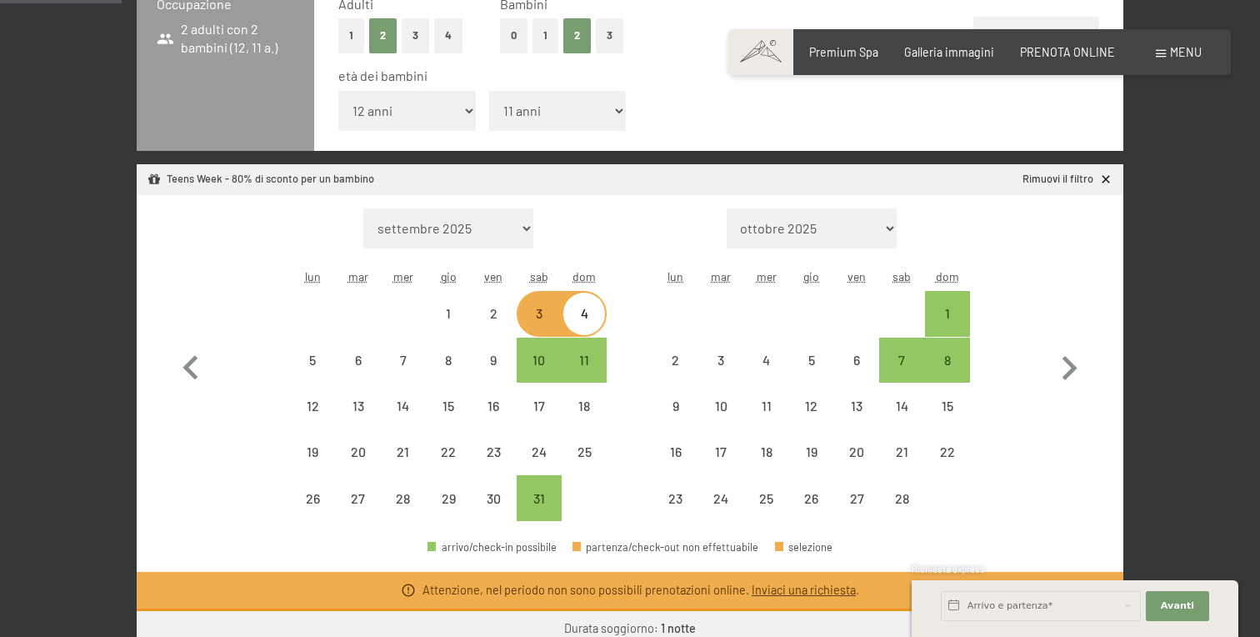
select select "[DATE]"
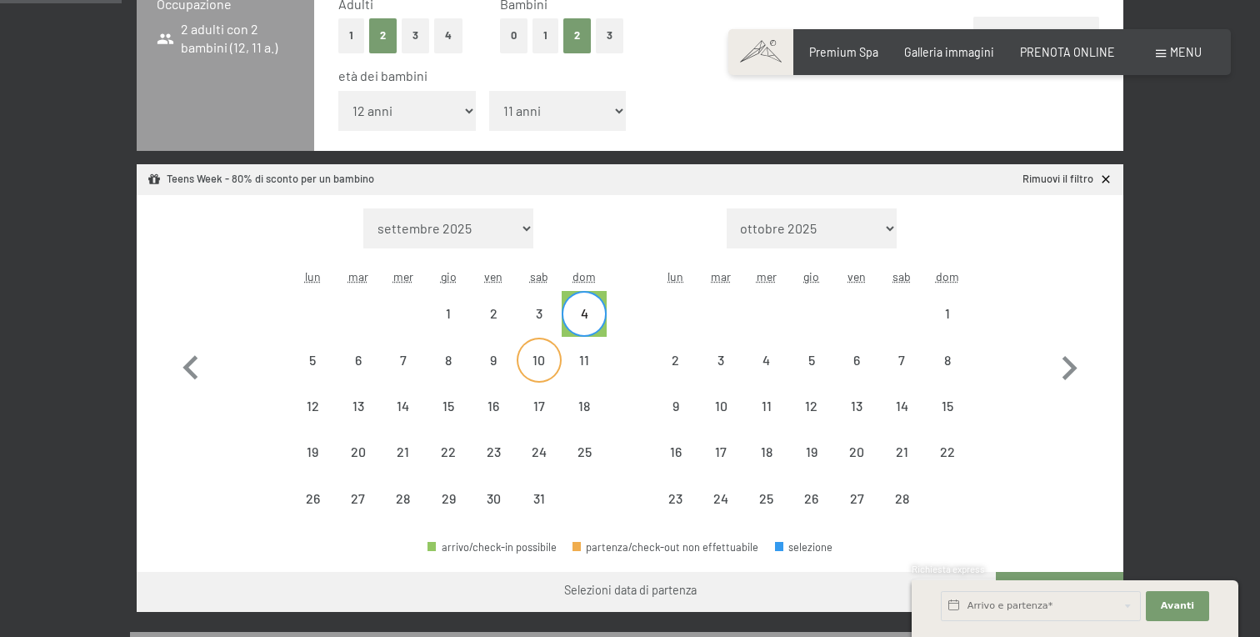
click at [545, 357] on div "10" at bounding box center [539, 374] width 42 height 42
select select "[DATE]"
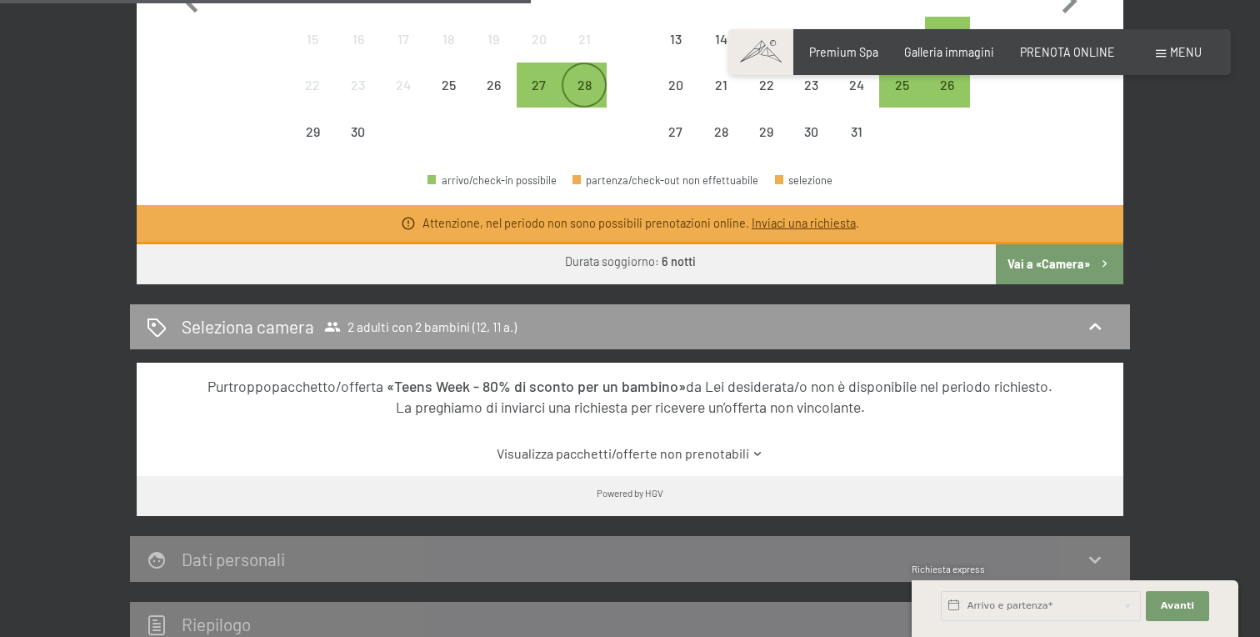
scroll to position [866, 0]
